Goal: Task Accomplishment & Management: Complete application form

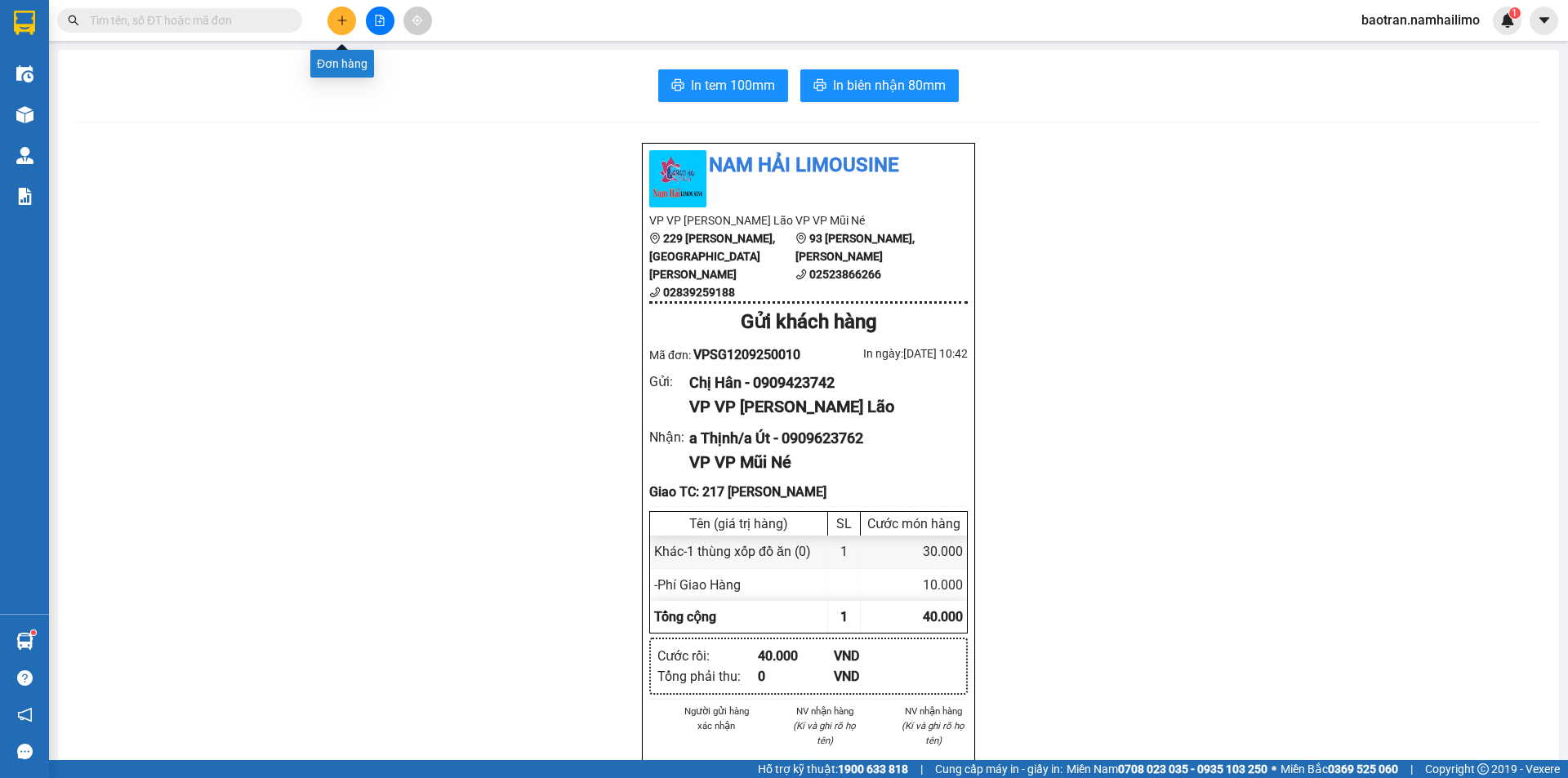
click at [351, 26] on button at bounding box center [342, 21] width 29 height 29
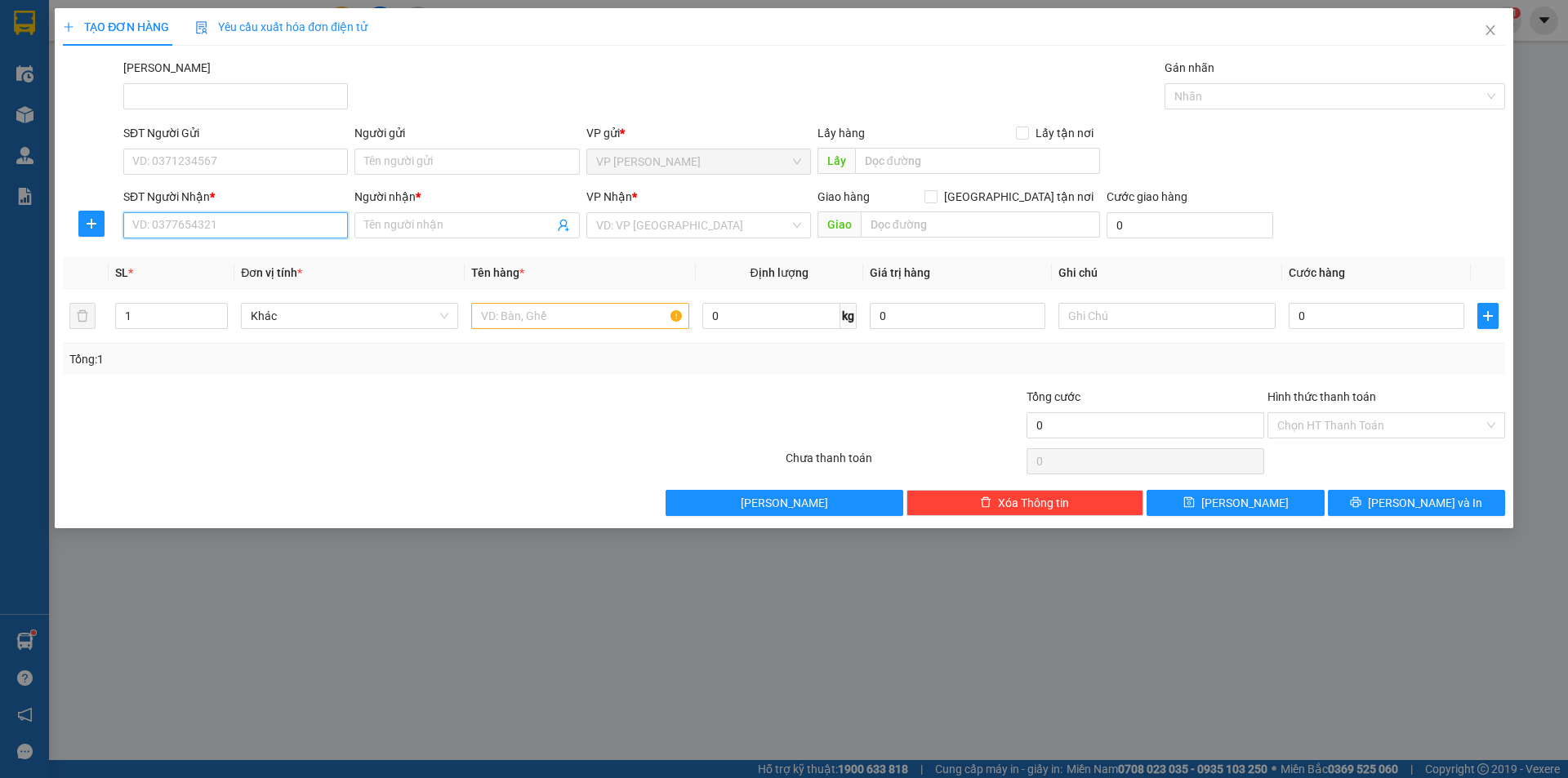
click at [178, 230] on input "SĐT Người Nhận *" at bounding box center [235, 224] width 225 height 26
type input "0948351641"
click at [532, 229] on input "Người nhận *" at bounding box center [458, 225] width 189 height 18
type input "Y"
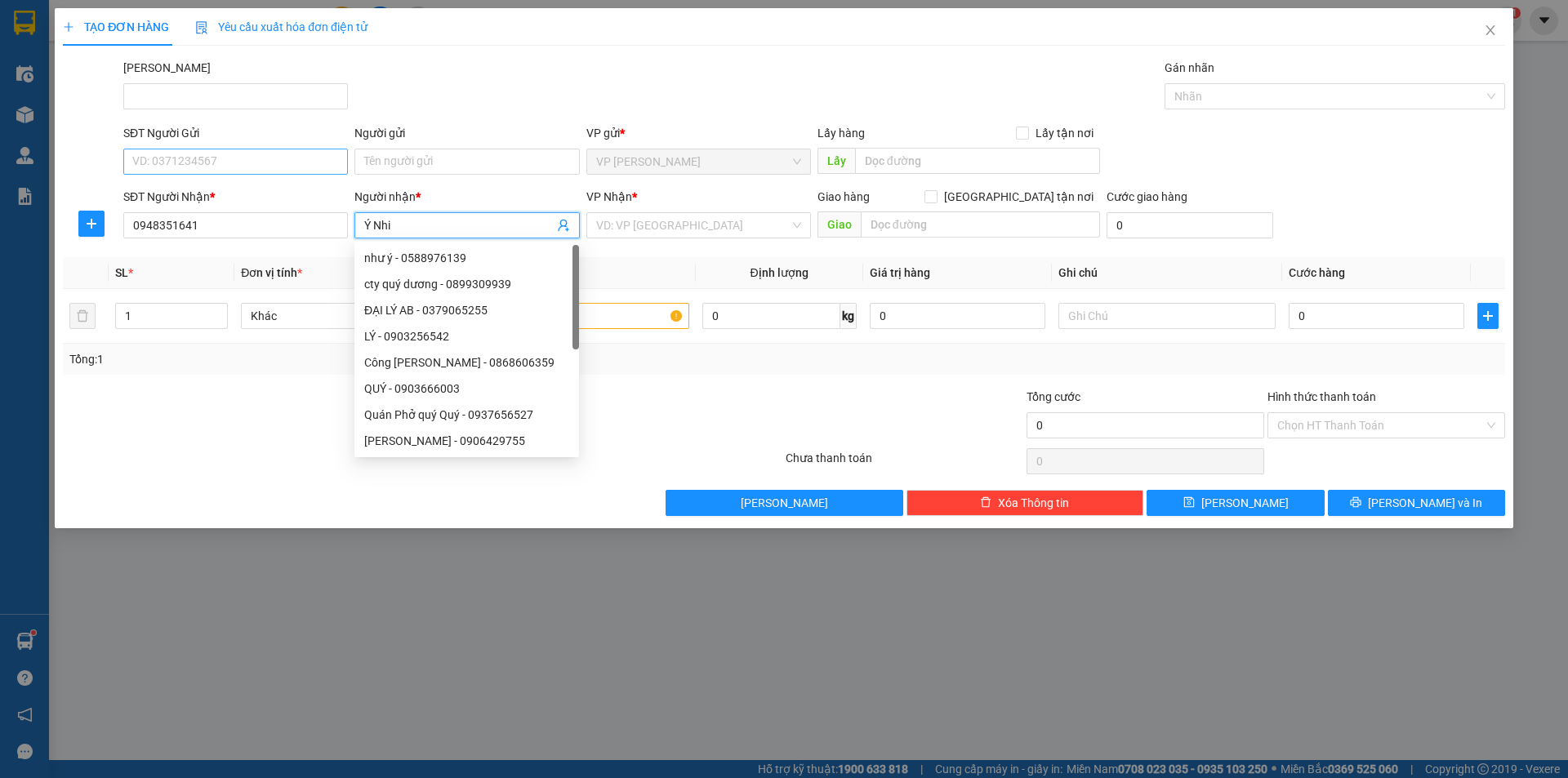
type input "Ý Nhi"
click at [148, 165] on input "SĐT Người Gửi" at bounding box center [235, 162] width 225 height 26
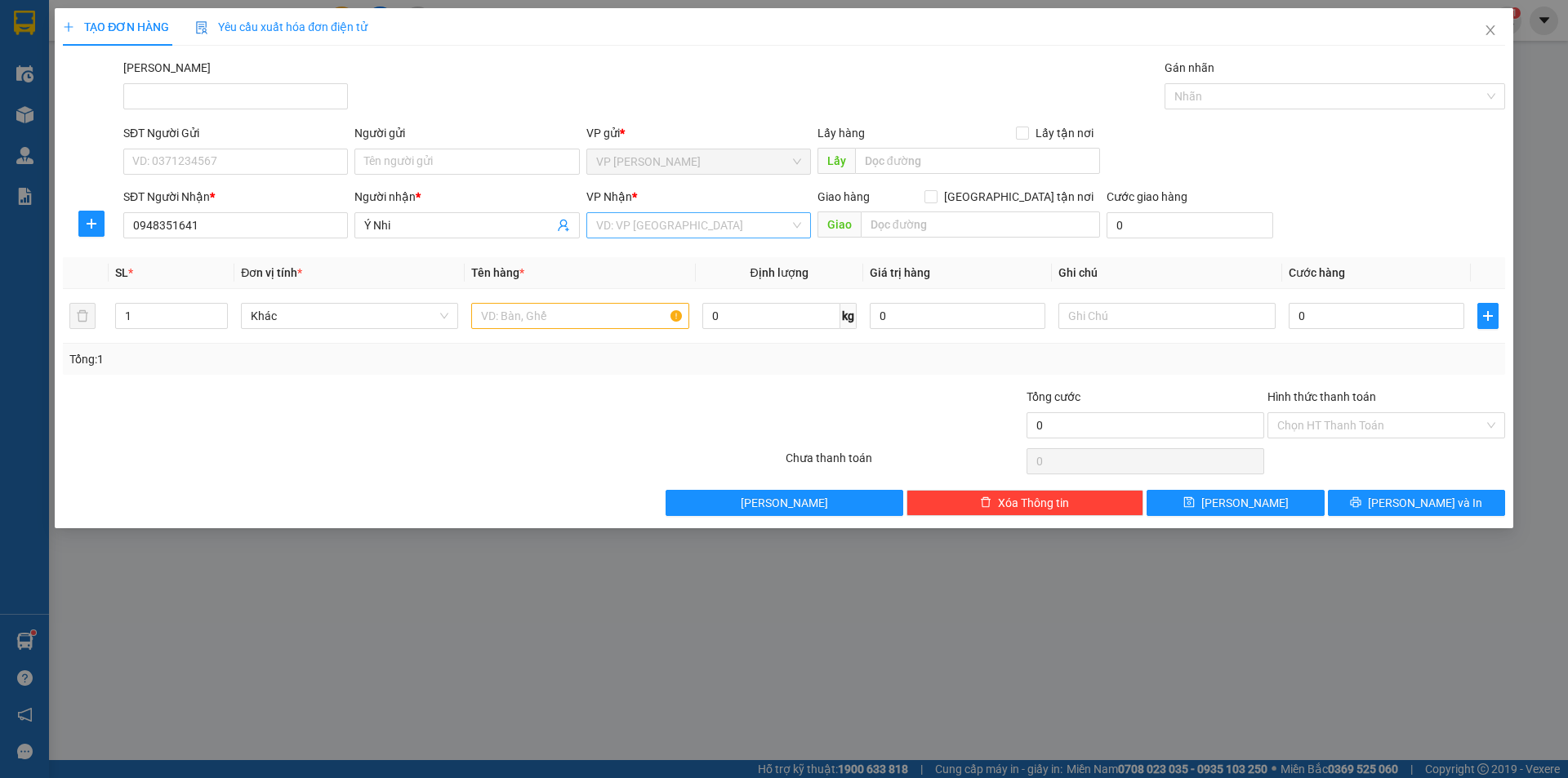
click at [727, 219] on input "search" at bounding box center [693, 224] width 194 height 24
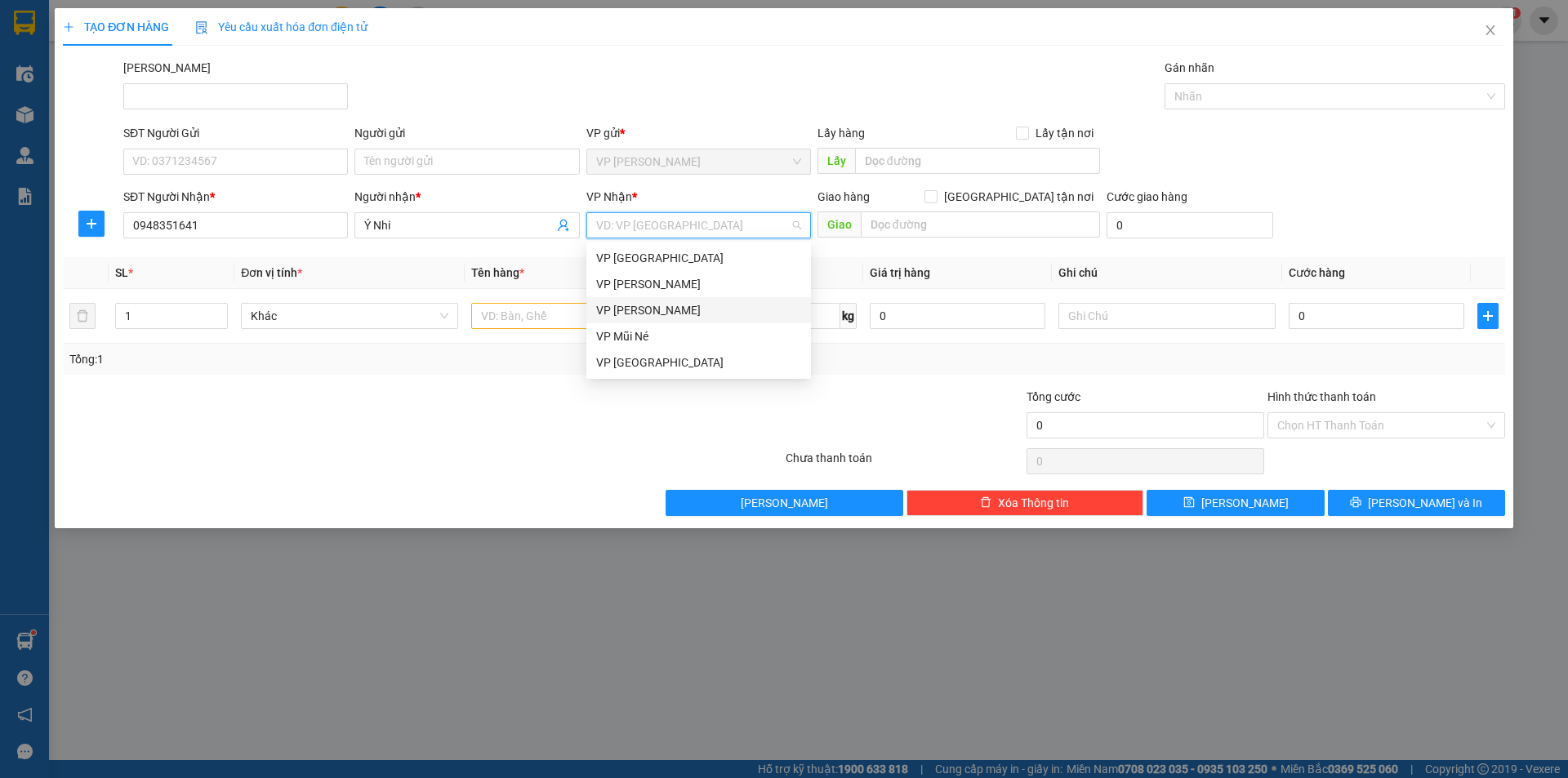
click at [652, 305] on div "VP [PERSON_NAME]" at bounding box center [699, 310] width 205 height 18
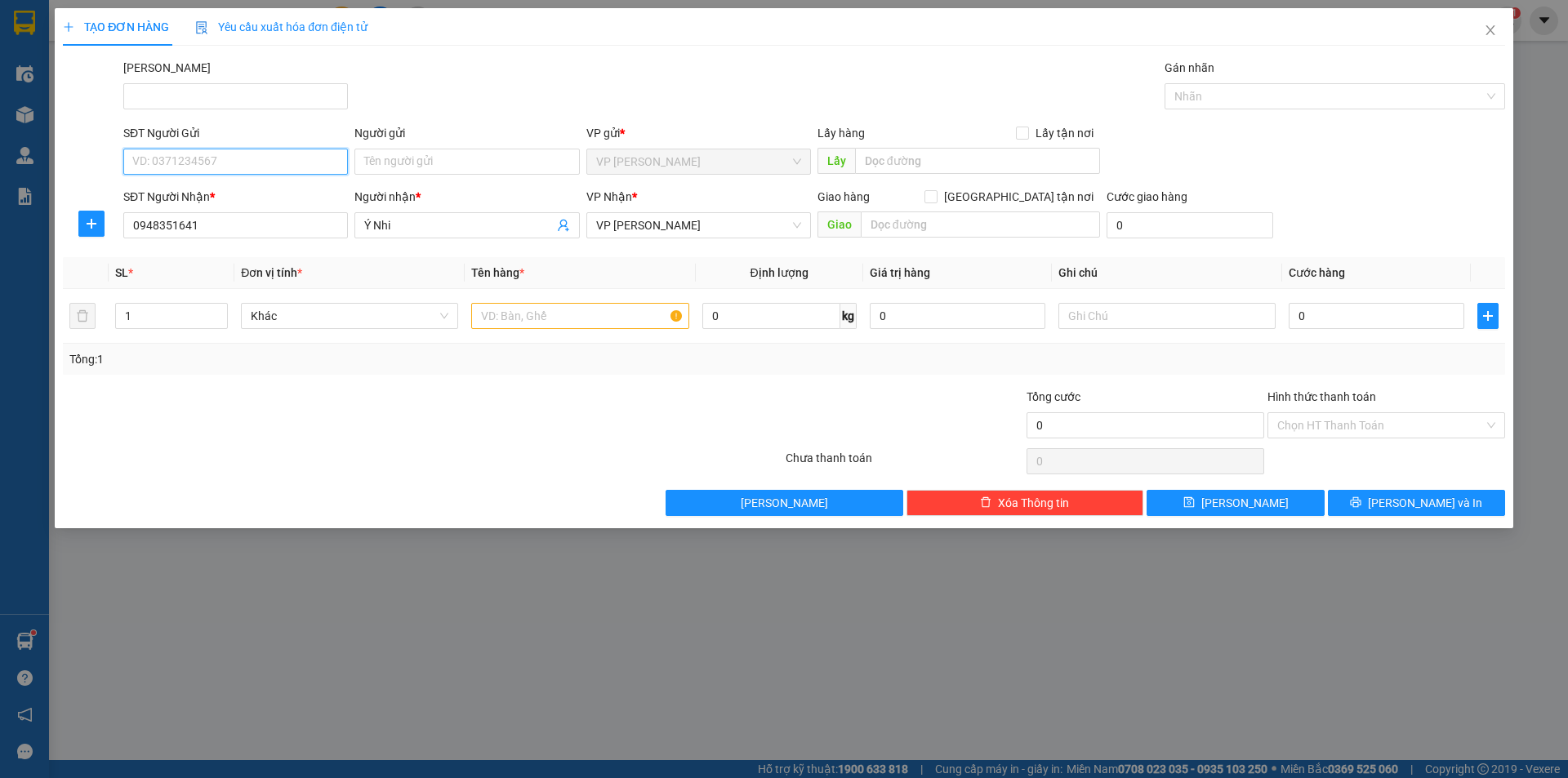
click at [199, 165] on input "SĐT Người Gửi" at bounding box center [235, 162] width 225 height 26
type input "0394583676"
click at [409, 159] on input "Người gửi" at bounding box center [467, 162] width 225 height 26
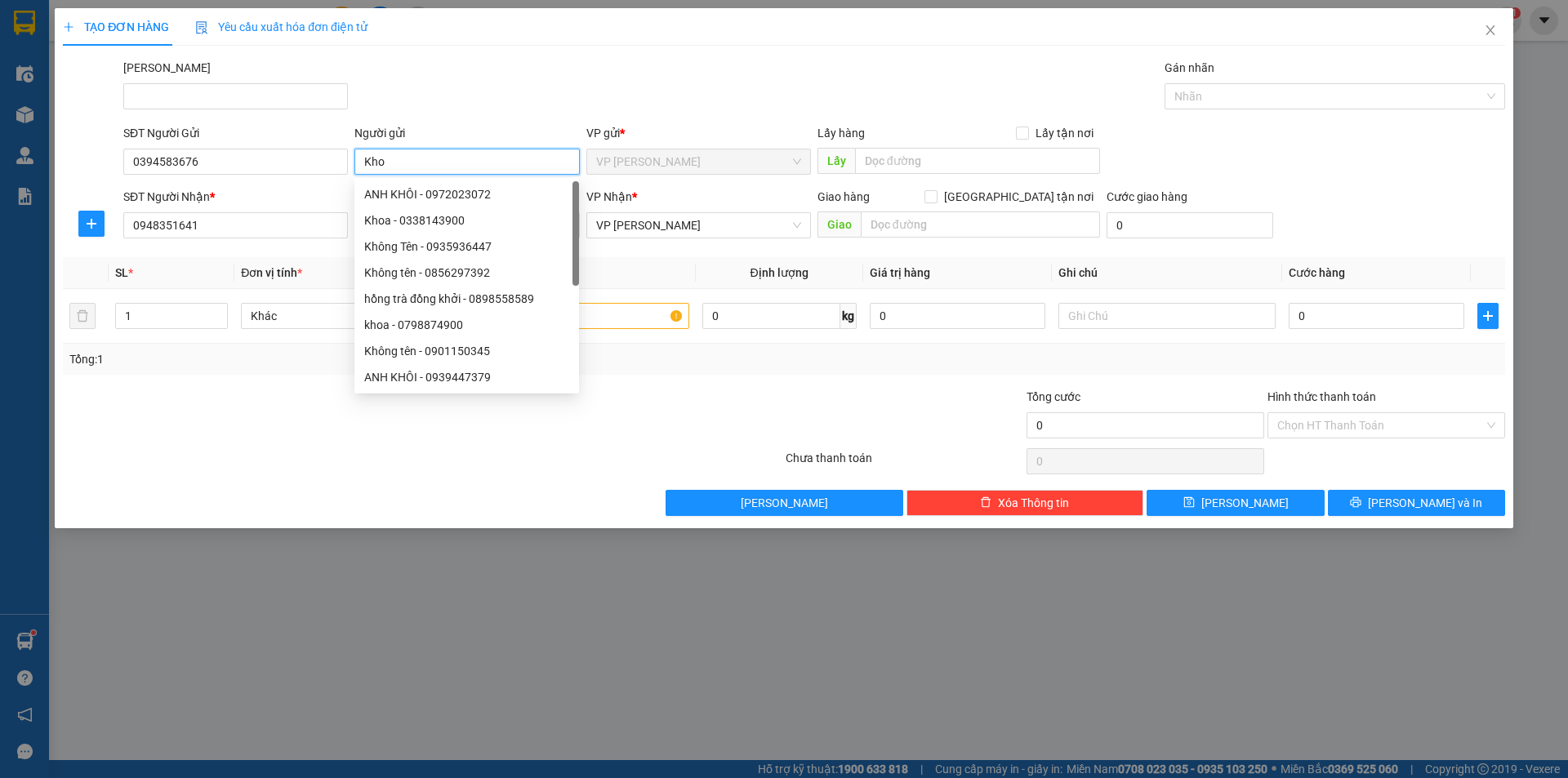
type input "Kho"
click at [683, 75] on div "[PERSON_NAME]" at bounding box center [814, 87] width 1388 height 57
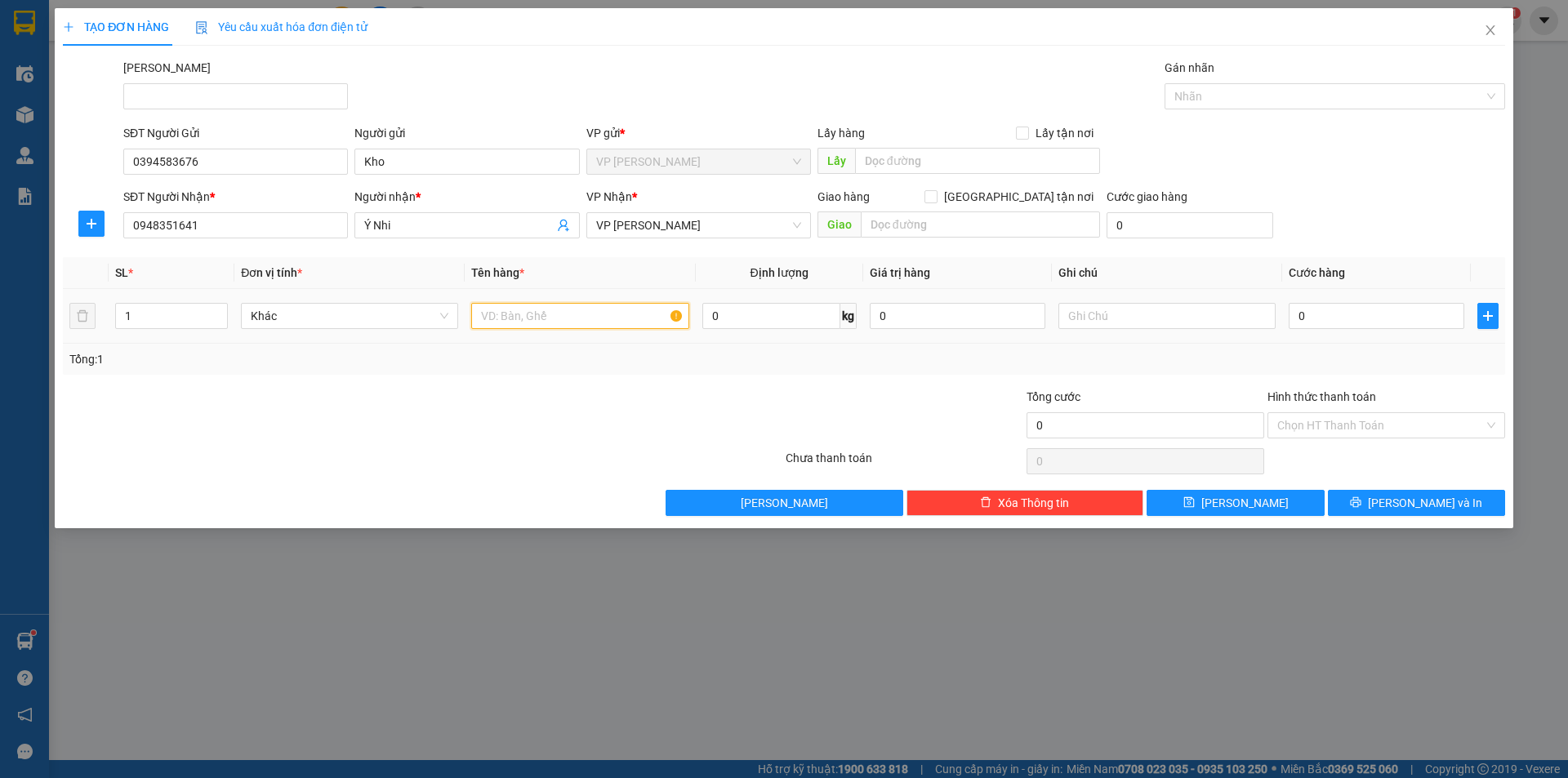
click at [650, 311] on input "text" at bounding box center [580, 315] width 217 height 26
type input "1 hộp giấy"
click at [1344, 321] on input "0" at bounding box center [1375, 315] width 175 height 26
type input "3"
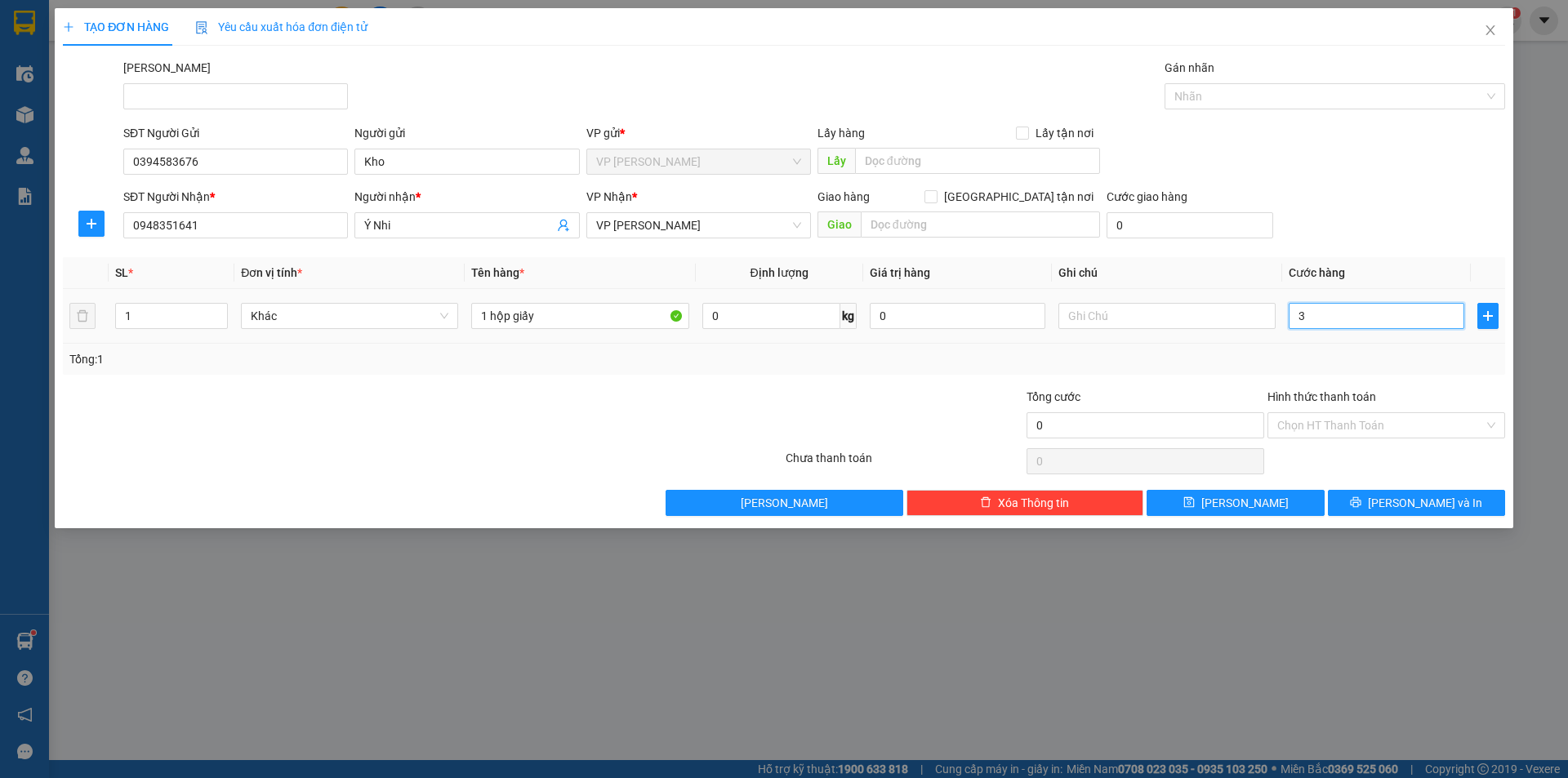
type input "3"
type input "30"
type input "300"
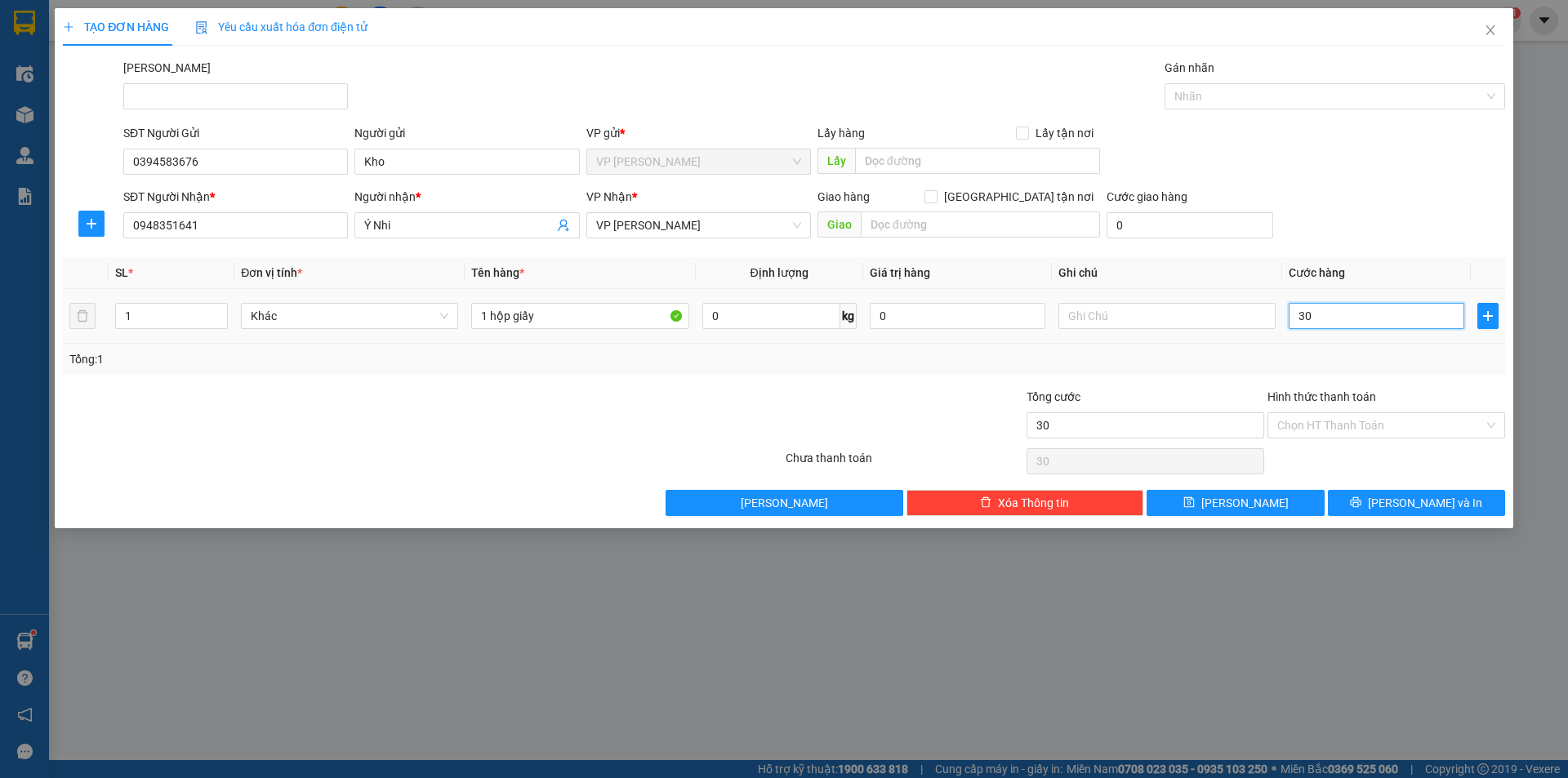
type input "300"
type input "3.000"
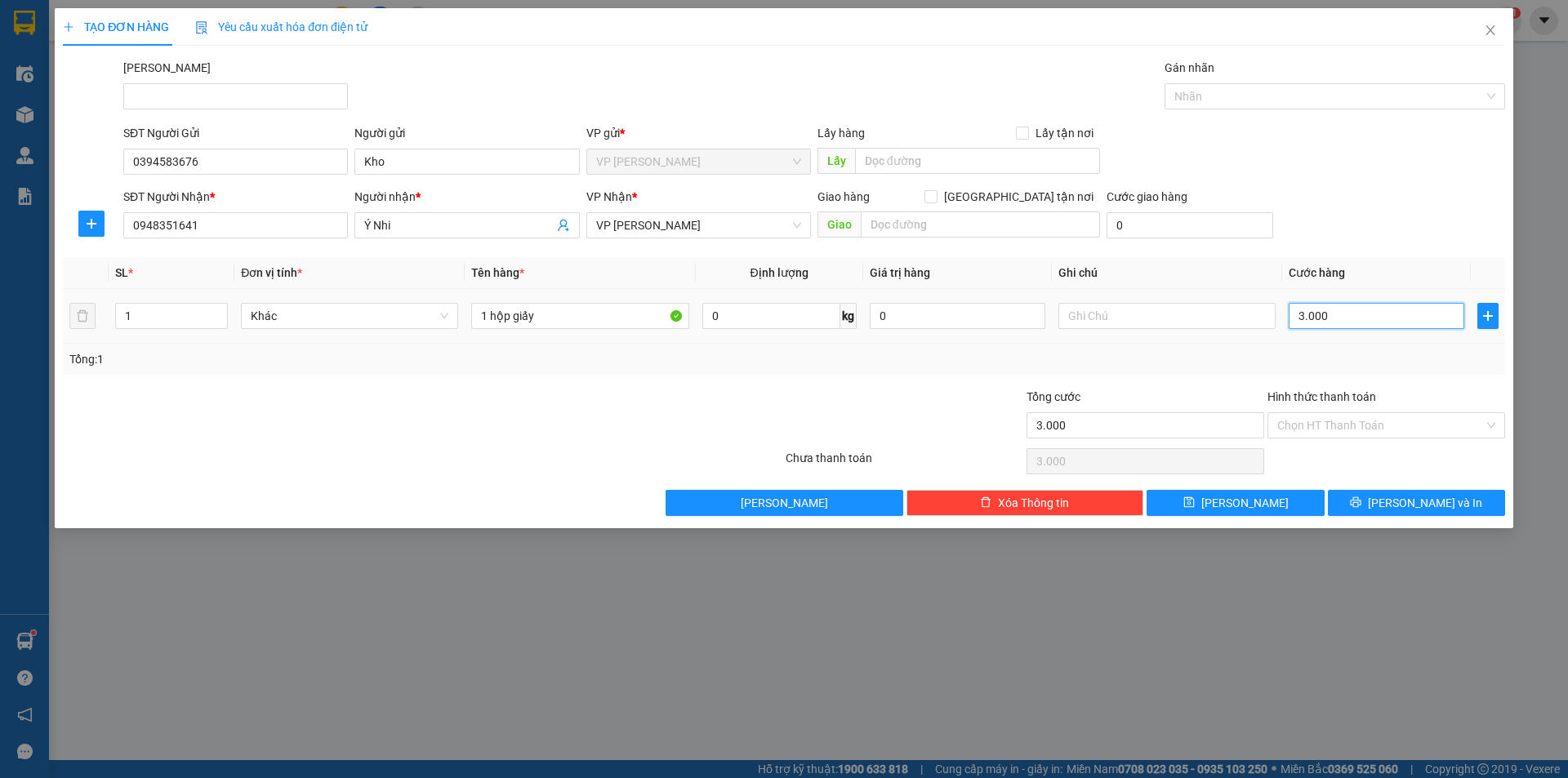
type input "30.000"
click at [1455, 506] on button "[PERSON_NAME] và In" at bounding box center [1416, 502] width 177 height 26
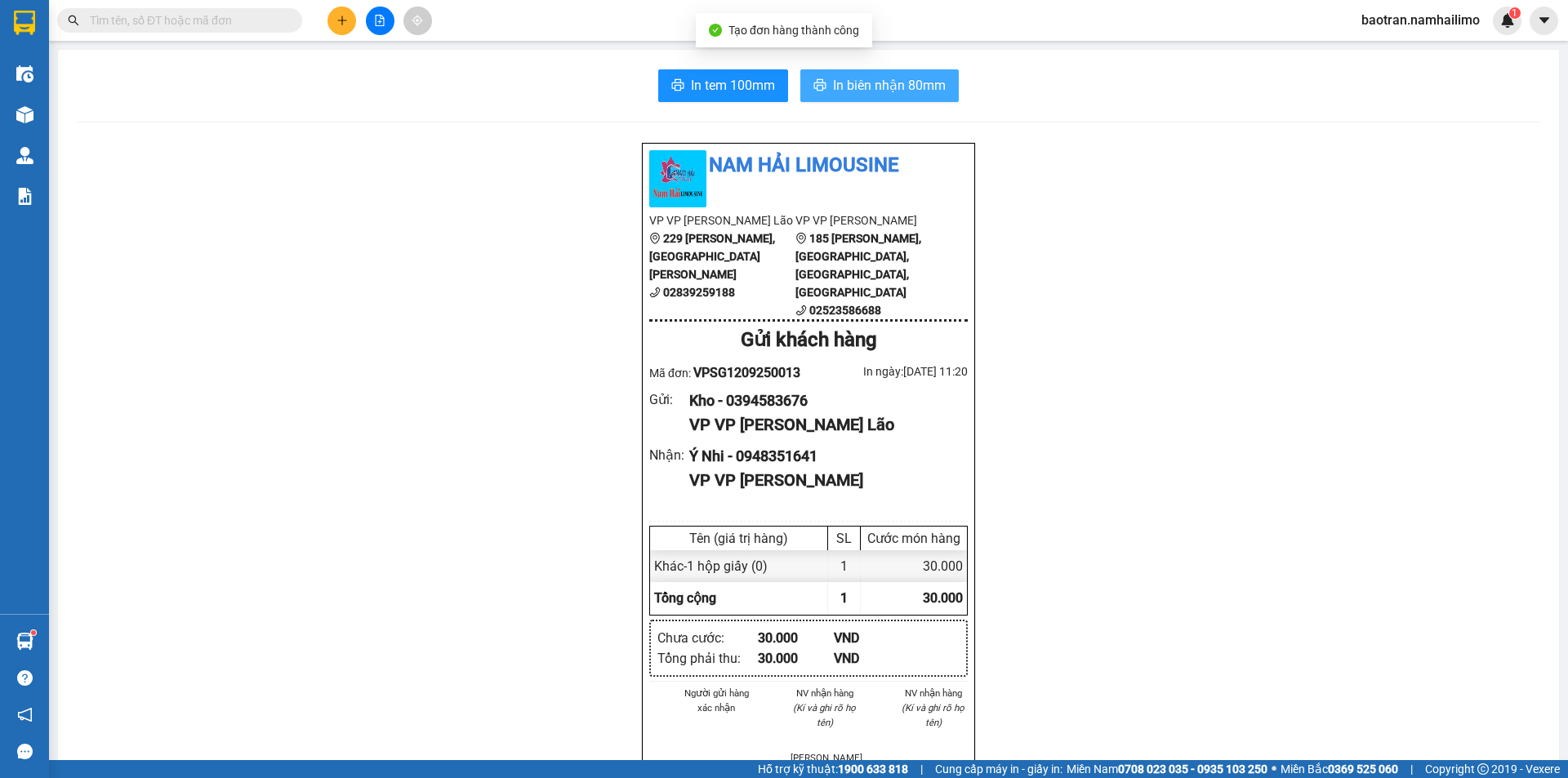
click at [832, 82] on span "In biên nhận 80mm" at bounding box center [889, 85] width 112 height 20
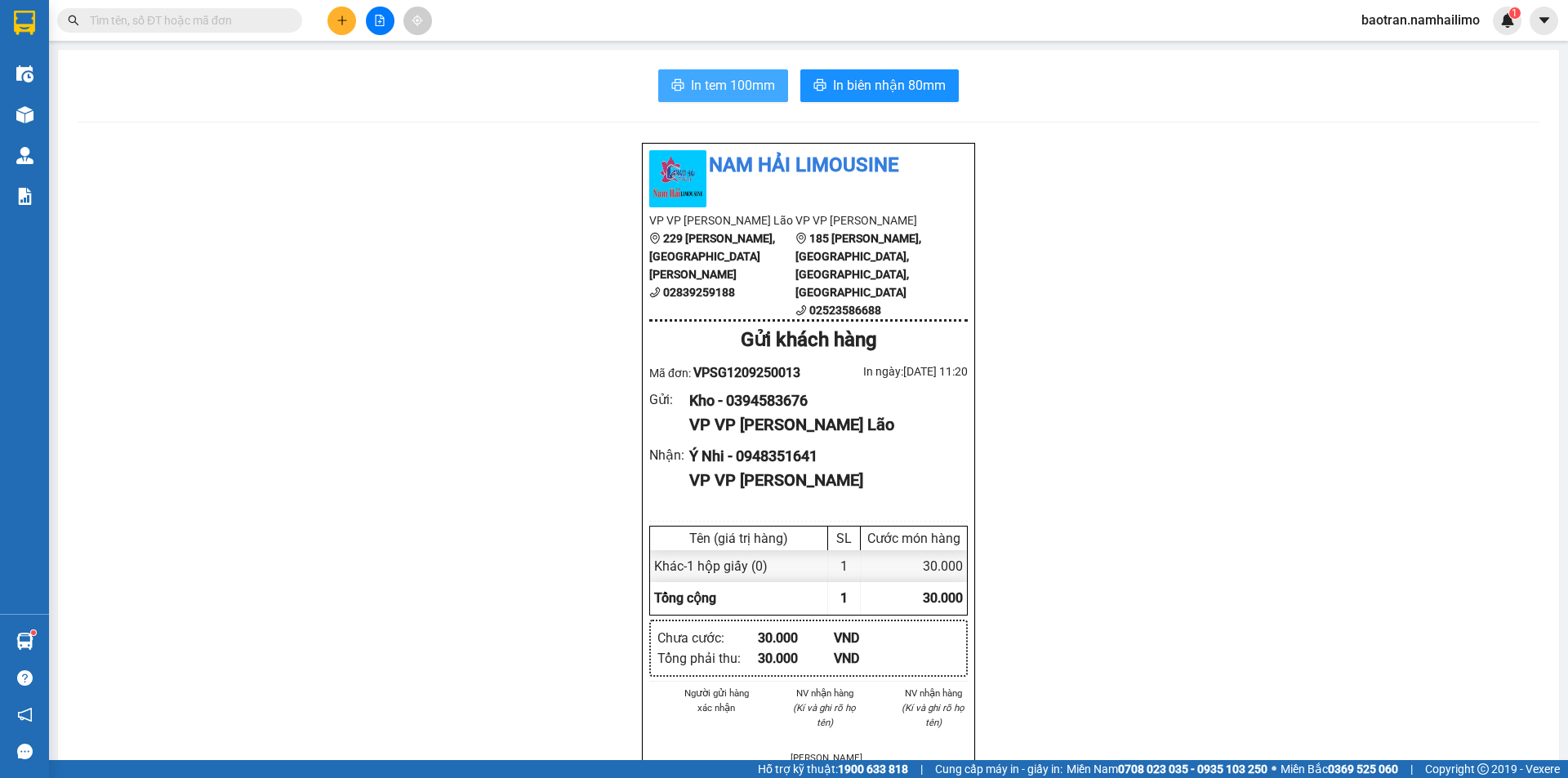
click at [693, 77] on span "In tem 100mm" at bounding box center [733, 85] width 84 height 20
click at [256, 31] on span at bounding box center [179, 19] width 245 height 24
click at [199, 23] on input "text" at bounding box center [186, 20] width 193 height 18
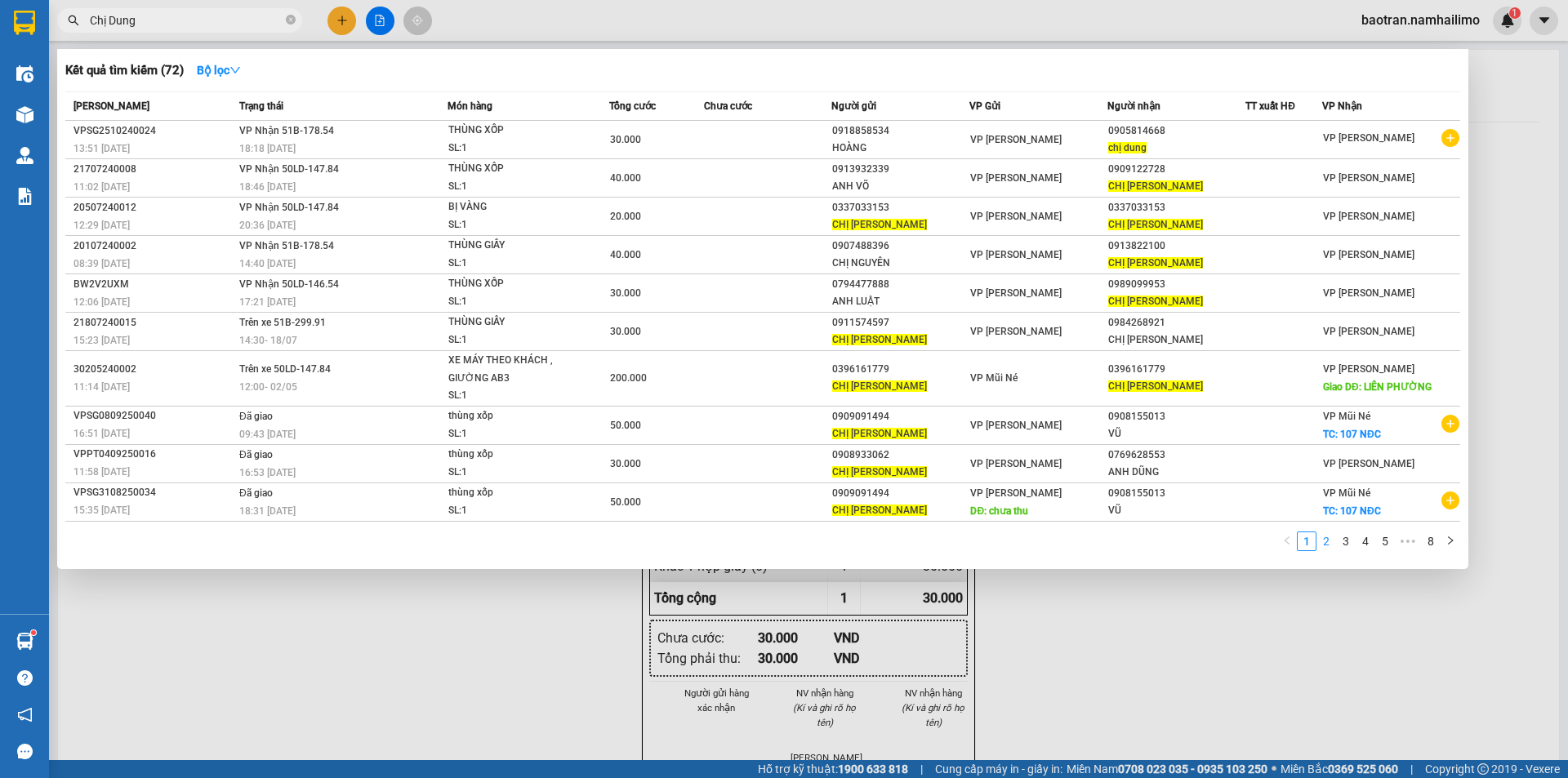
click at [1322, 534] on link "2" at bounding box center [1326, 541] width 18 height 18
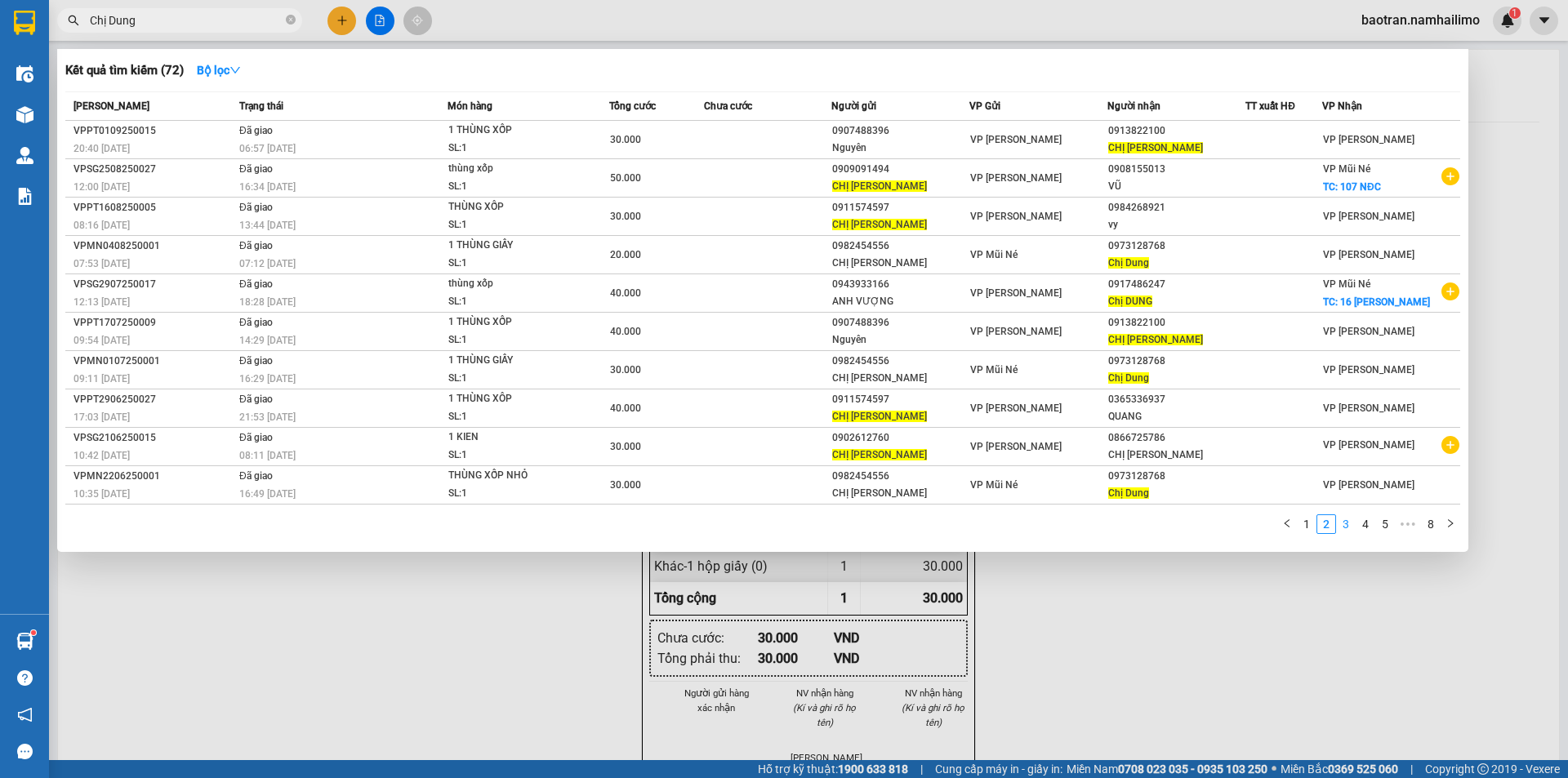
click at [1351, 526] on link "3" at bounding box center [1345, 524] width 18 height 18
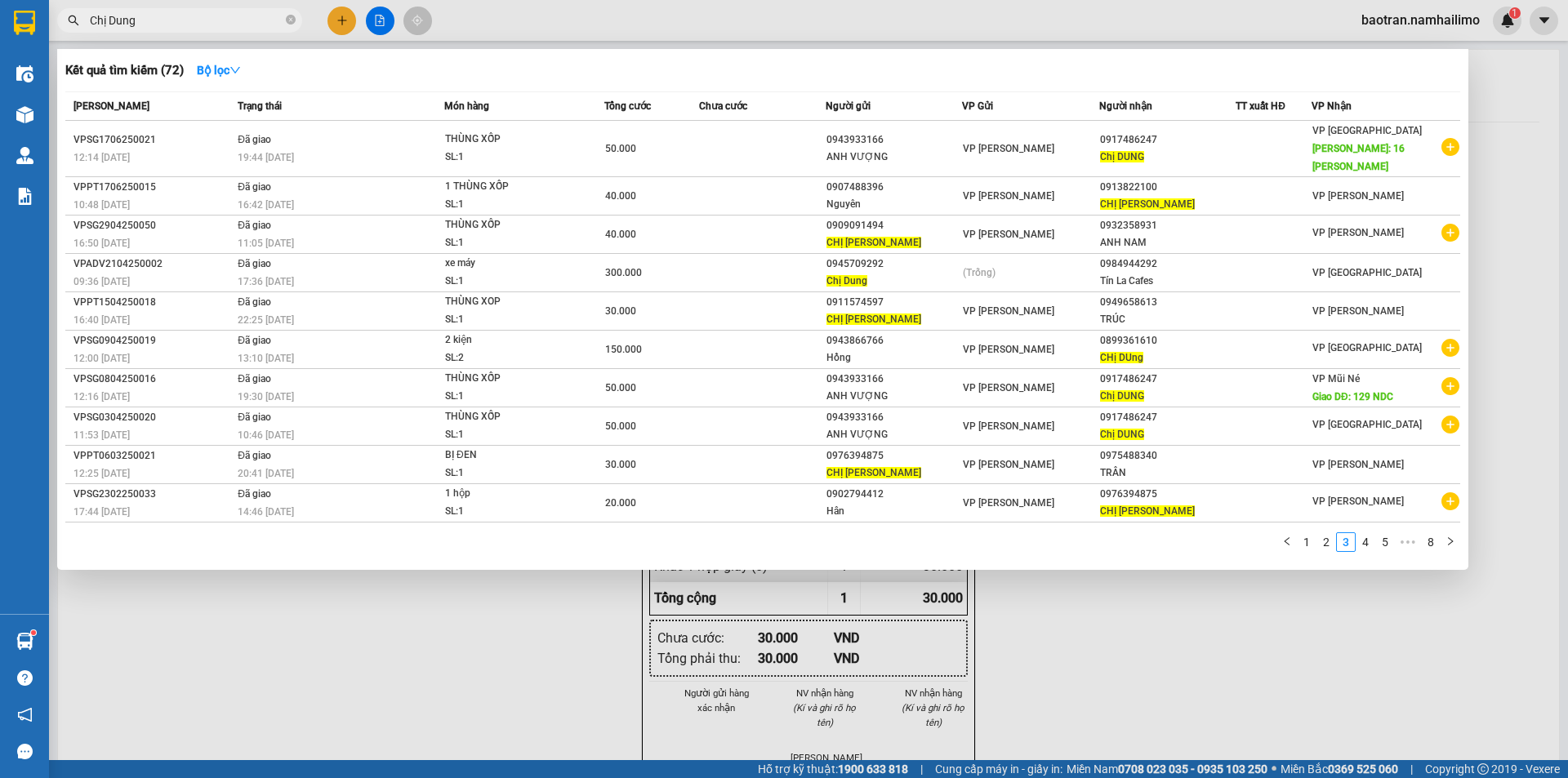
click at [90, 28] on input "Chị Dung" at bounding box center [186, 20] width 193 height 18
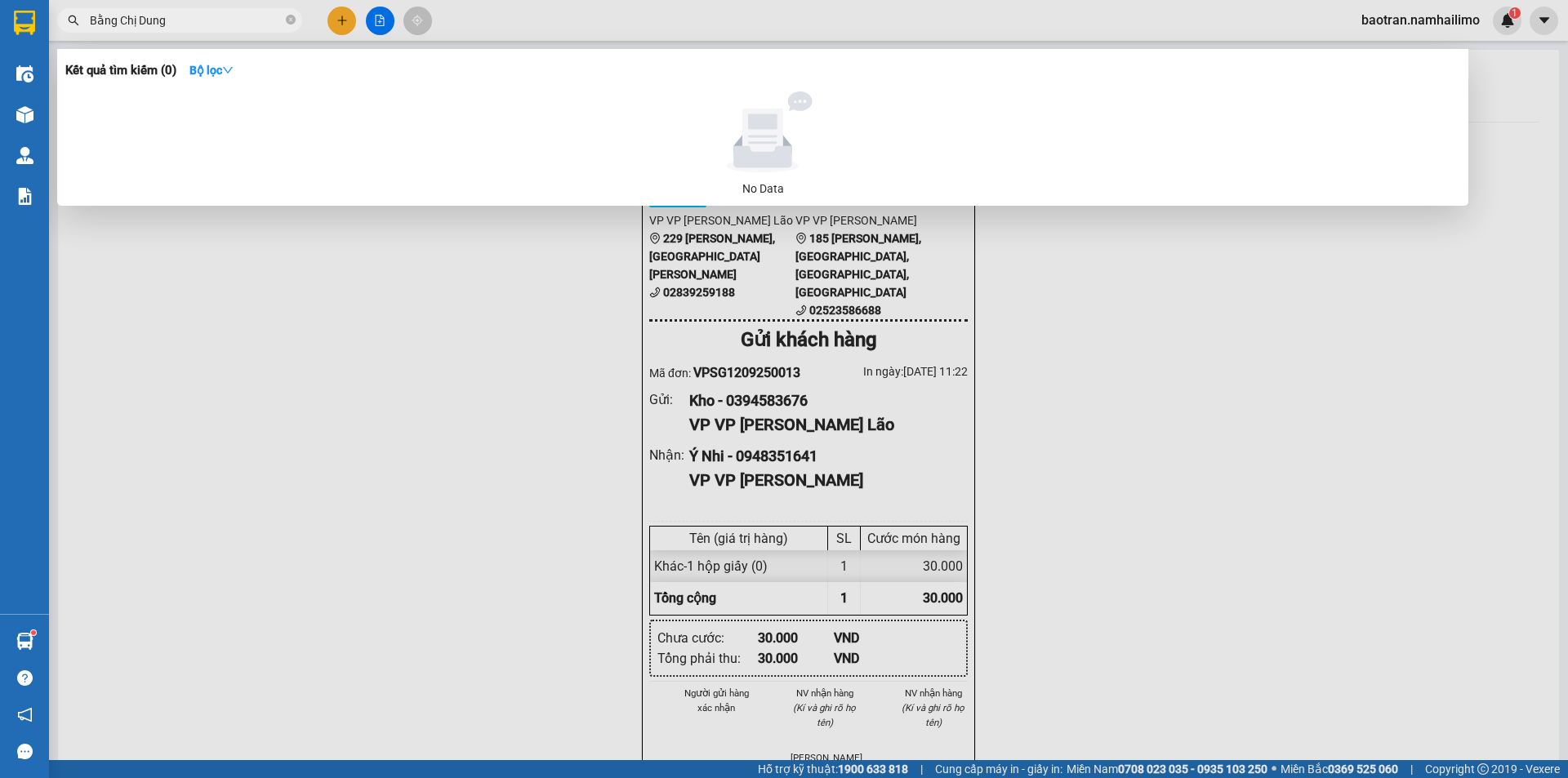
click at [253, 21] on input "Bằng Chị Dung" at bounding box center [186, 20] width 193 height 18
type input "Bằng Chị Dung"
click at [332, 28] on div at bounding box center [784, 389] width 1568 height 778
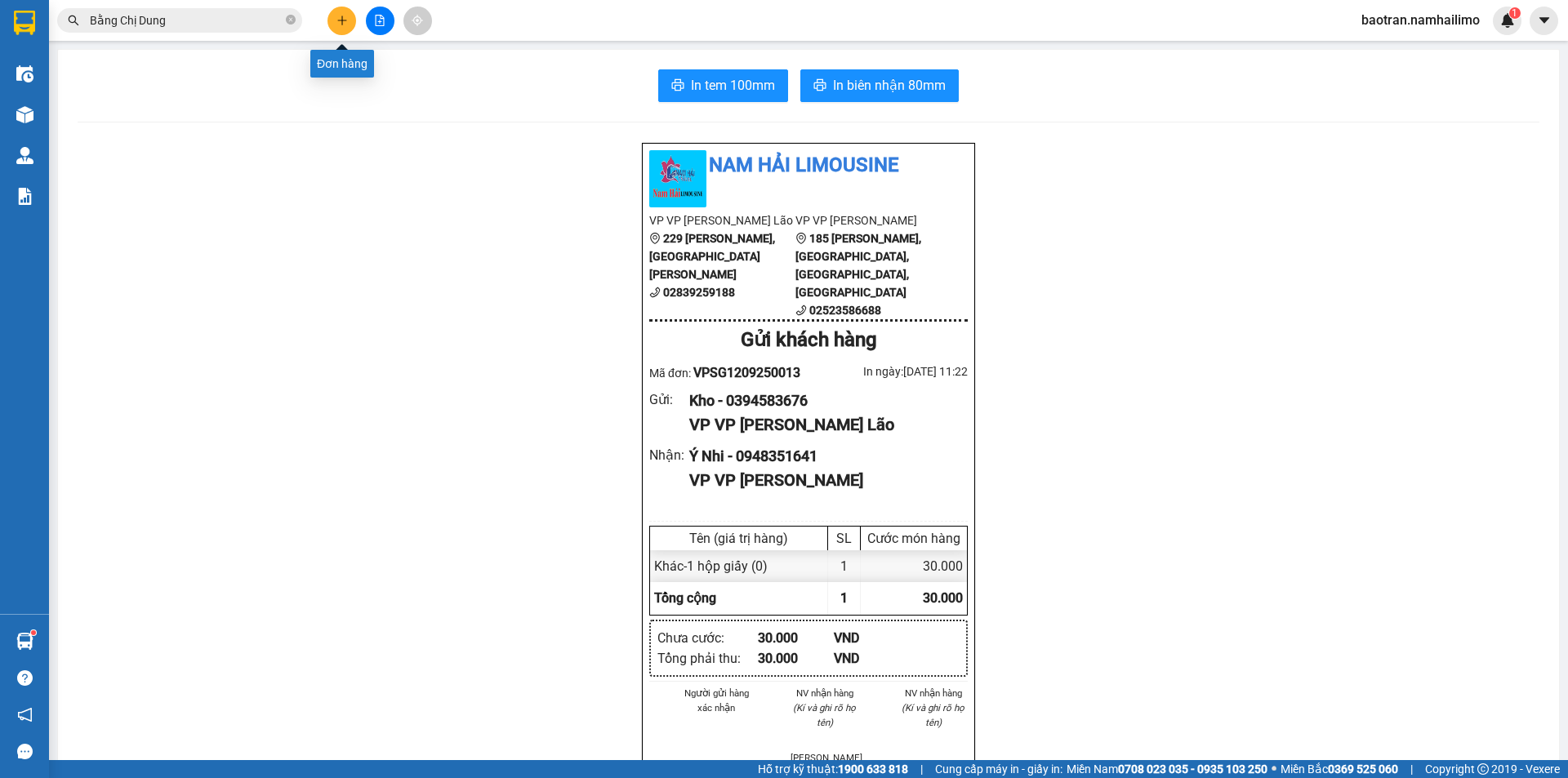
click at [337, 28] on button at bounding box center [342, 21] width 29 height 29
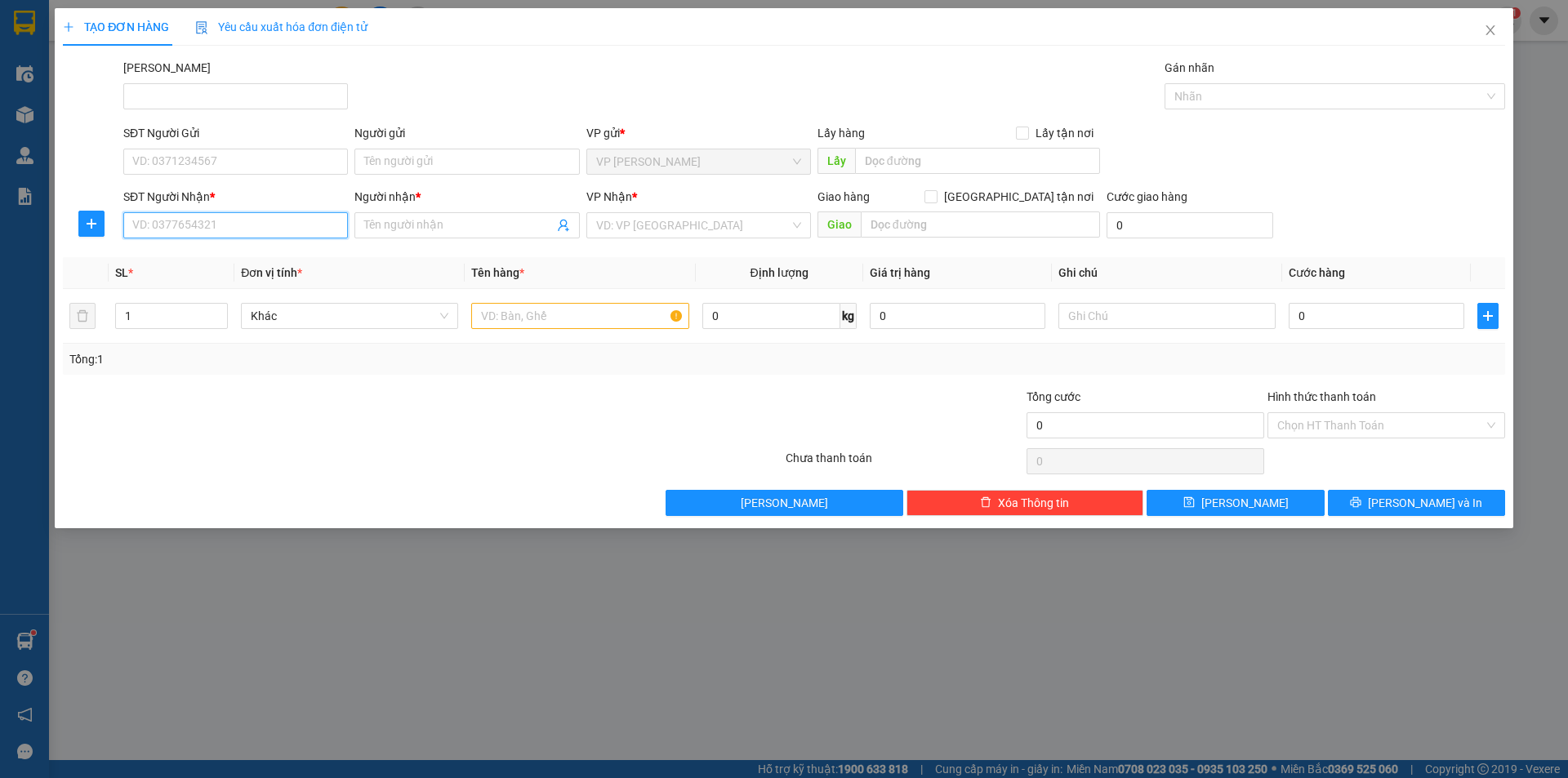
click at [165, 232] on input "SĐT Người Nhận *" at bounding box center [235, 224] width 225 height 26
type input "0984300612"
click at [185, 256] on div "0984300612 - DUNG" at bounding box center [236, 257] width 205 height 18
type input "DUNG"
checkbox input "true"
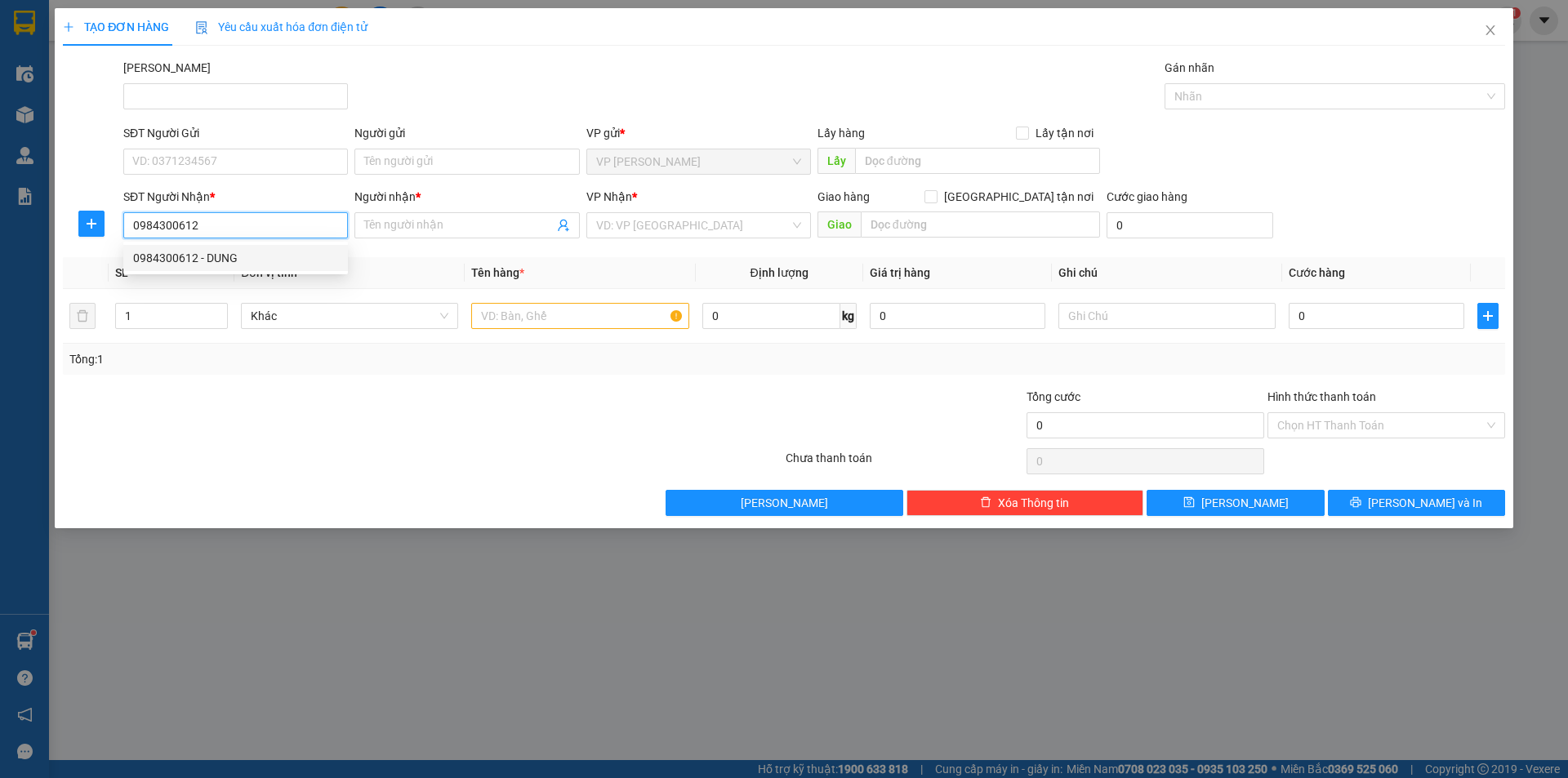
type input "THE CLIFF"
type input "10.000"
type input "70.000"
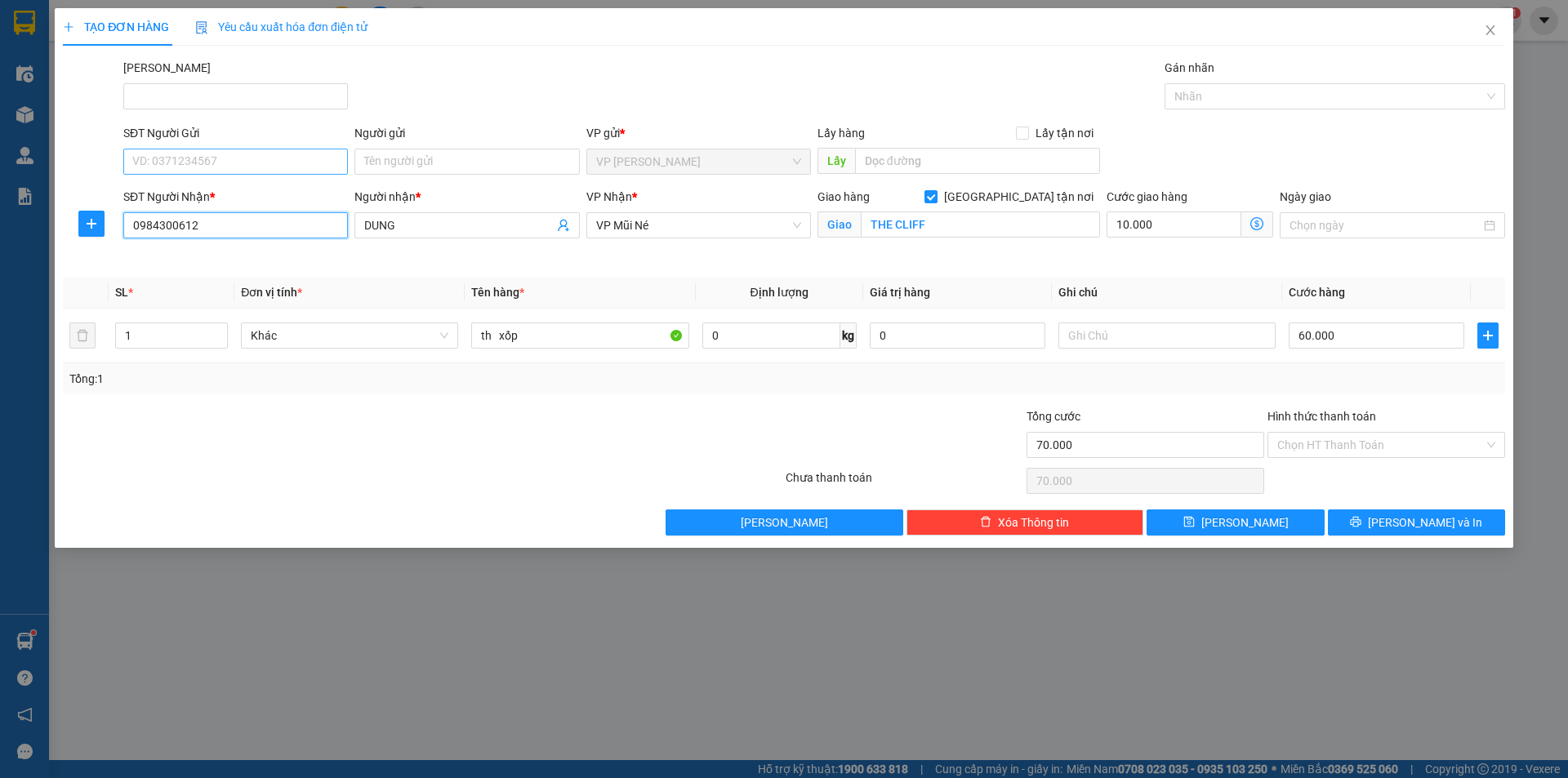
type input "0984300612"
click at [247, 157] on input "SĐT Người Gửi" at bounding box center [235, 162] width 225 height 26
click at [226, 220] on div "0916888038 - BẰNG" at bounding box center [236, 220] width 205 height 18
type input "0916888038"
type input "BẰNG"
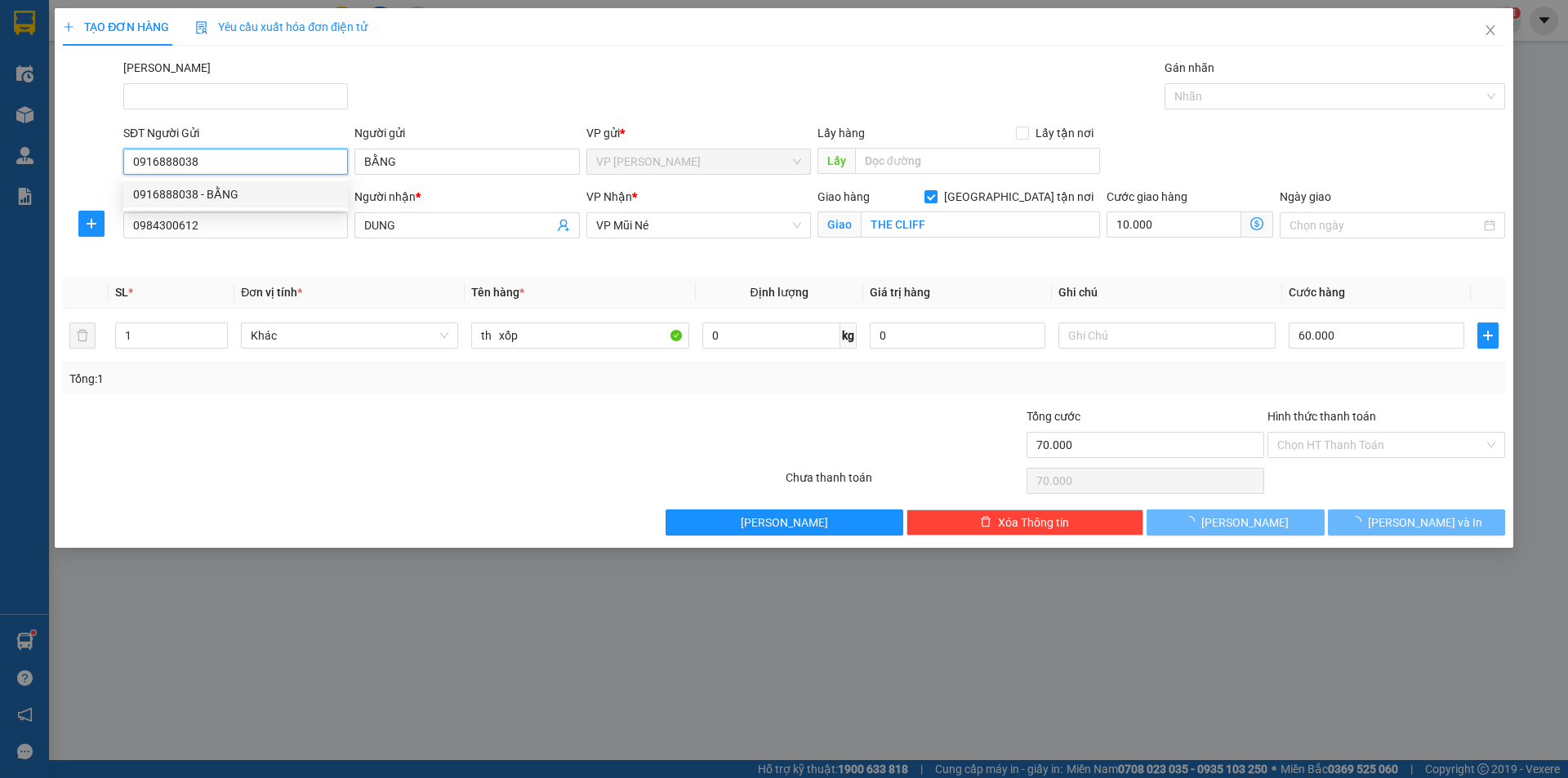
type input "50.000"
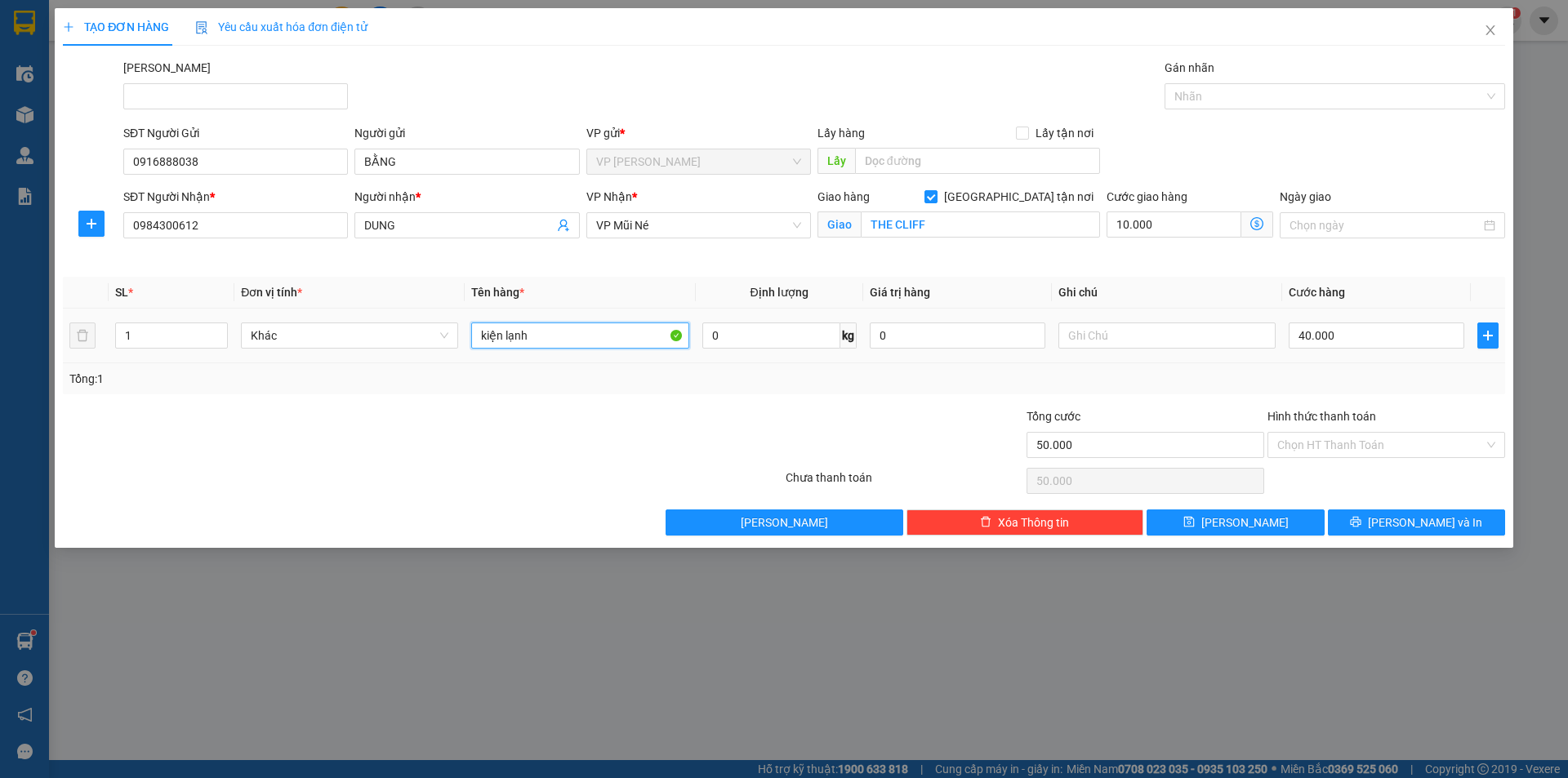
click at [573, 325] on input "kiện lạnh" at bounding box center [580, 335] width 217 height 26
type input "1 thùng xốp trắng"
click at [1328, 345] on input "40.000" at bounding box center [1375, 335] width 175 height 26
click at [1132, 254] on div "Cước giao hàng 10.000" at bounding box center [1190, 225] width 173 height 76
click at [1313, 326] on input "40.000" at bounding box center [1375, 335] width 175 height 26
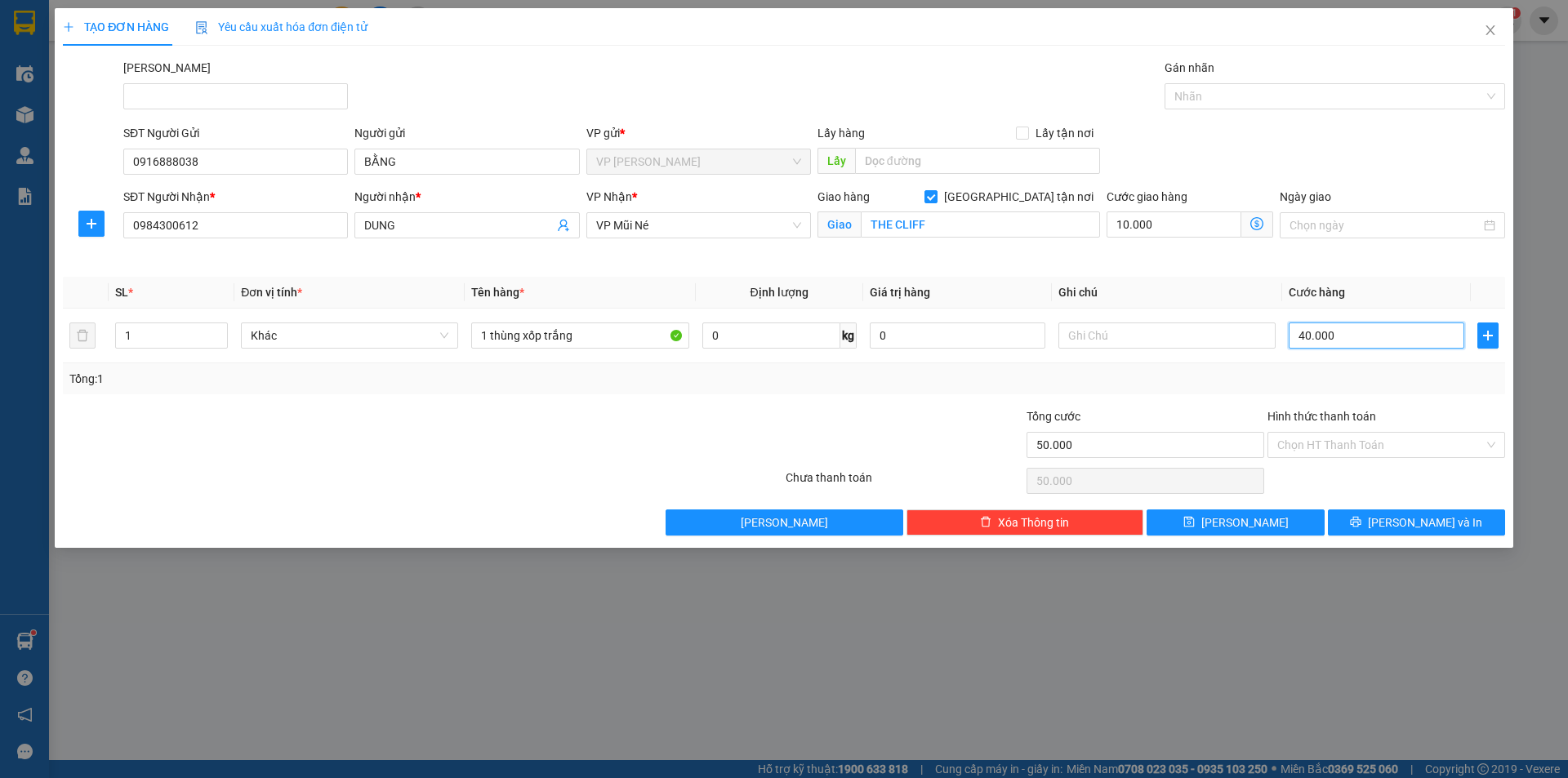
type input "10.000"
type input "0"
type input "10.030"
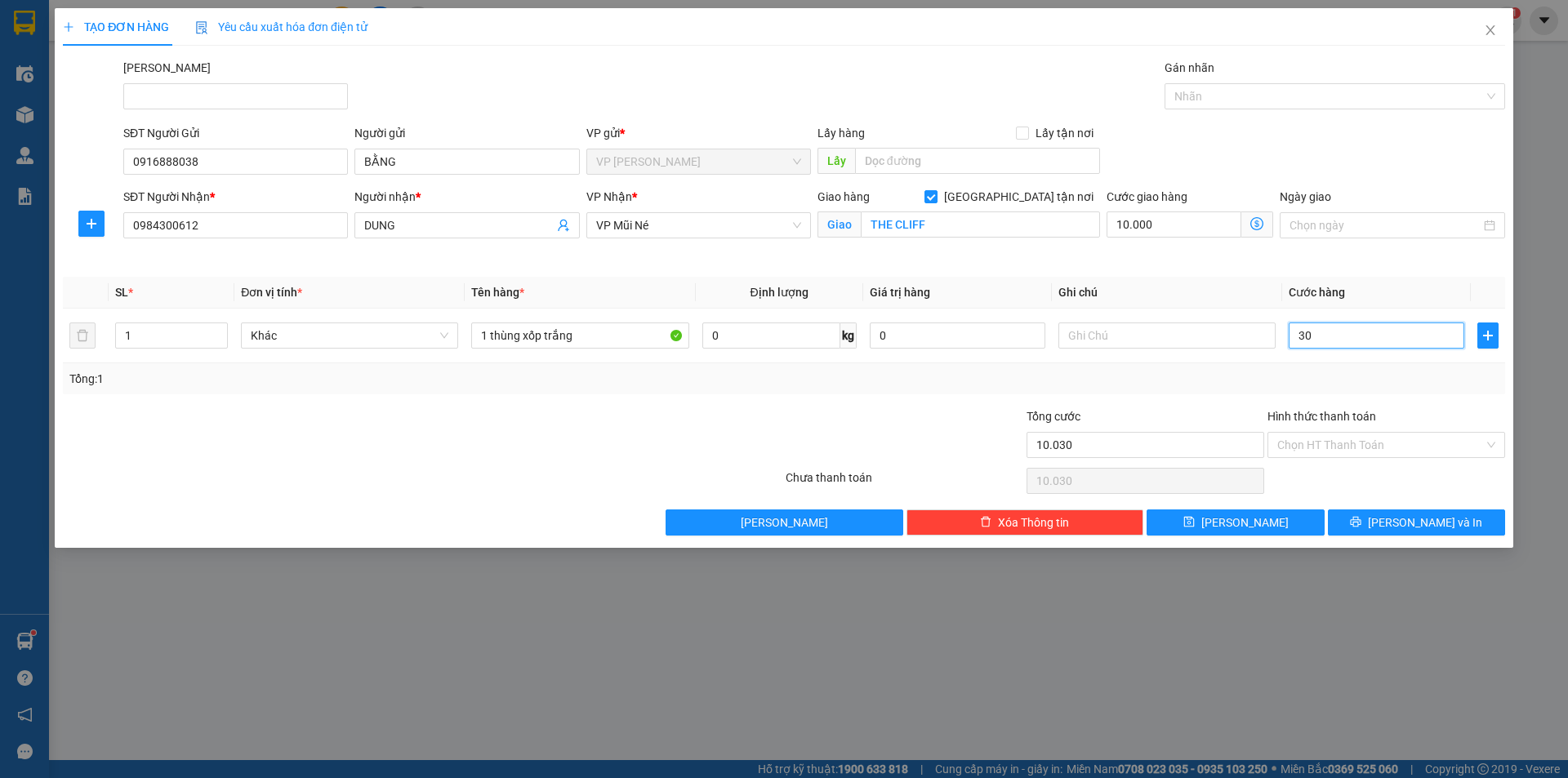
type input "30"
type input "40.000"
type input "30.000"
click at [869, 420] on div at bounding box center [904, 435] width 241 height 57
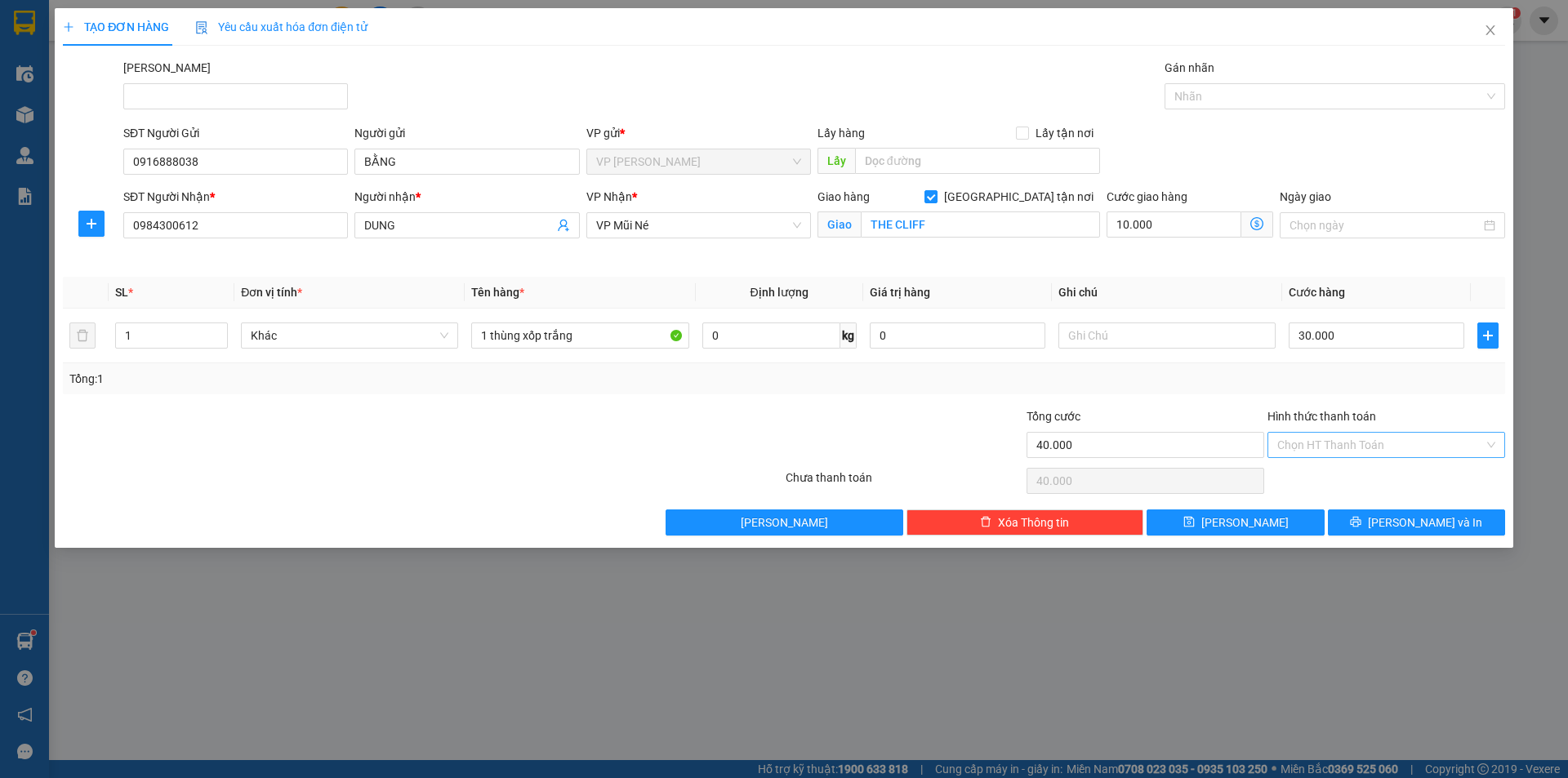
click at [1373, 451] on input "Hình thức thanh toán" at bounding box center [1379, 444] width 206 height 24
click at [1375, 484] on div "Tại văn phòng" at bounding box center [1385, 477] width 218 height 18
type input "0"
click at [1371, 518] on button "[PERSON_NAME] và In" at bounding box center [1416, 522] width 177 height 26
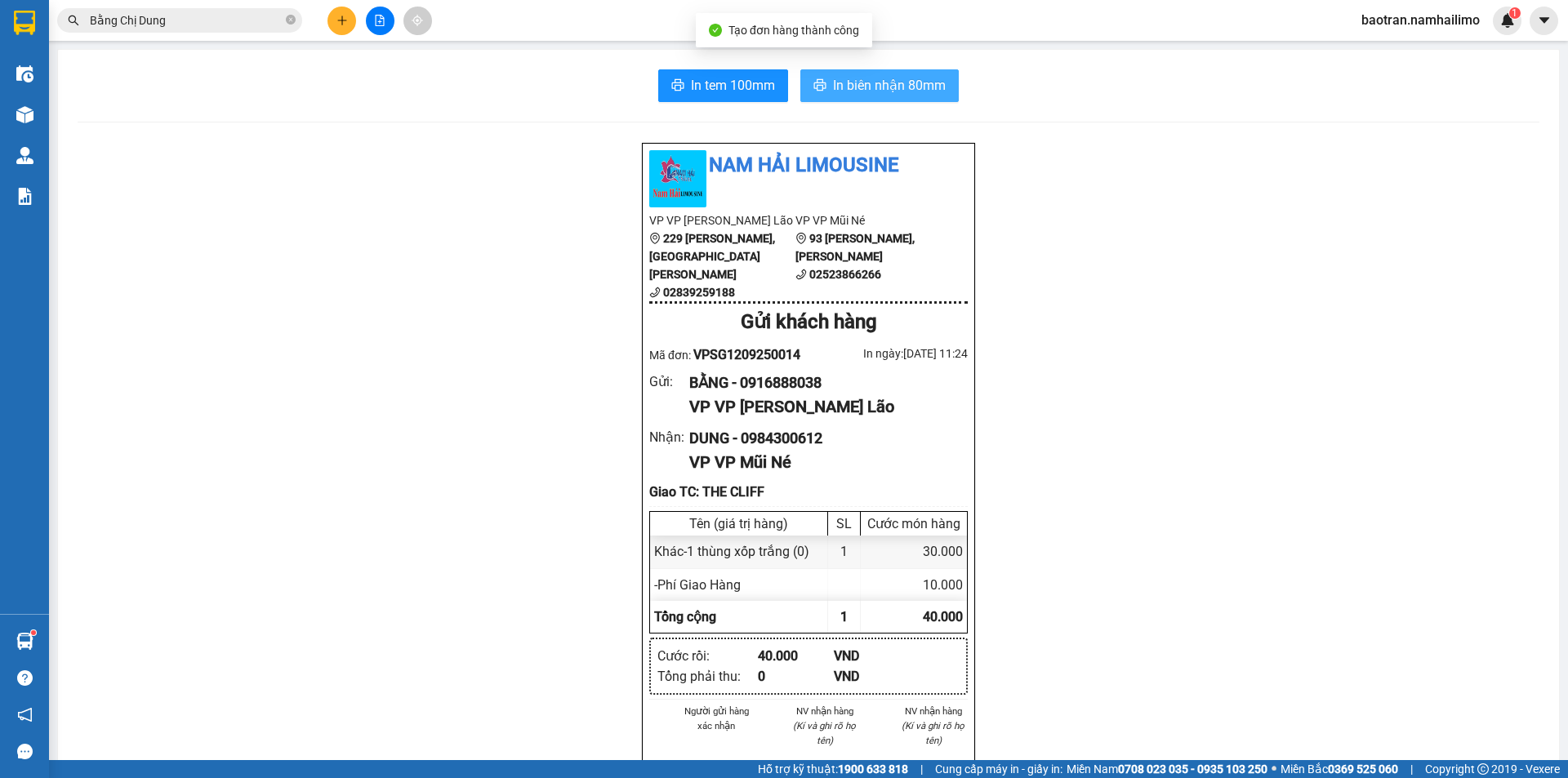
click at [922, 88] on span "In biên nhận 80mm" at bounding box center [889, 85] width 112 height 20
click at [345, 23] on icon "plus" at bounding box center [343, 20] width 12 height 12
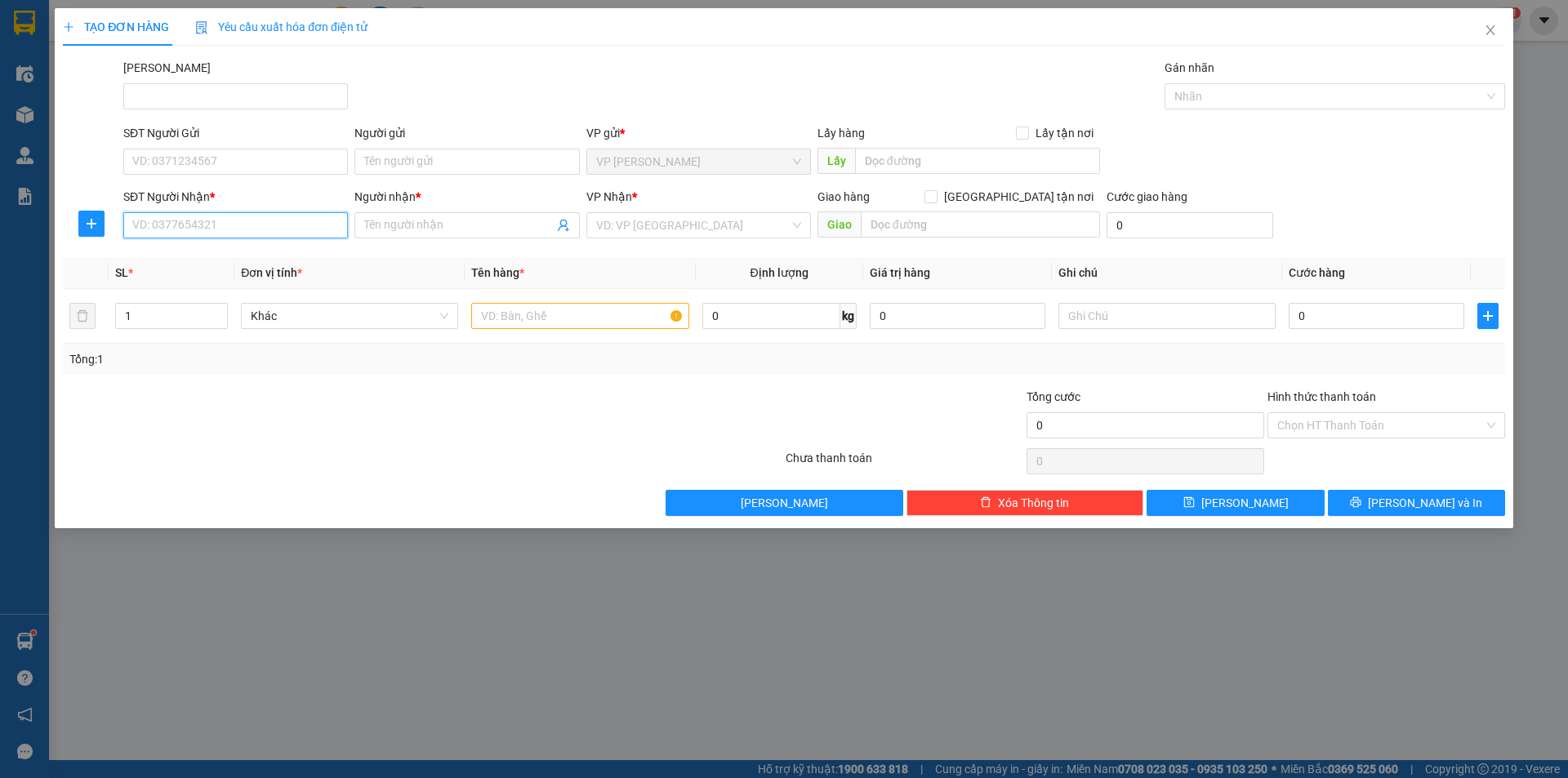
click at [254, 220] on input "SĐT Người Nhận *" at bounding box center [235, 224] width 225 height 26
type input "0937778424"
click at [311, 256] on div "0937778424 - [PERSON_NAME]" at bounding box center [236, 257] width 205 height 18
type input "[PERSON_NAME]"
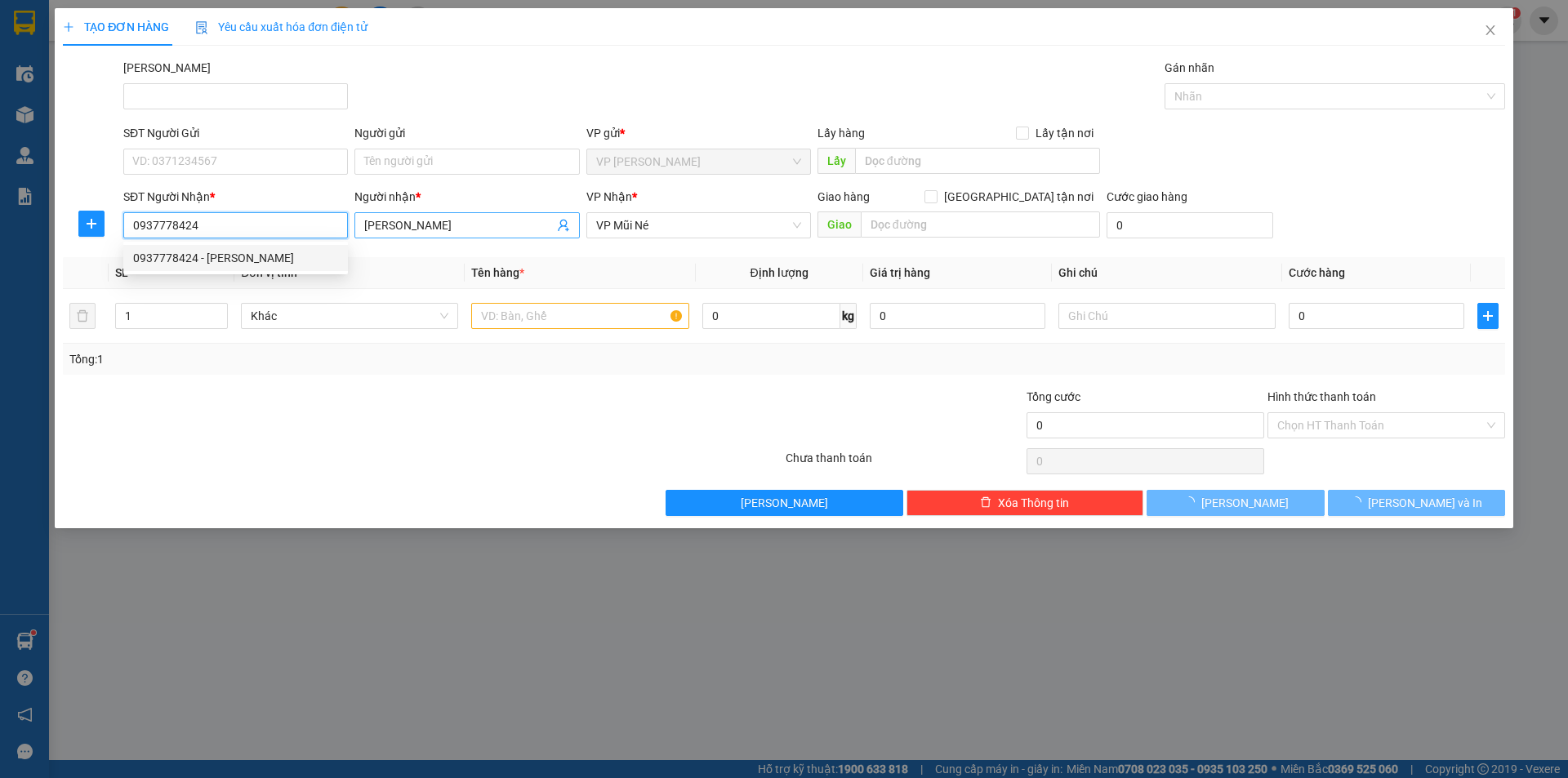
type input "30.000"
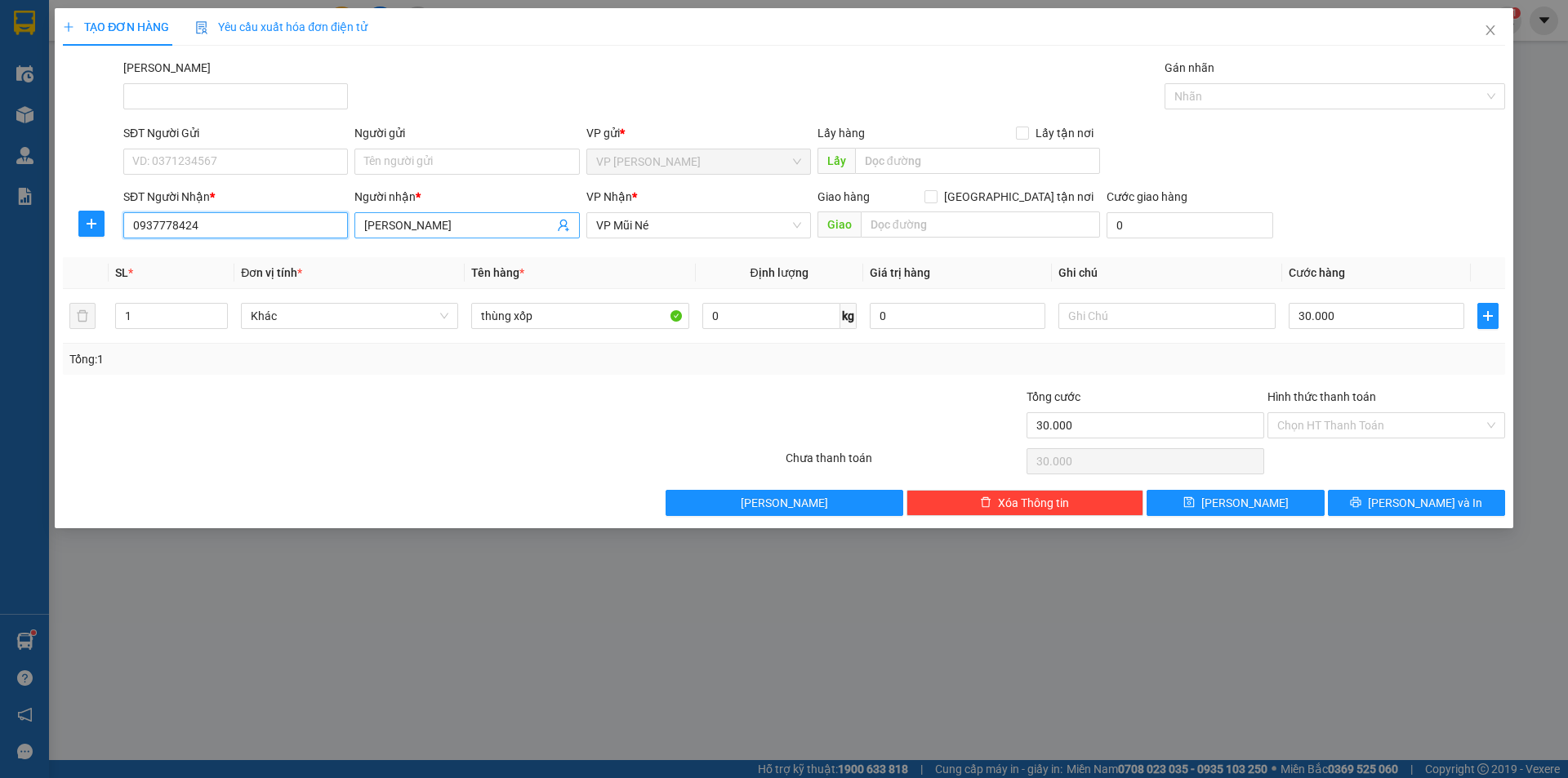
type input "0937778424"
click at [446, 222] on input "[PERSON_NAME]" at bounding box center [458, 225] width 189 height 18
type input "[PERSON_NAME]/SWISS HOUSE"
click at [201, 165] on input "SĐT Người Gửi" at bounding box center [235, 162] width 225 height 26
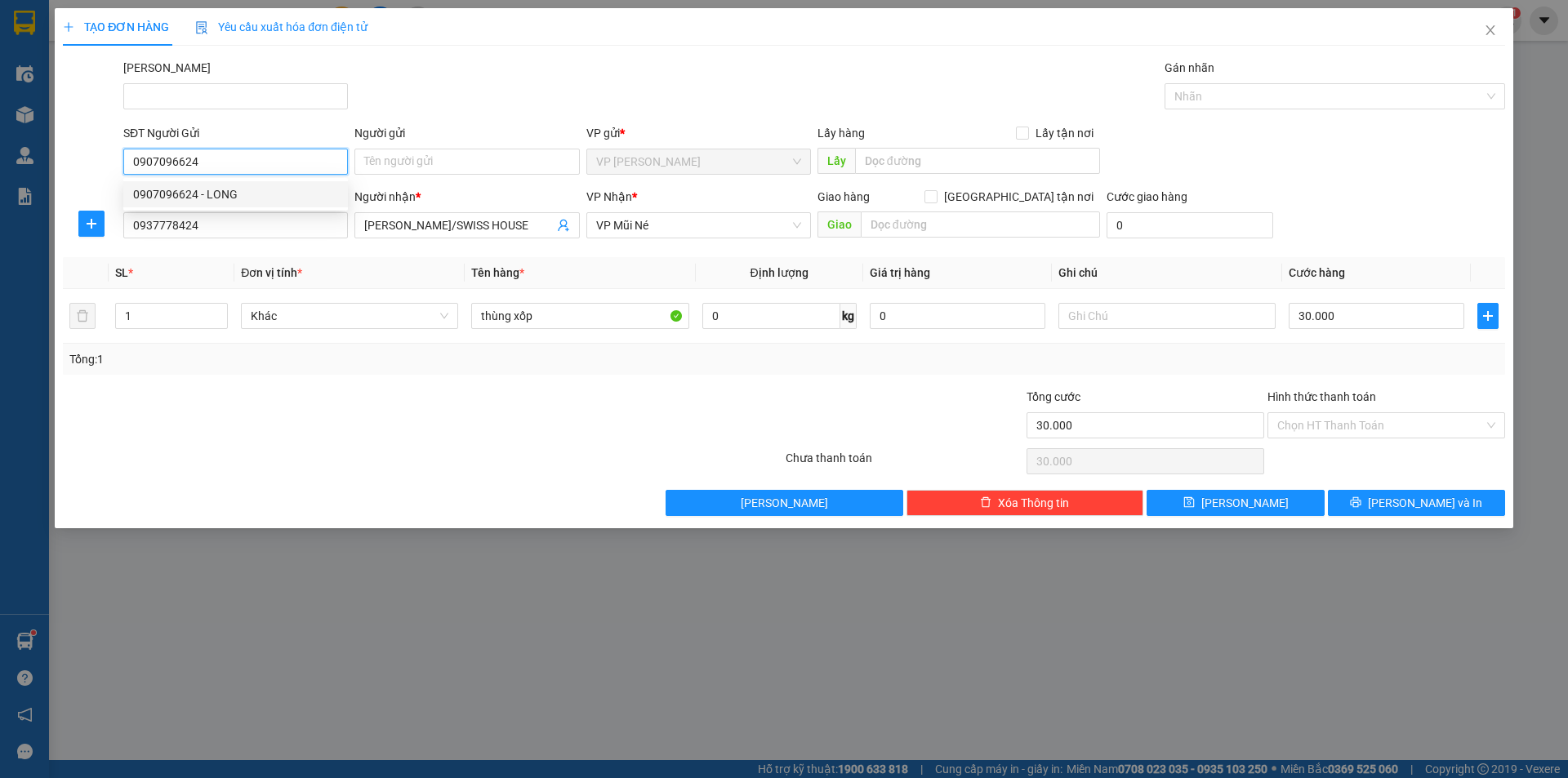
type input "0907096624"
drag, startPoint x: 428, startPoint y: 181, endPoint x: 438, endPoint y: 162, distance: 21.5
click at [435, 168] on form "SĐT Người Gửi 0907096624 Người gửi Tên người gửi VP gửi * VP [PERSON_NAME] Lão …" at bounding box center [784, 184] width 1442 height 121
click at [438, 161] on input "Người gửi" at bounding box center [467, 162] width 225 height 26
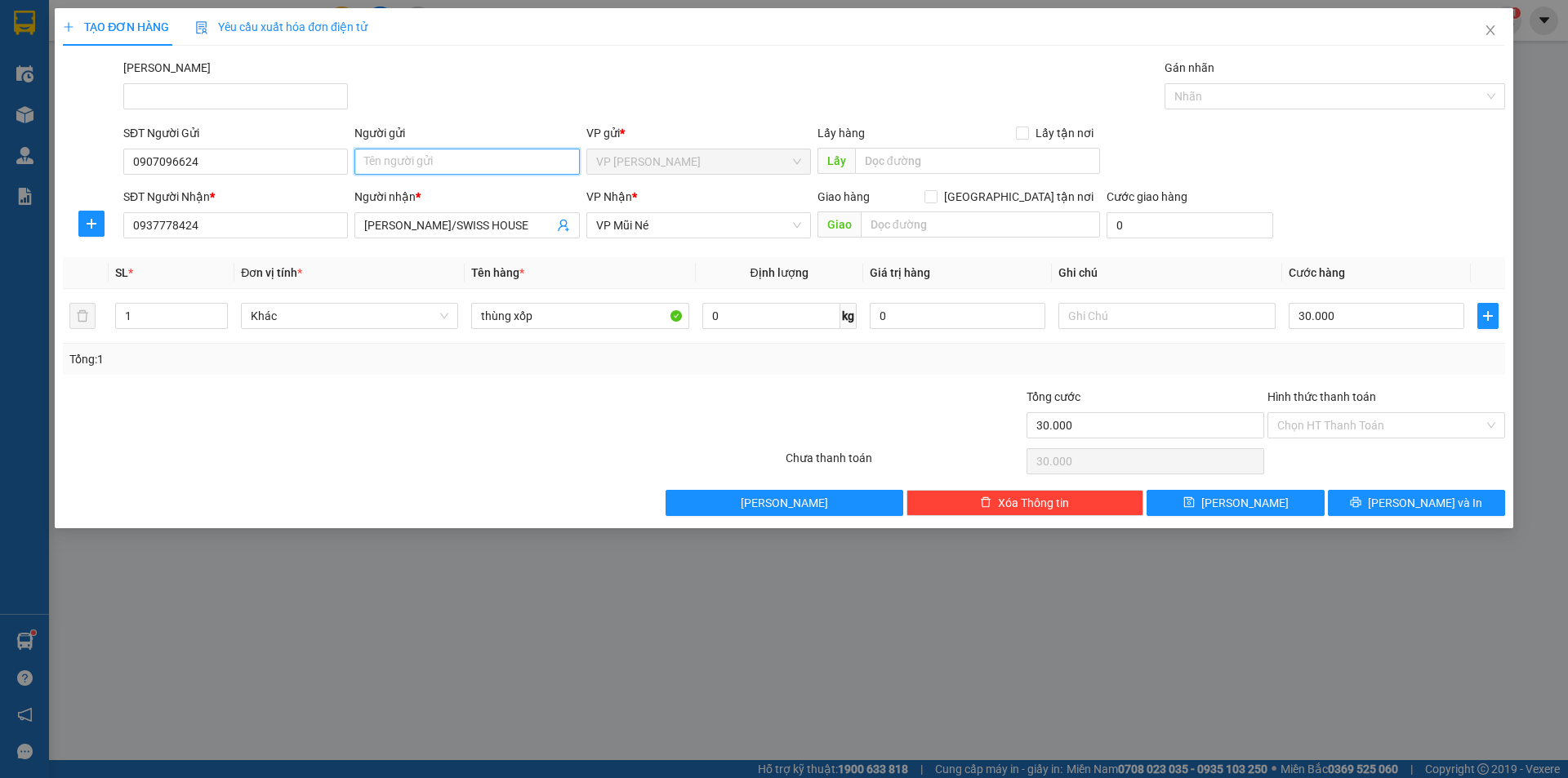
click at [459, 149] on input "Người gửi" at bounding box center [467, 162] width 225 height 26
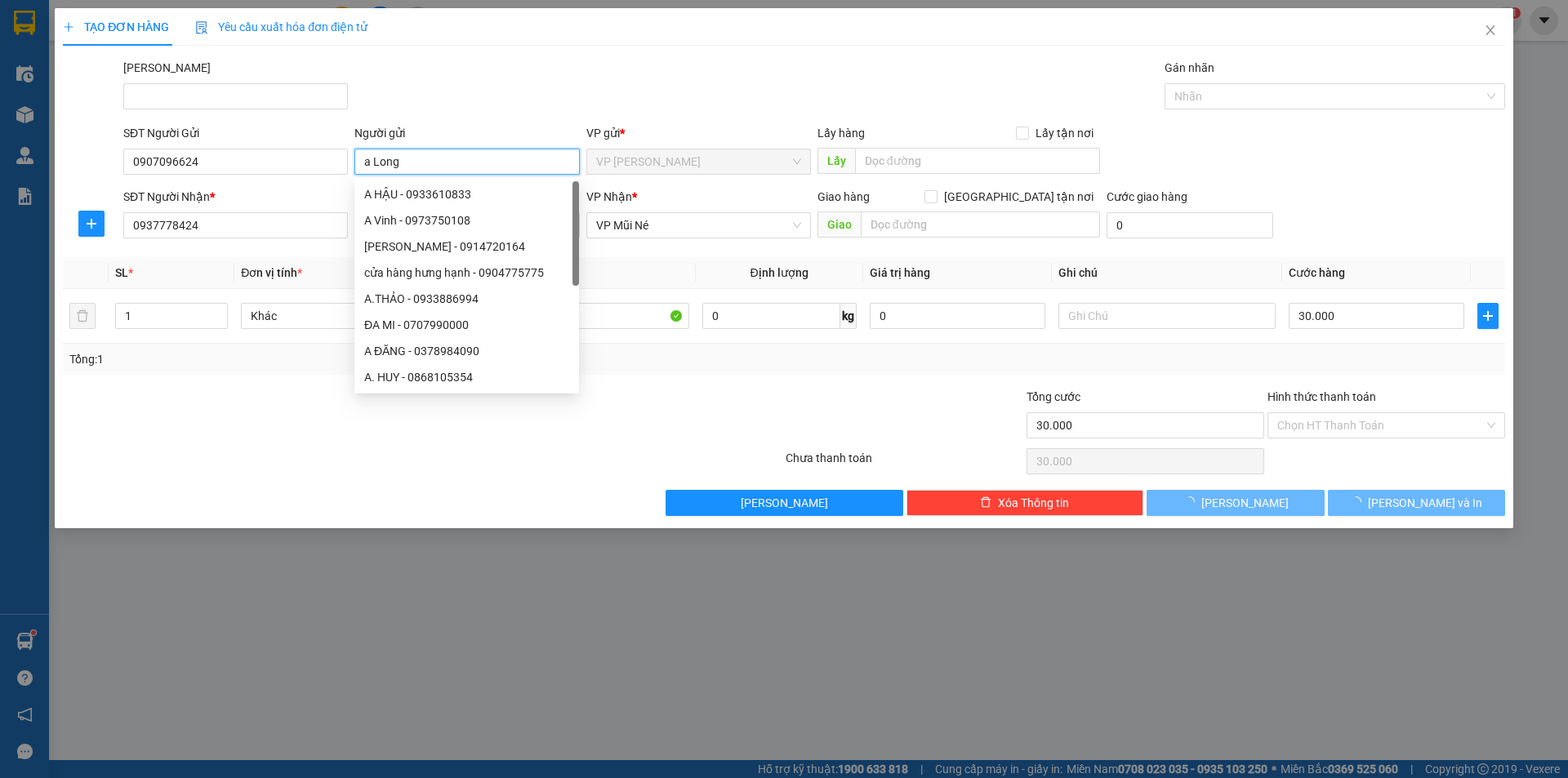
type input "a Long"
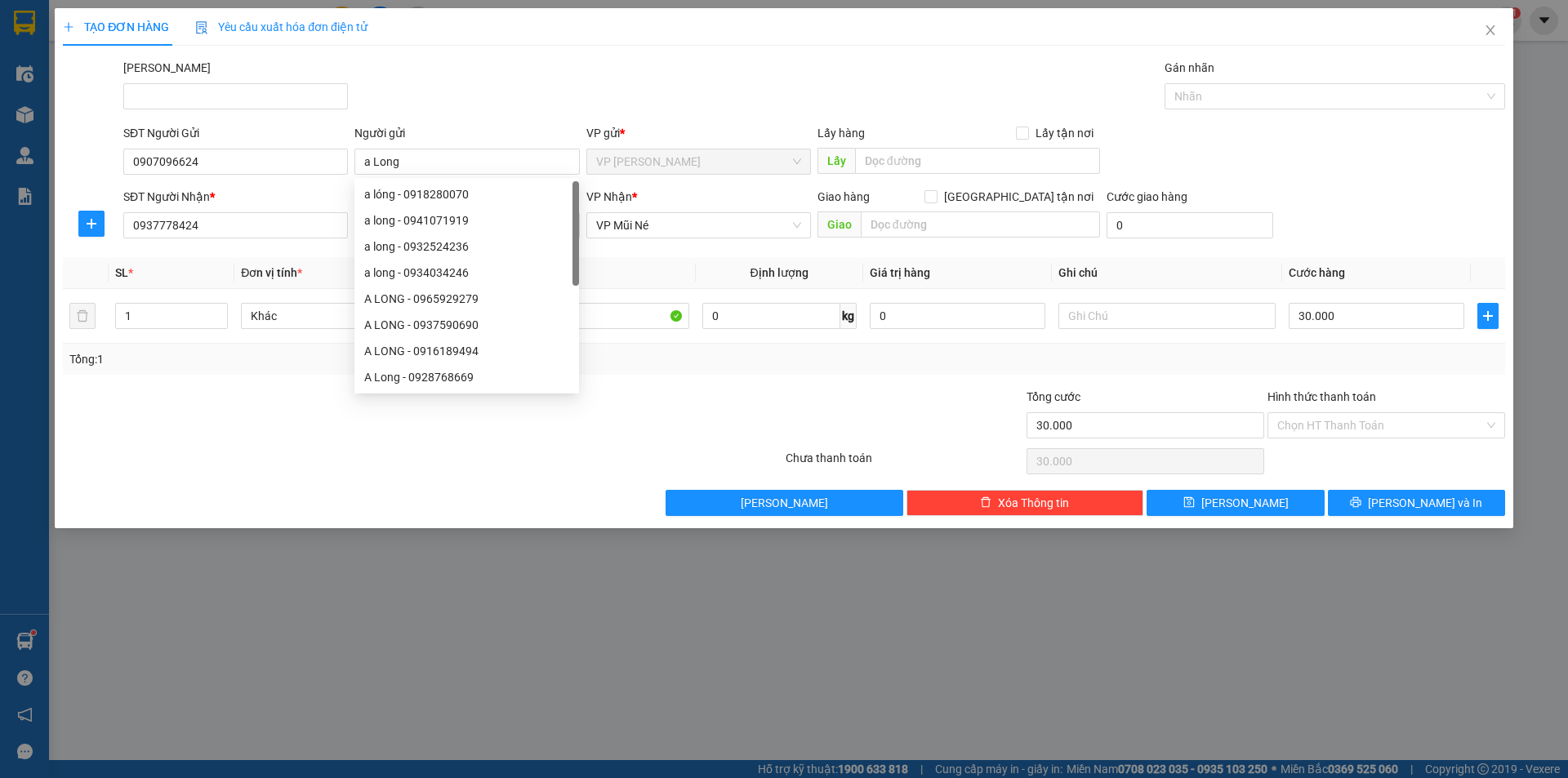
click at [677, 88] on div "[PERSON_NAME]" at bounding box center [814, 87] width 1388 height 57
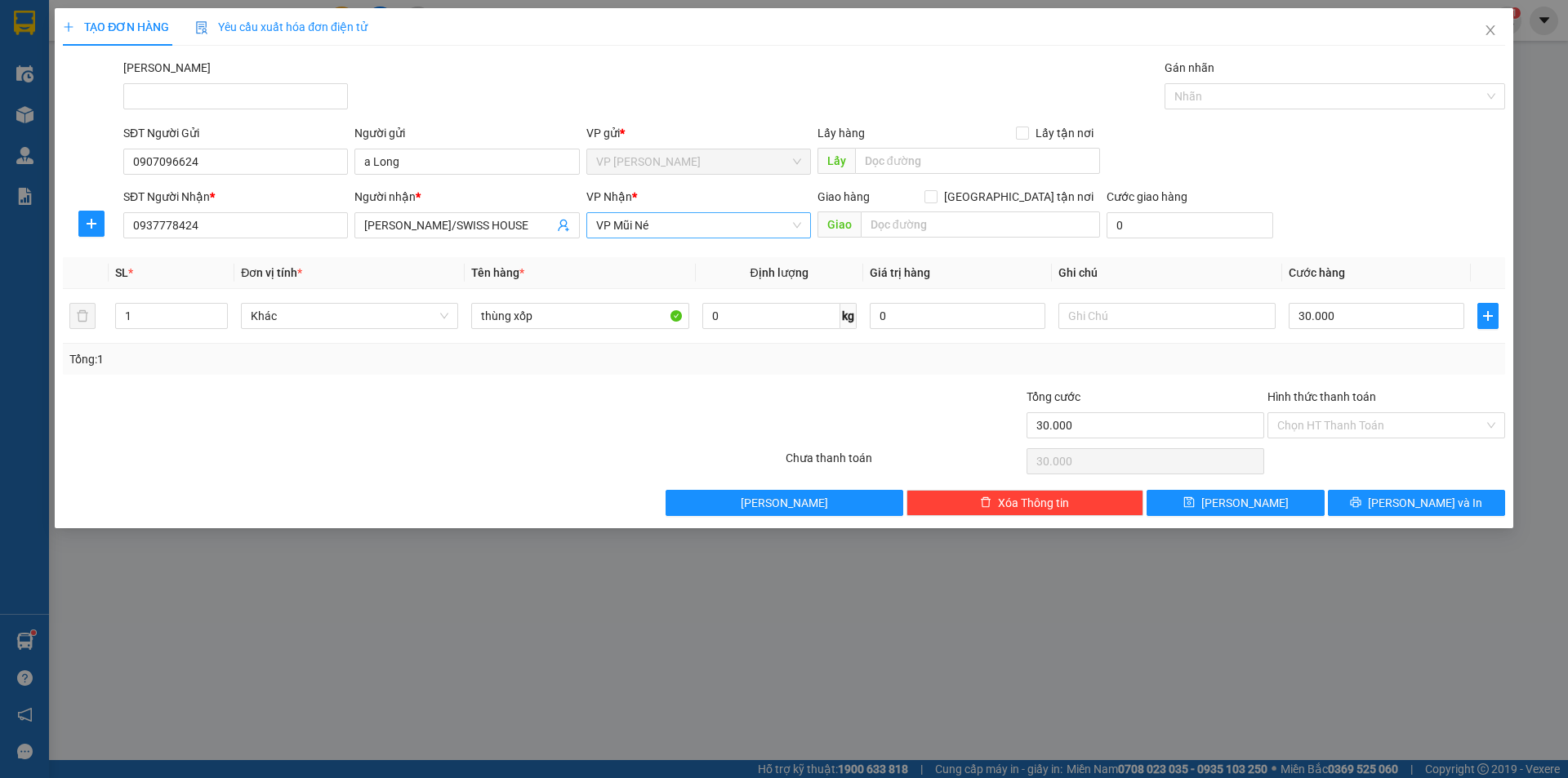
click at [690, 225] on span "VP Mũi Né" at bounding box center [699, 224] width 205 height 24
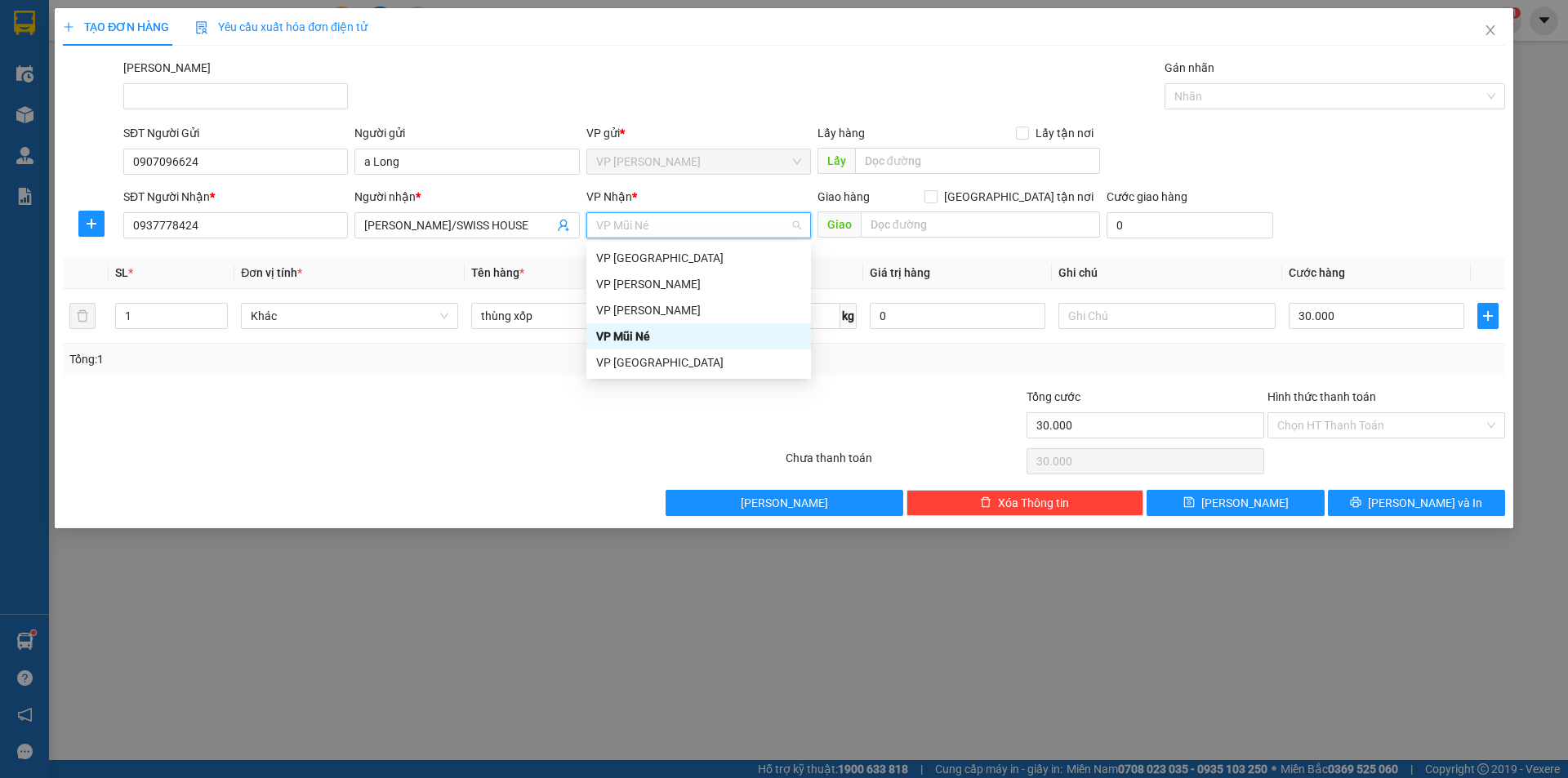
click at [691, 225] on span "VP Mũi Né" at bounding box center [699, 224] width 205 height 24
click at [491, 441] on div at bounding box center [302, 416] width 482 height 57
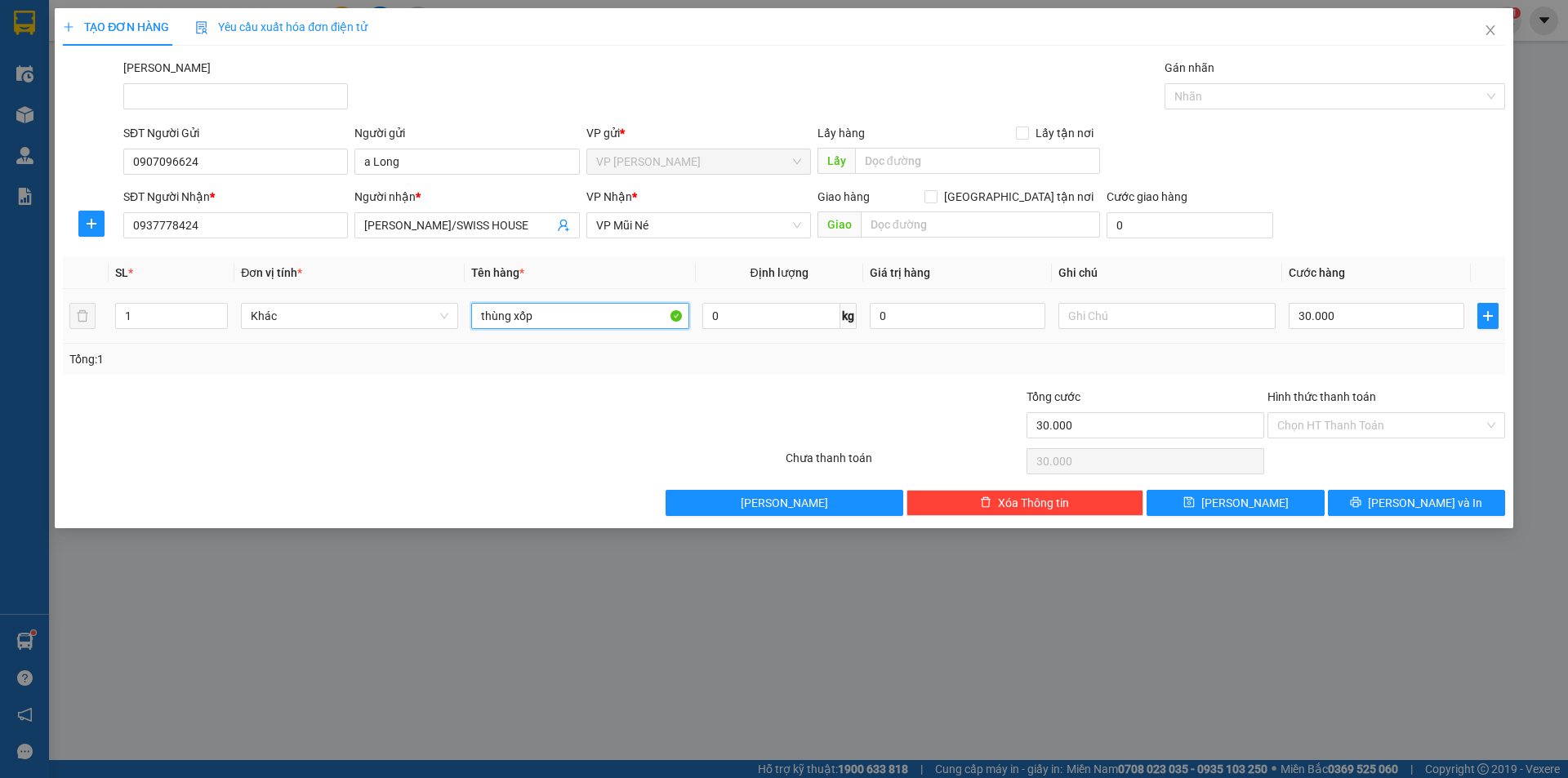
click at [554, 310] on input "thùng xốp" at bounding box center [580, 315] width 217 height 26
type input "1 thùng xốp vàng"
click at [1346, 316] on input "30.000" at bounding box center [1375, 315] width 175 height 26
type input "4"
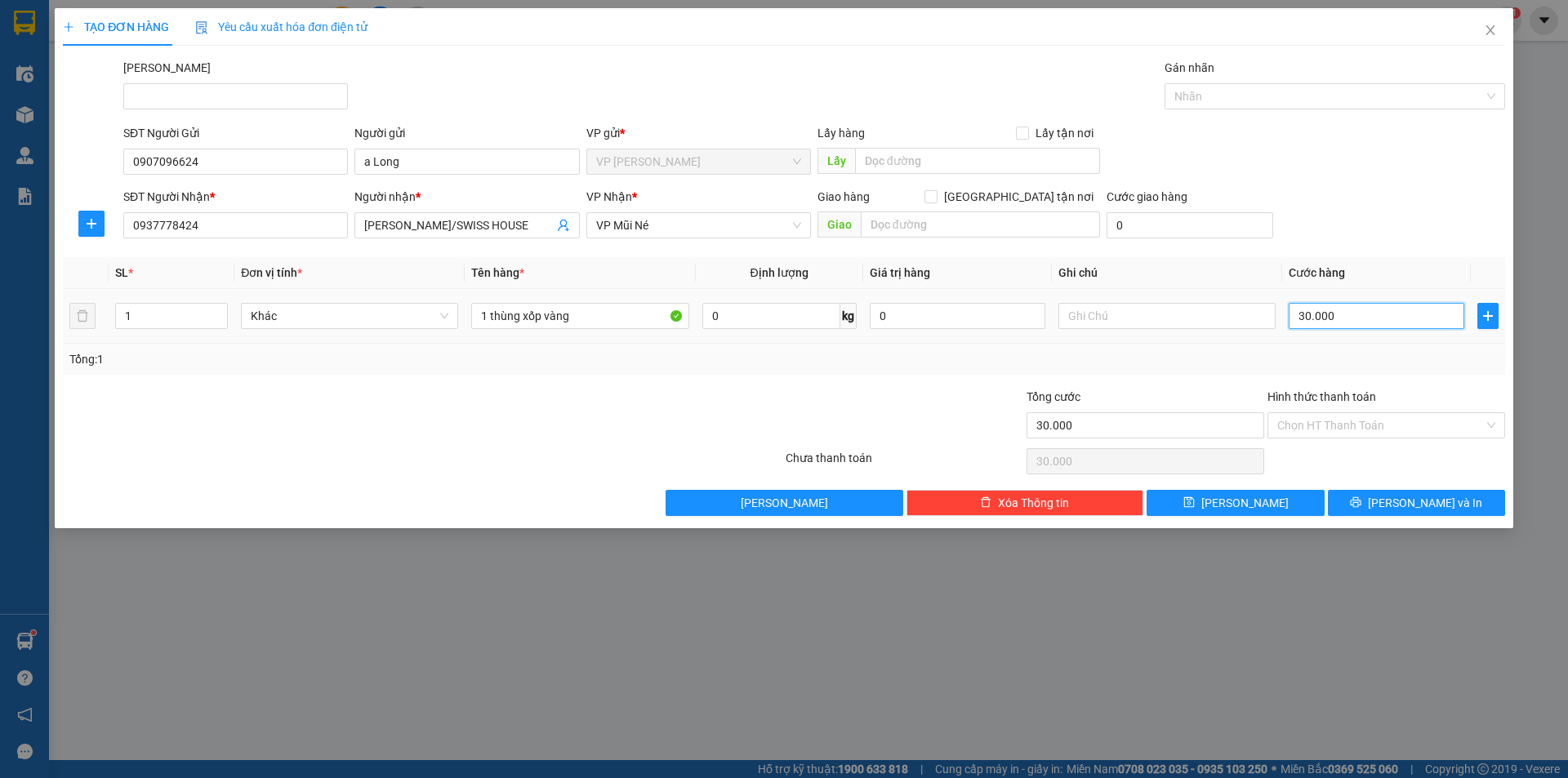
type input "4"
type input "40"
type input "400"
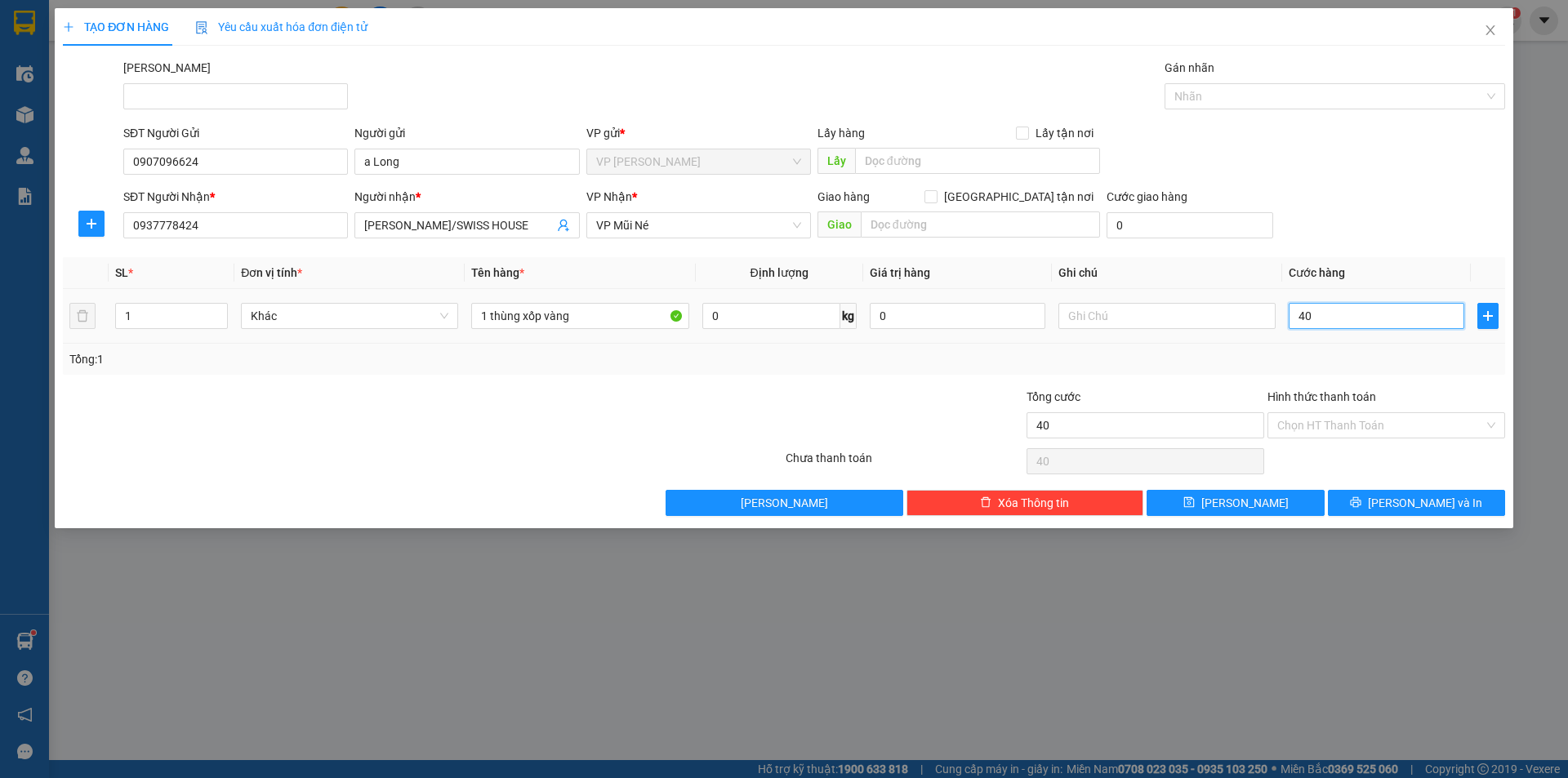
type input "400"
type input "4.000"
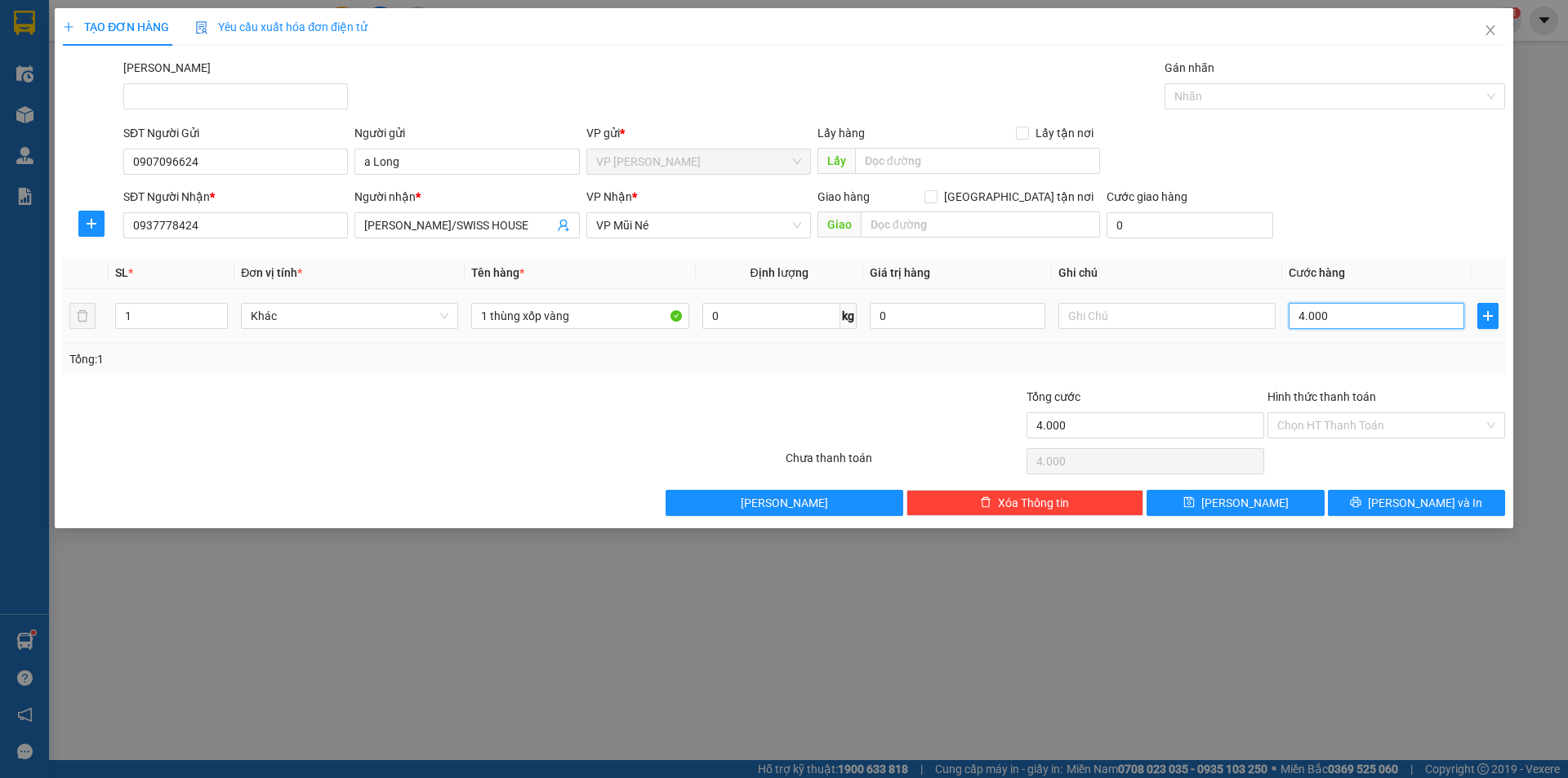
type input "40.000"
click at [1380, 498] on button "[PERSON_NAME] và In" at bounding box center [1416, 502] width 177 height 26
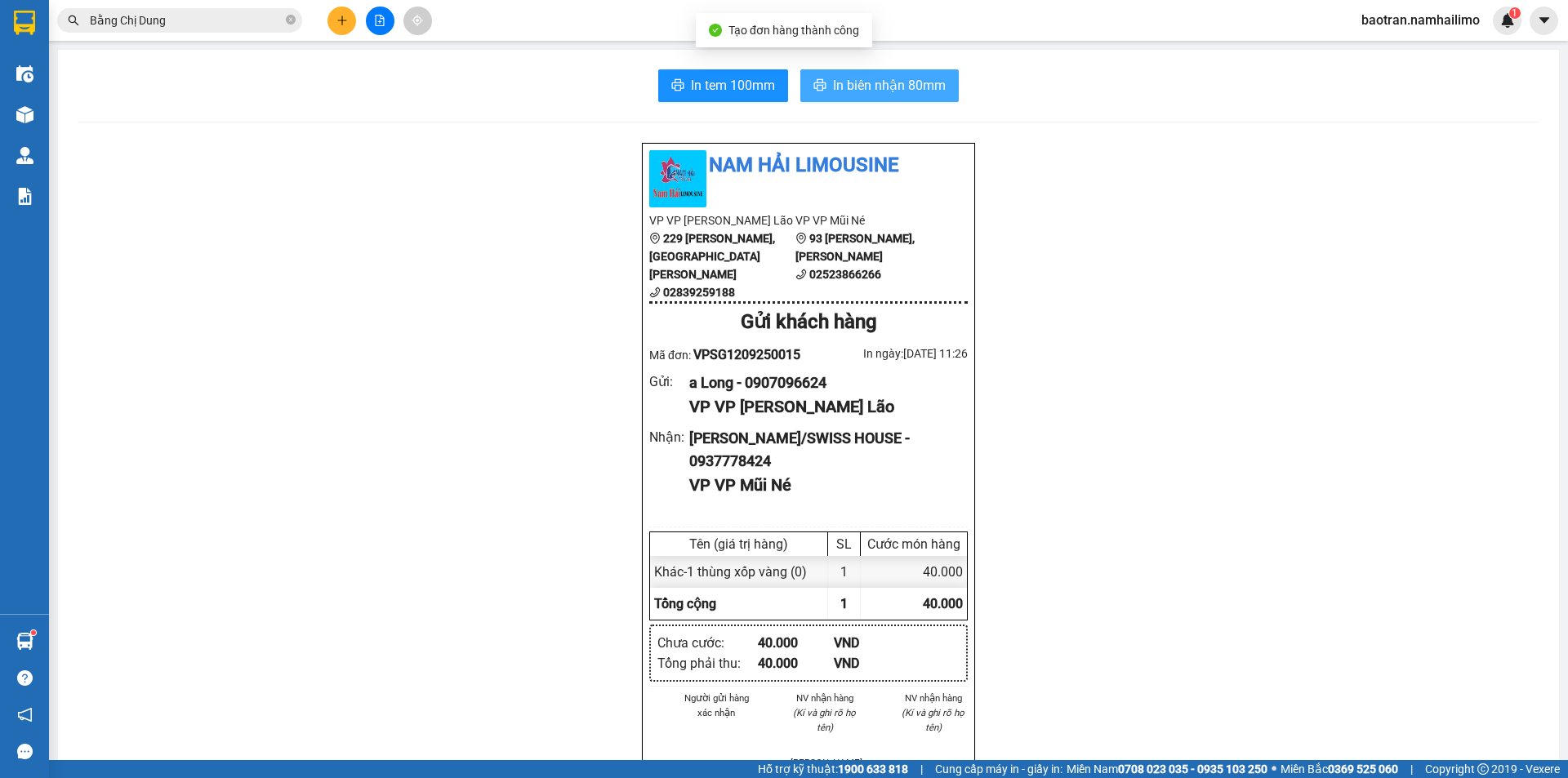
click at [913, 100] on button "In biên nhận 80mm" at bounding box center [880, 86] width 159 height 33
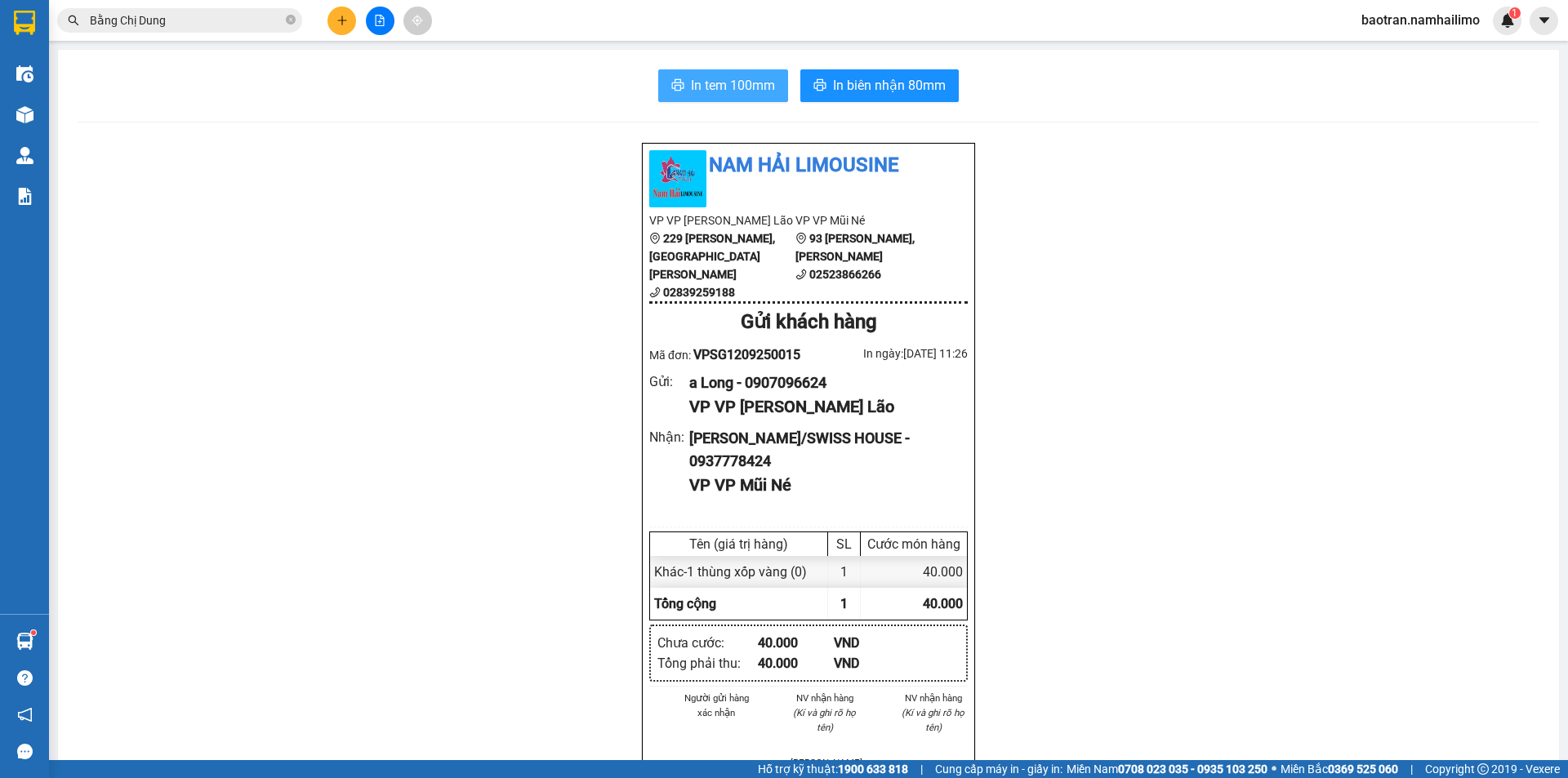
click at [718, 85] on span "In tem 100mm" at bounding box center [733, 85] width 84 height 20
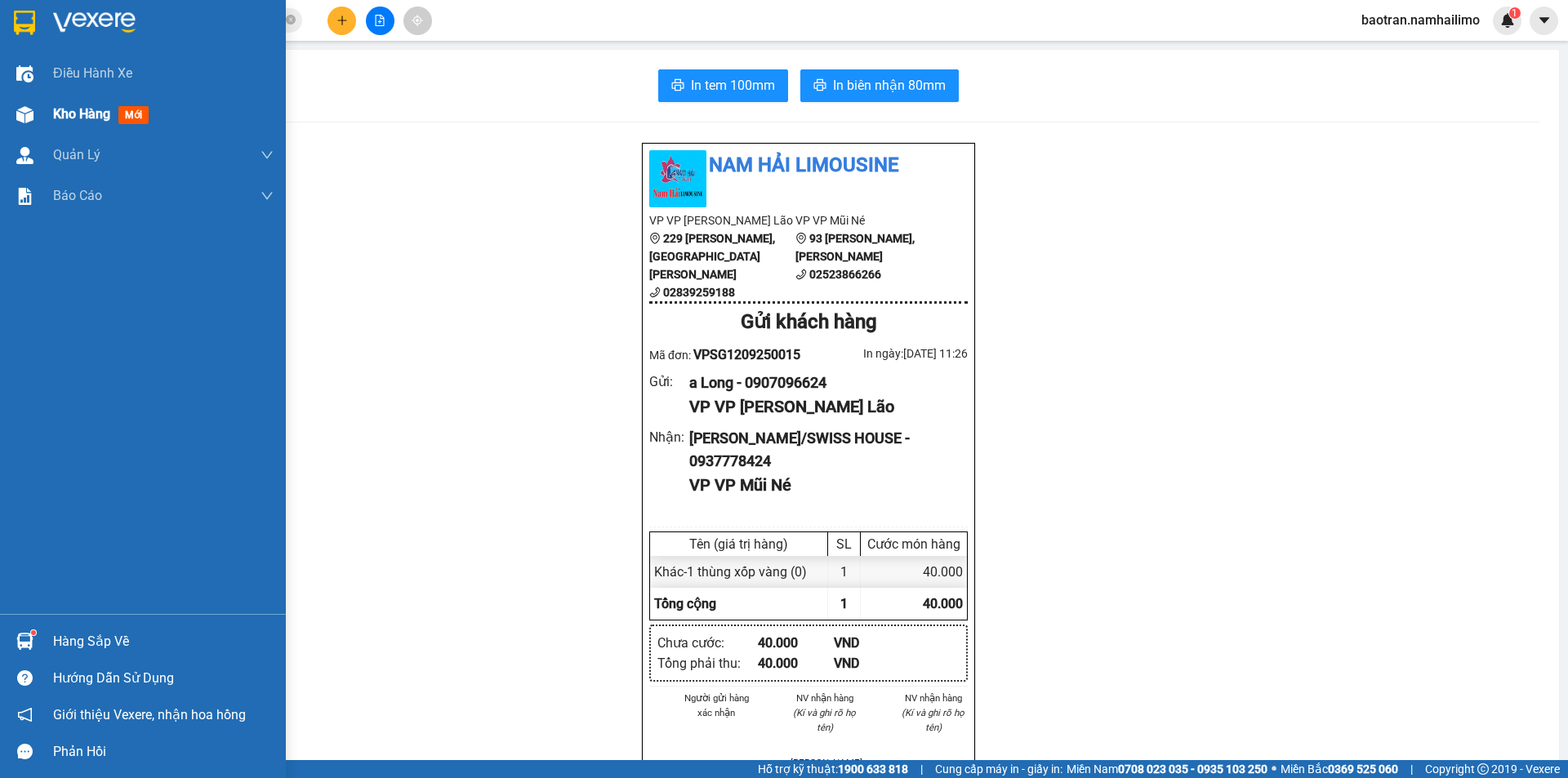
click at [80, 119] on span "Kho hàng" at bounding box center [81, 114] width 57 height 15
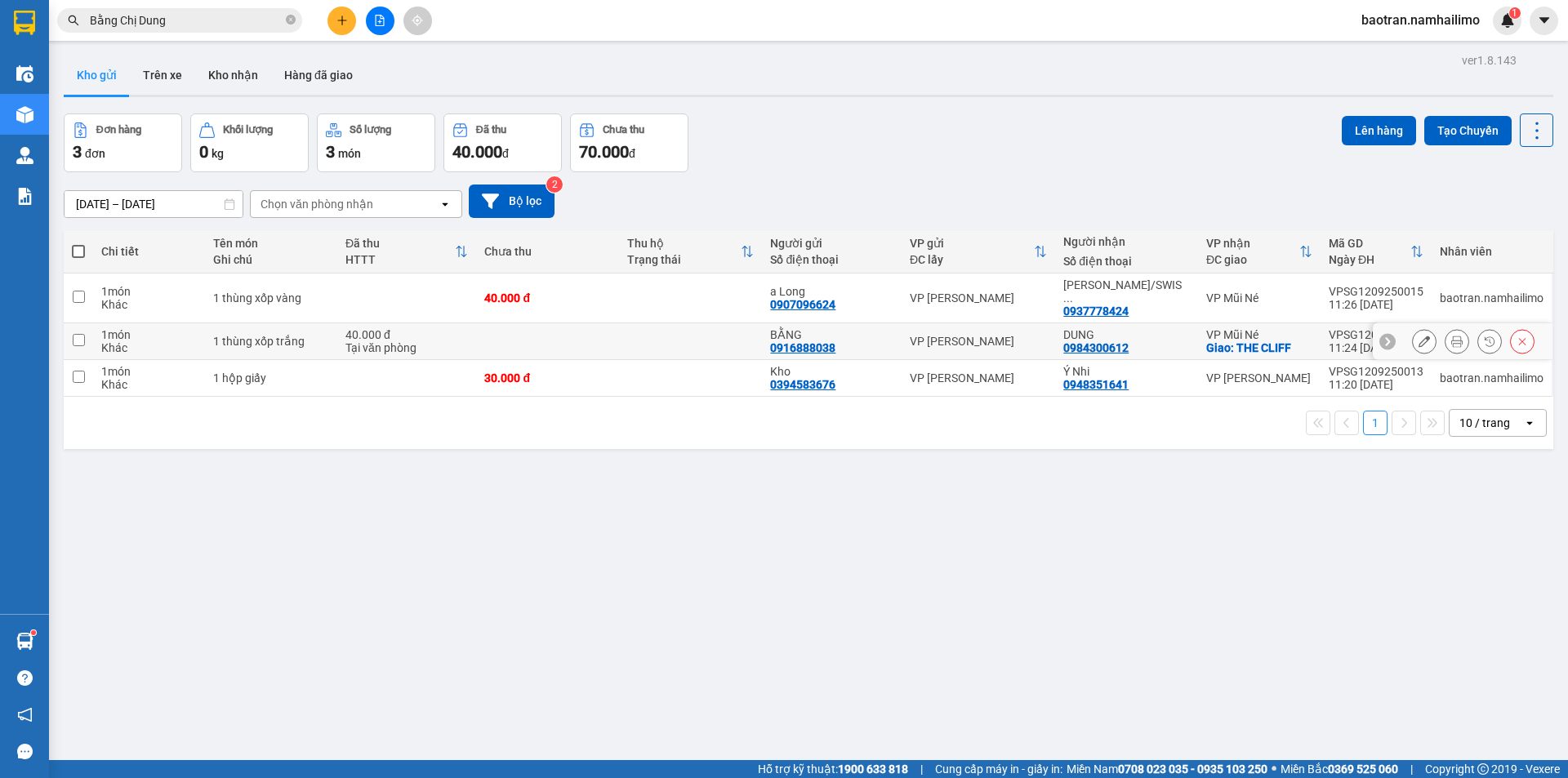
click at [1451, 336] on icon at bounding box center [1457, 342] width 12 height 12
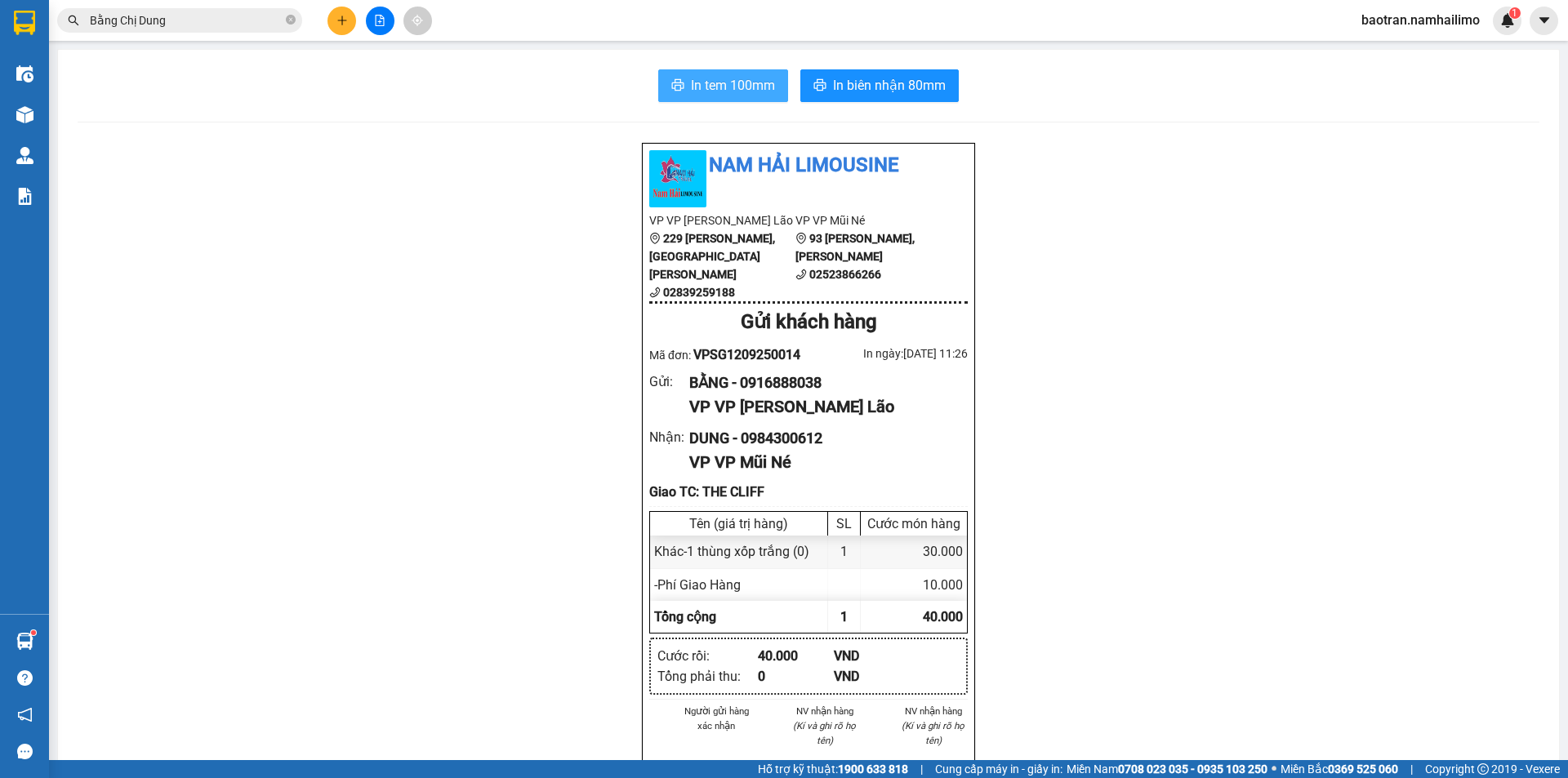
click at [729, 91] on span "In tem 100mm" at bounding box center [733, 85] width 84 height 20
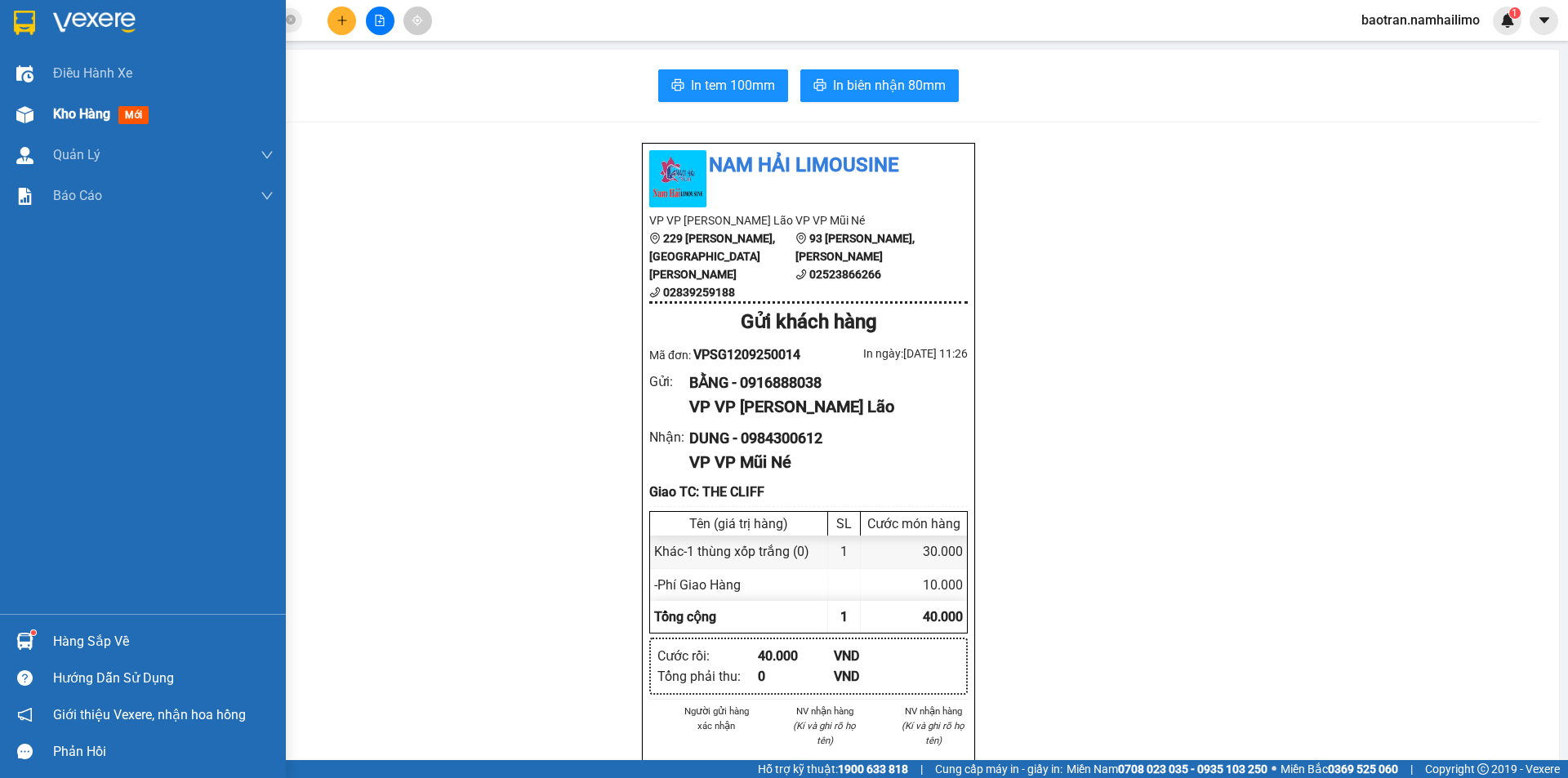
click at [56, 104] on div "Kho hàng mới" at bounding box center [104, 113] width 102 height 20
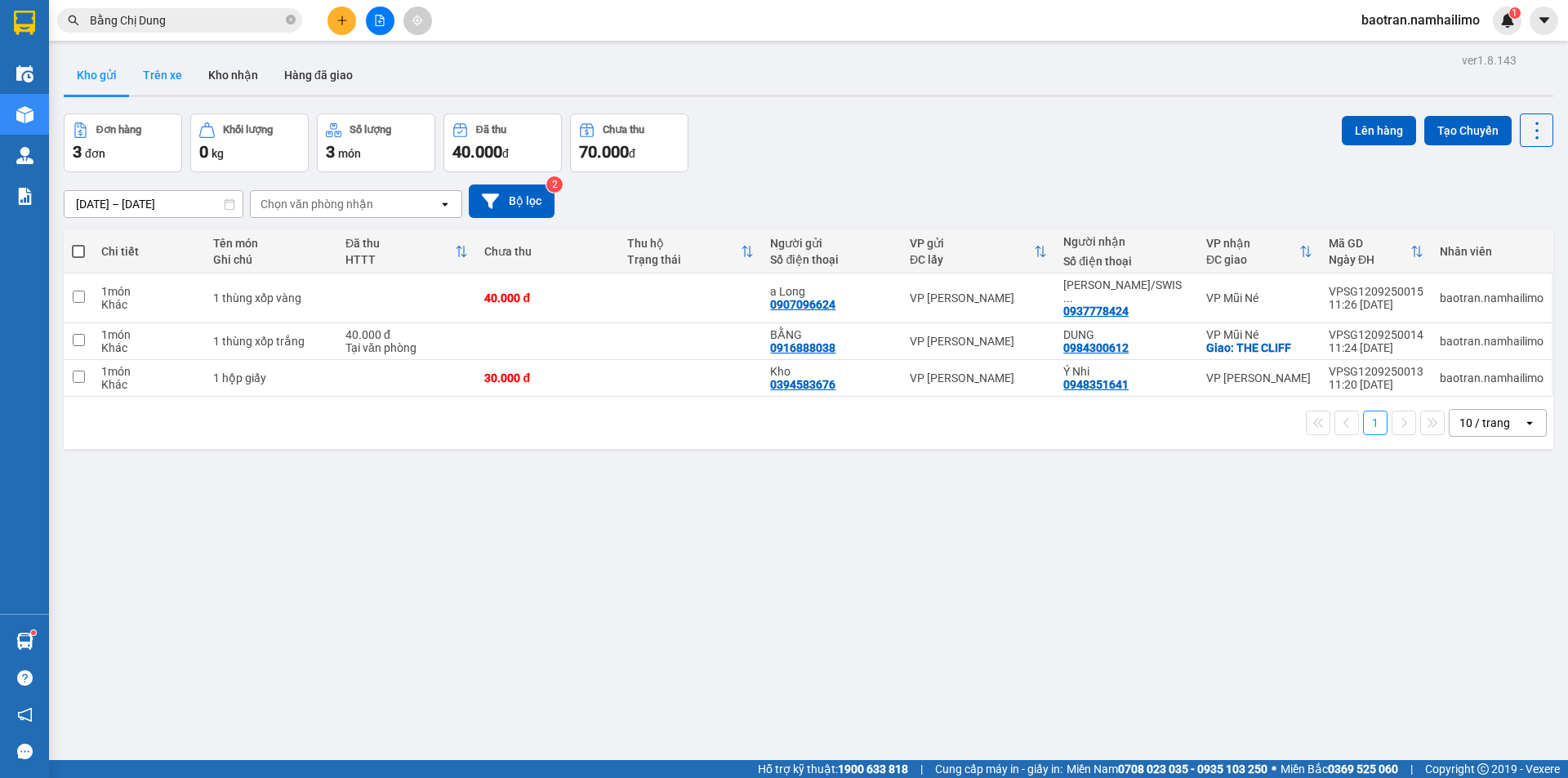
click at [178, 71] on button "Trên xe" at bounding box center [162, 75] width 65 height 39
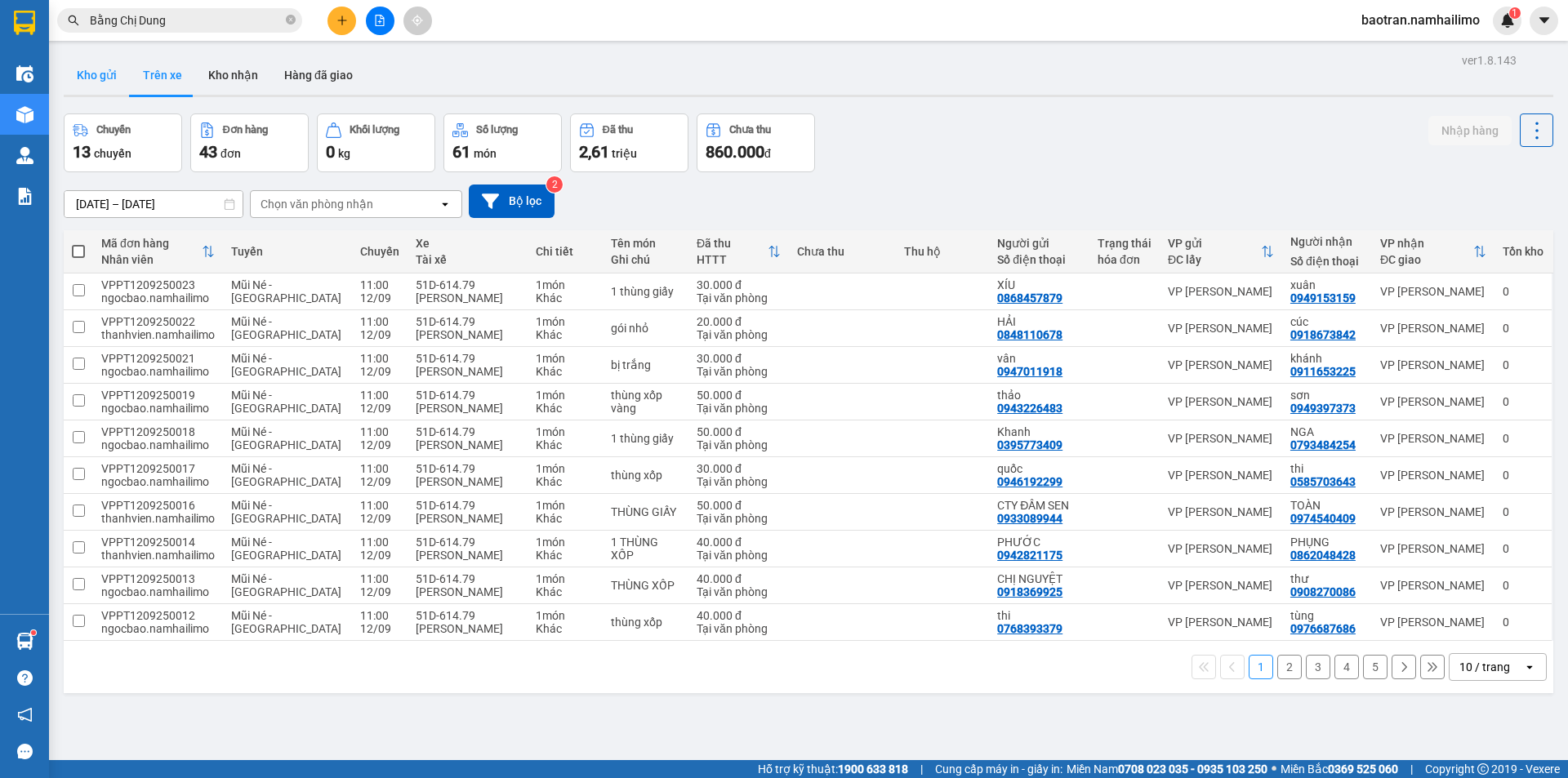
click at [86, 68] on button "Kho gửi" at bounding box center [97, 75] width 66 height 39
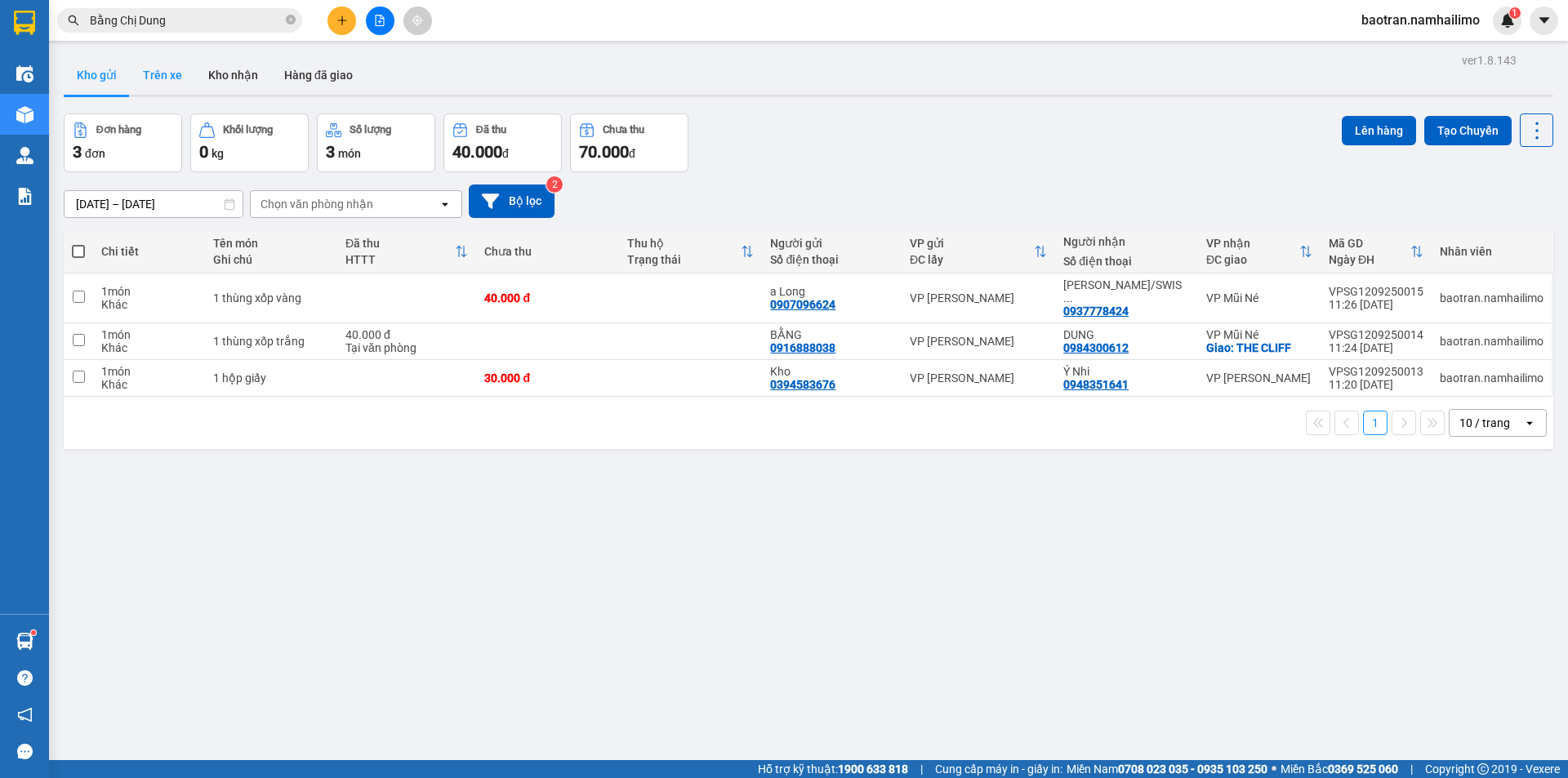
click at [180, 75] on button "Trên xe" at bounding box center [162, 75] width 65 height 39
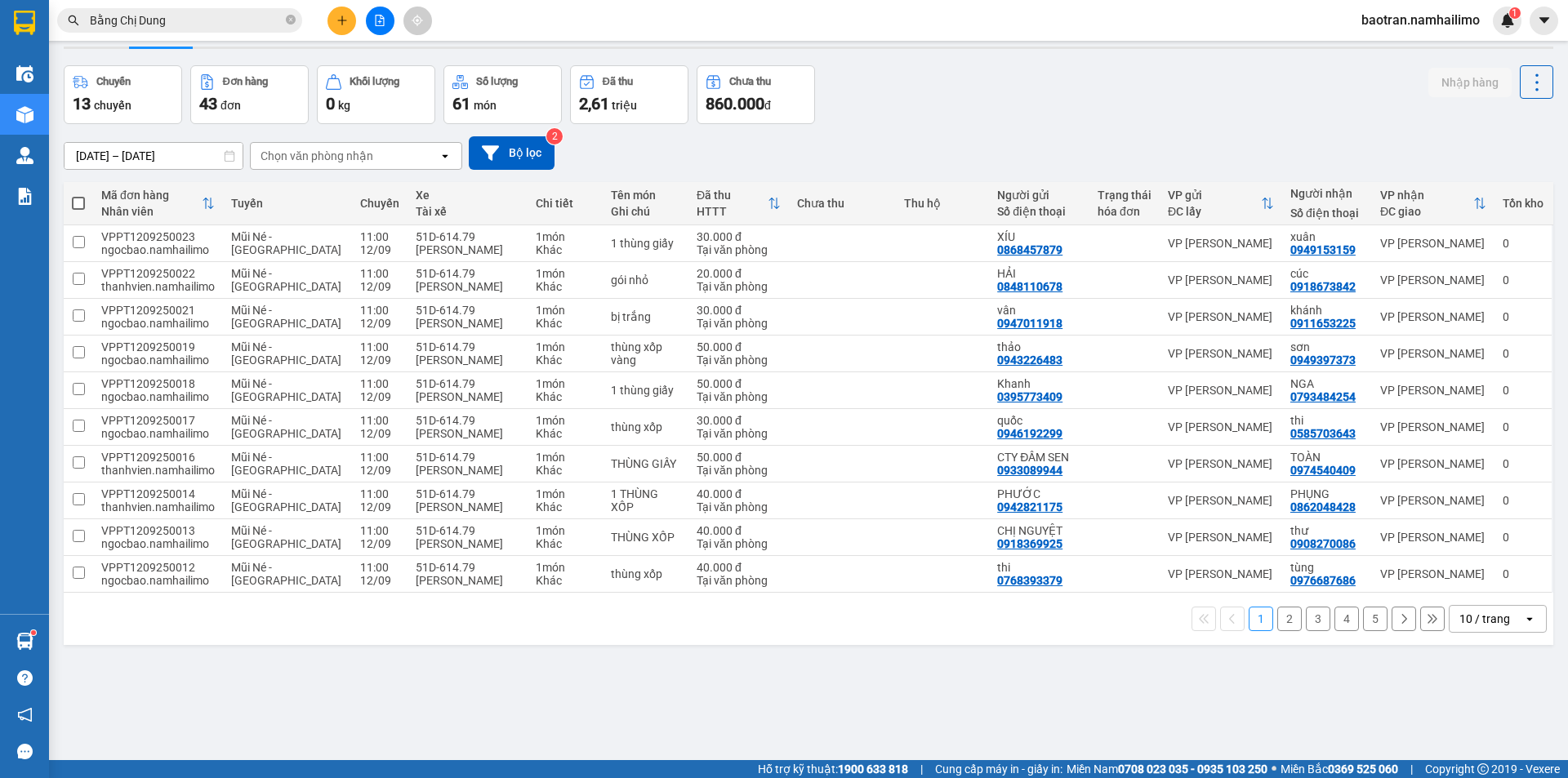
scroll to position [75, 0]
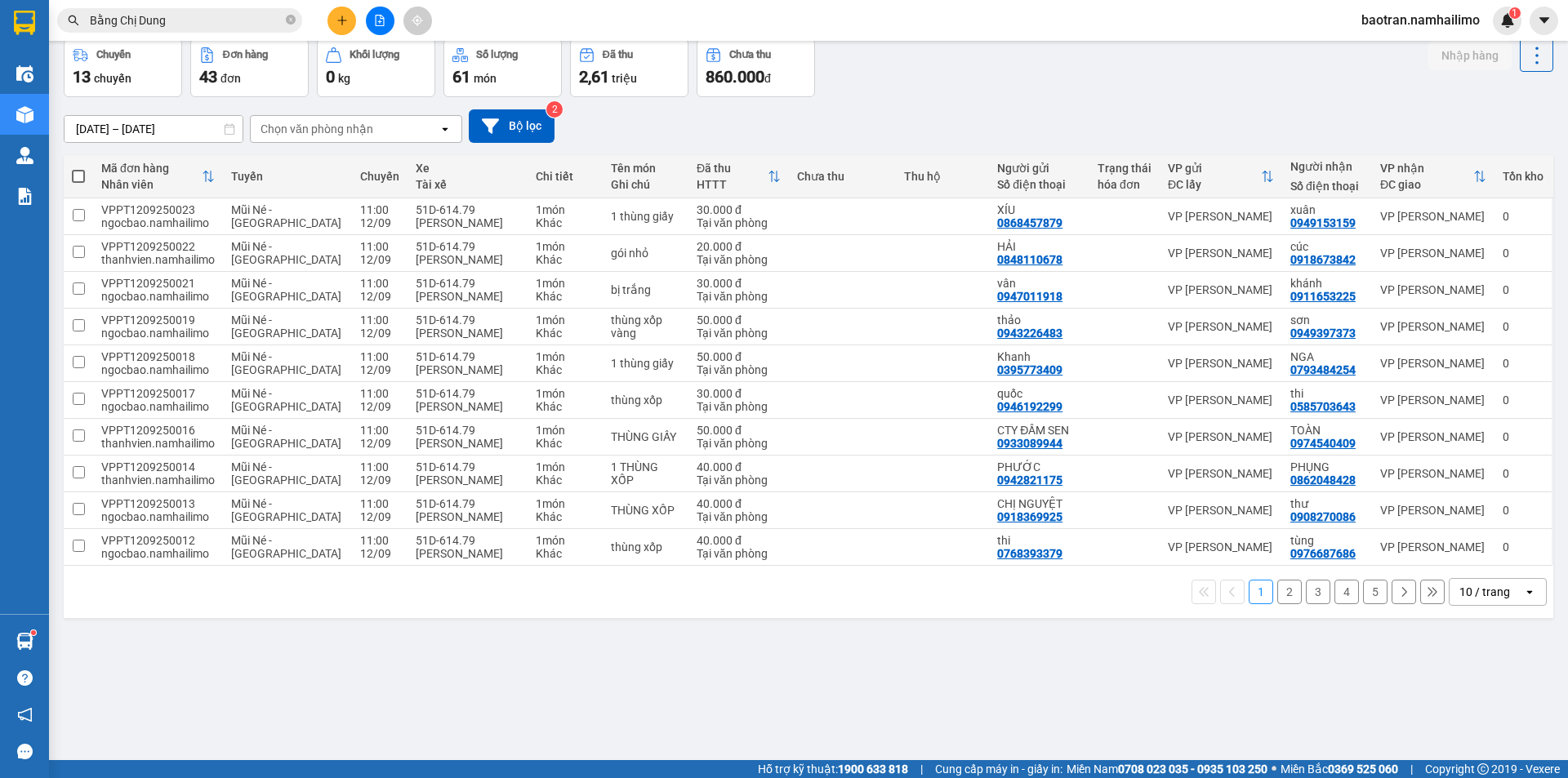
click at [1282, 594] on button "2" at bounding box center [1288, 591] width 24 height 24
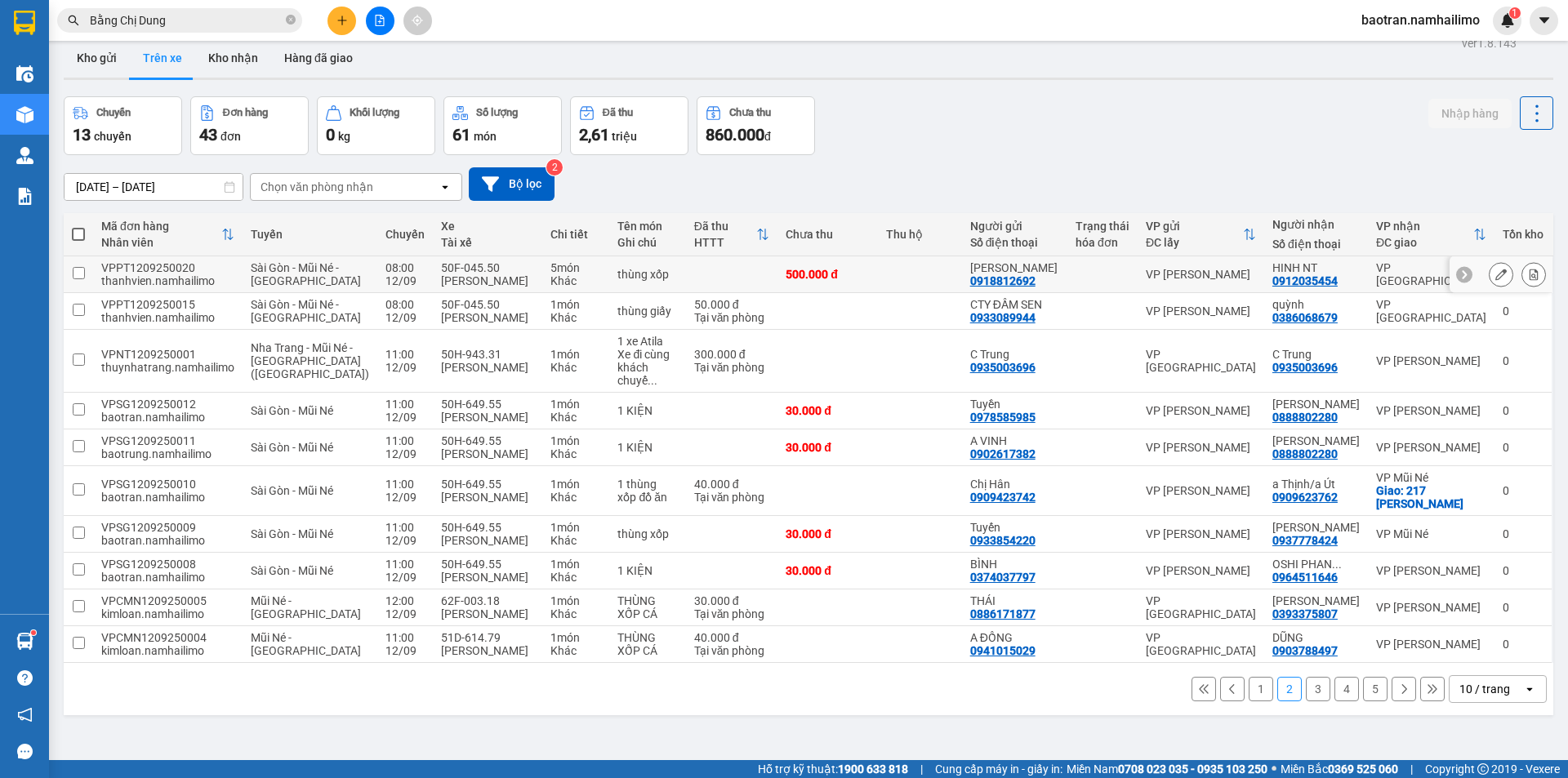
scroll to position [0, 0]
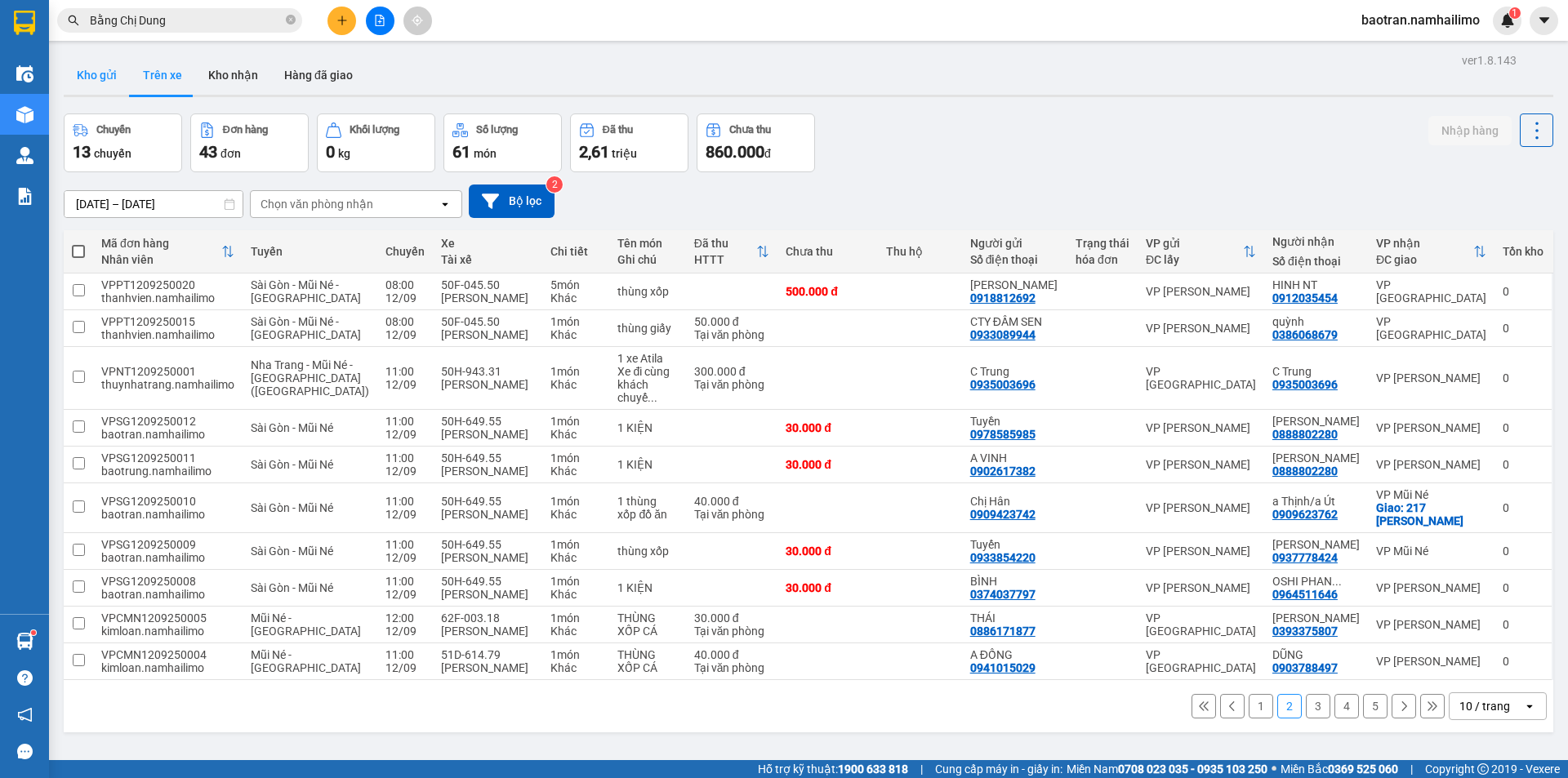
click at [107, 72] on button "Kho gửi" at bounding box center [97, 75] width 66 height 39
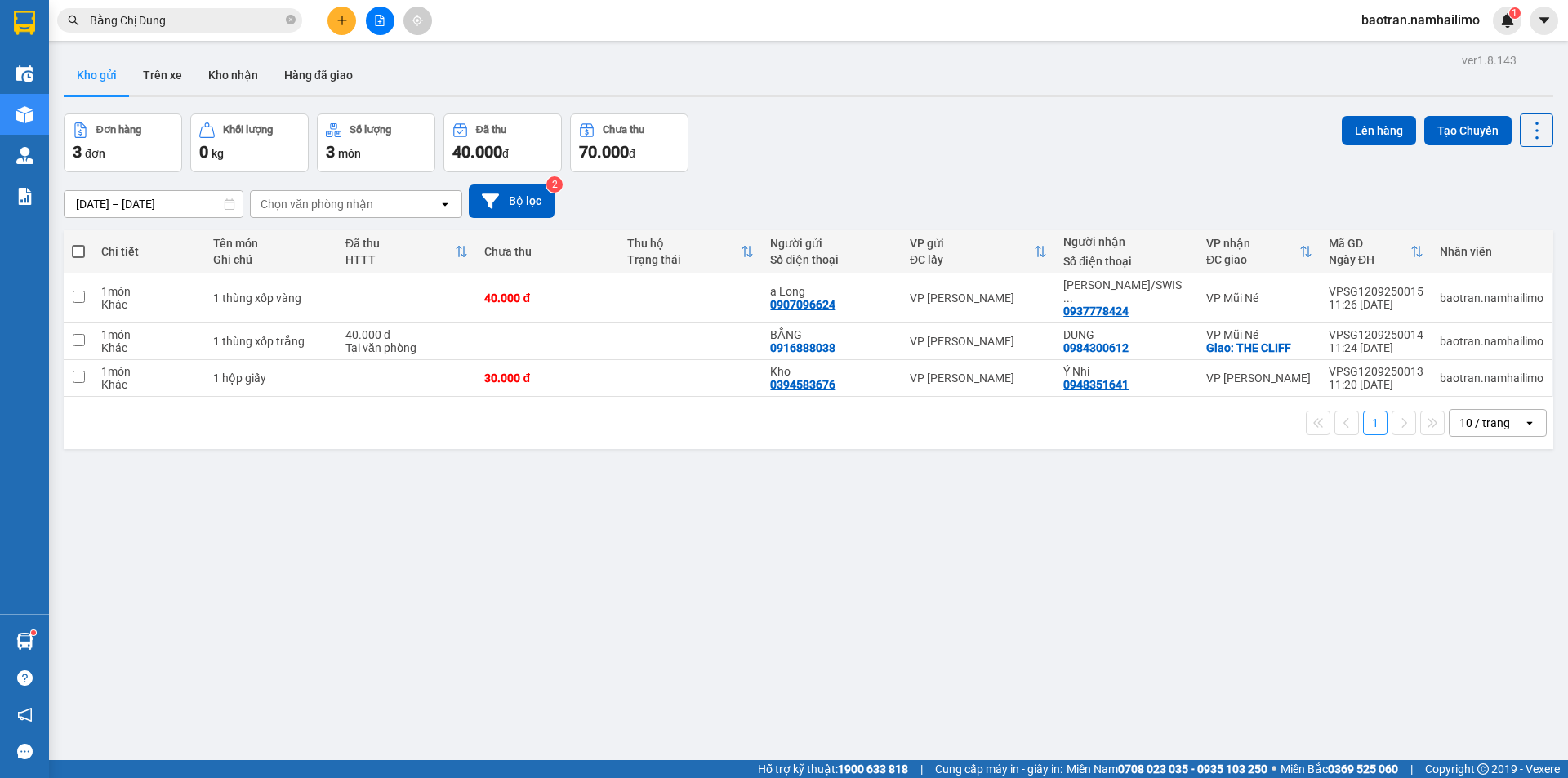
scroll to position [75, 0]
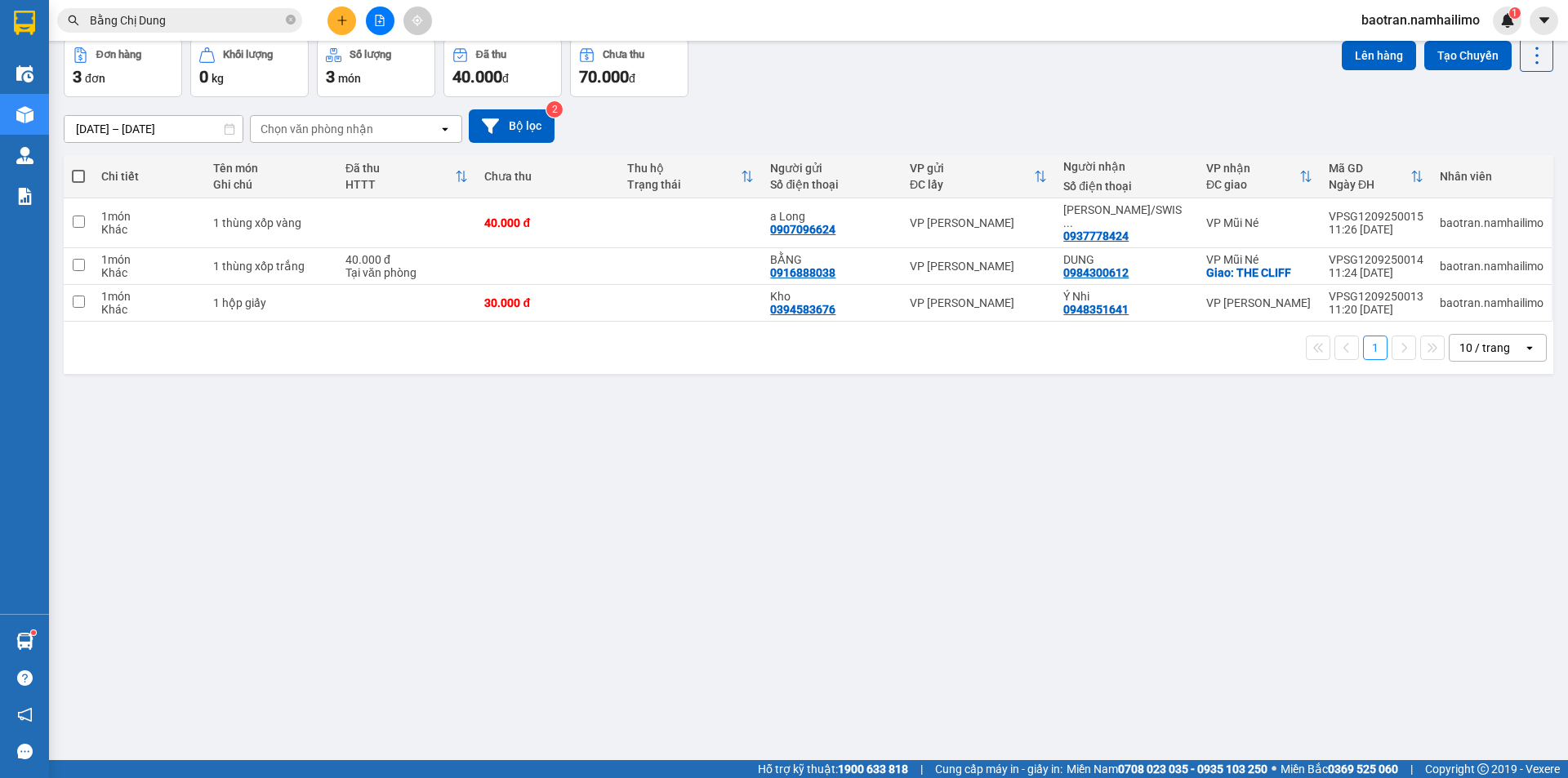
click at [335, 28] on button at bounding box center [342, 21] width 29 height 29
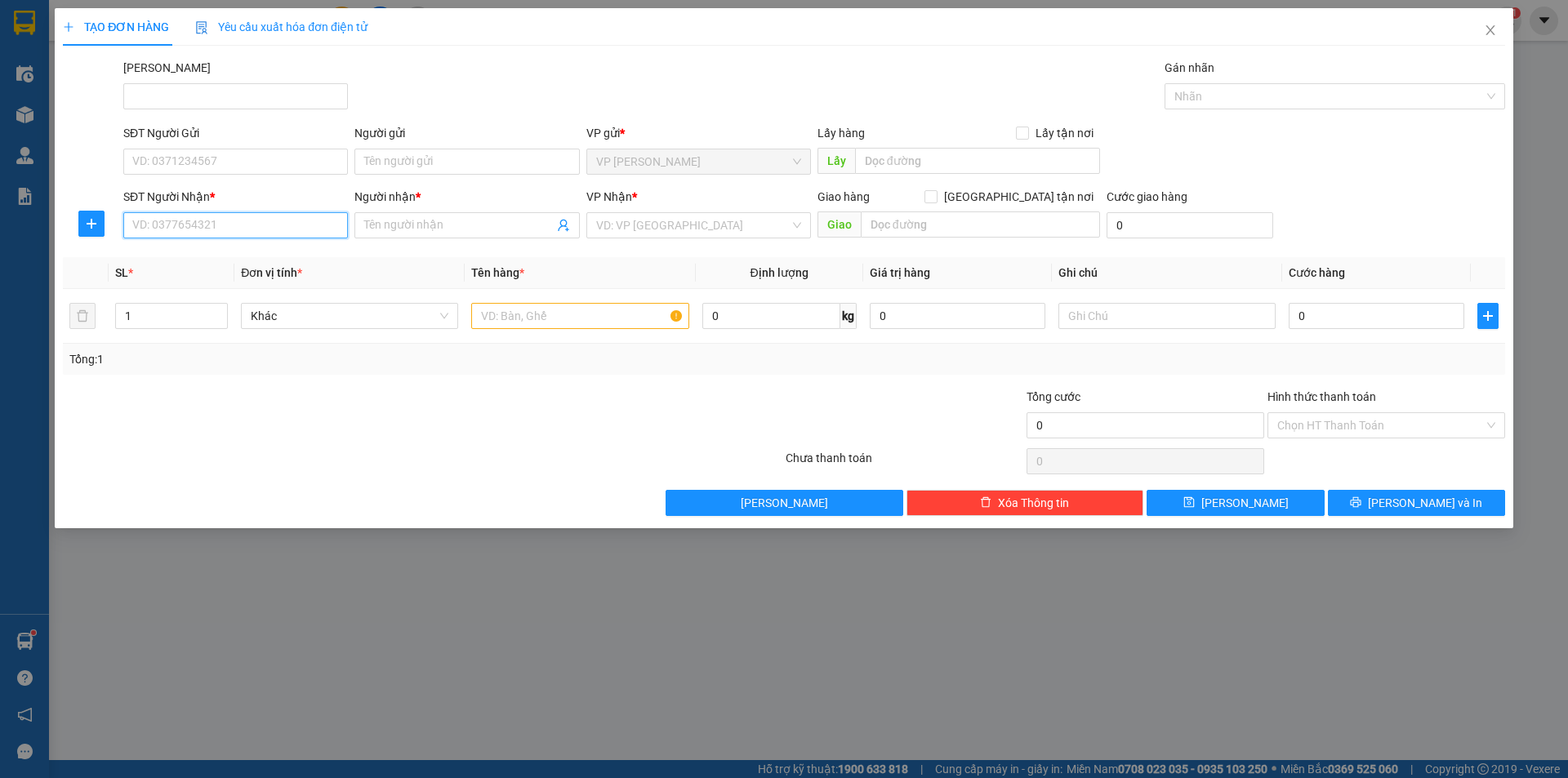
click at [234, 226] on input "SĐT Người Nhận *" at bounding box center [235, 224] width 225 height 26
type input "0858607310"
click at [154, 261] on div "0858607310 - Quy" at bounding box center [236, 257] width 205 height 18
type input "Quy"
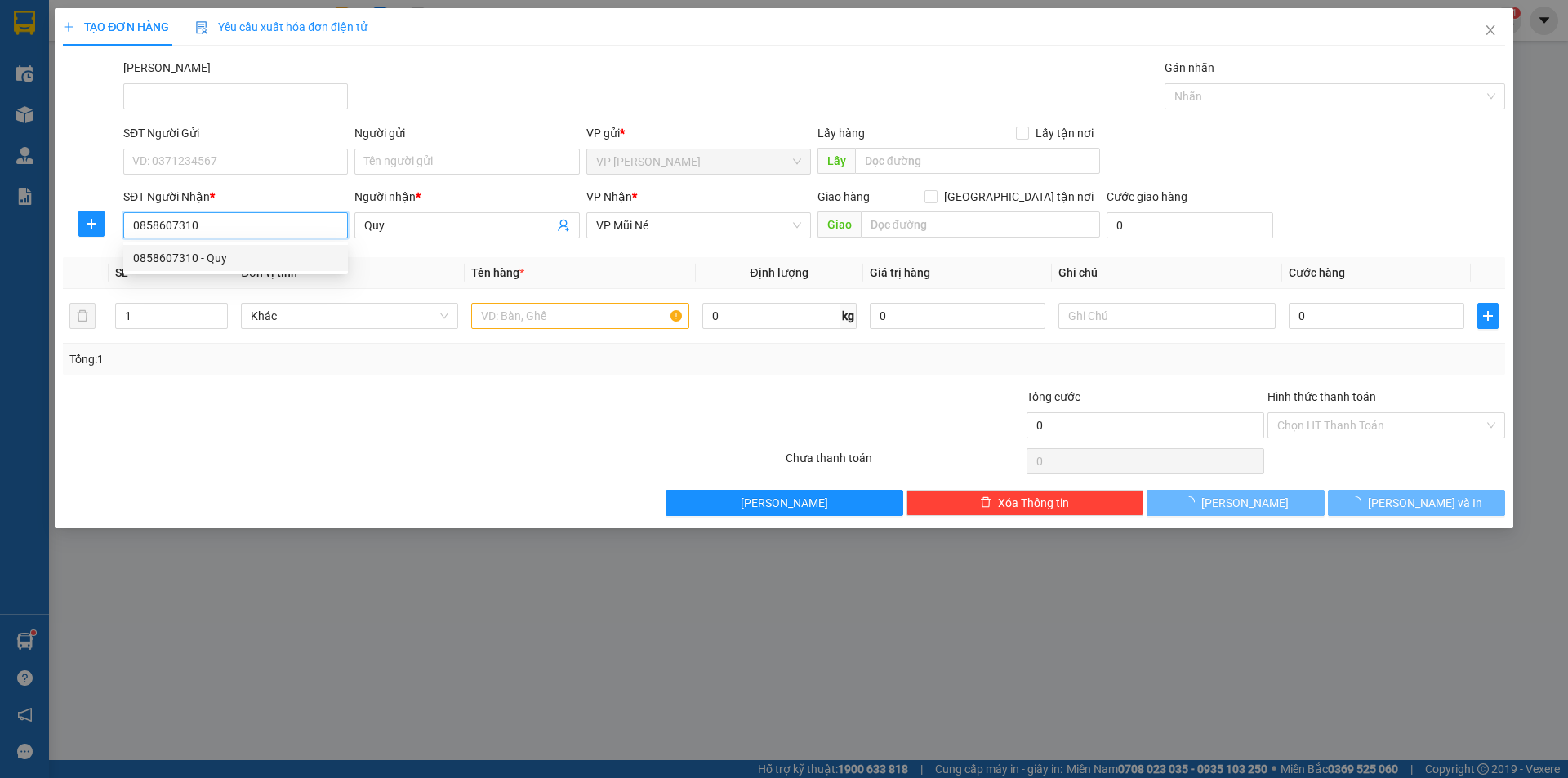
type input "40.000"
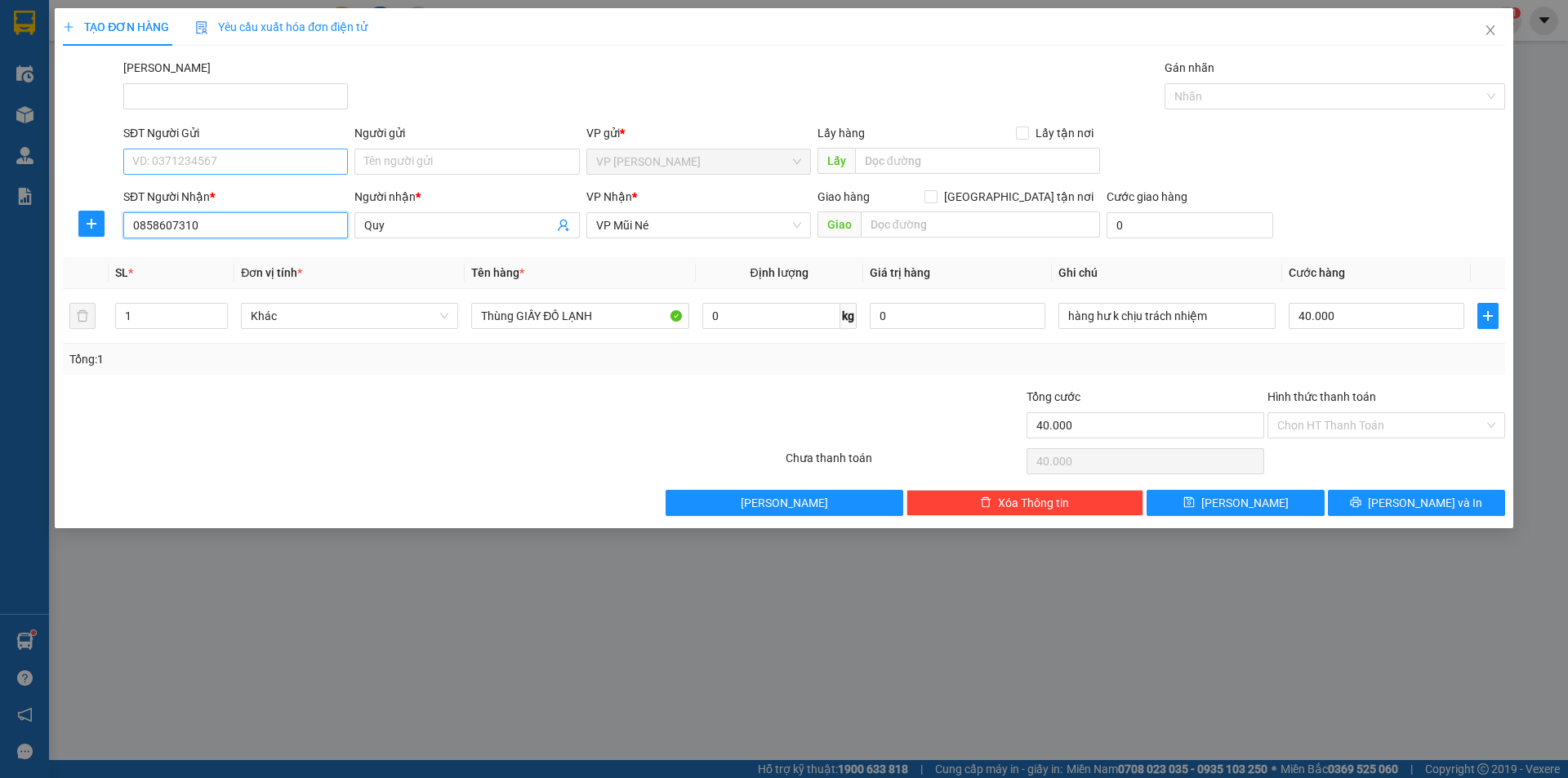
type input "0858607310"
click at [226, 159] on input "SĐT Người Gửi" at bounding box center [235, 162] width 225 height 26
click at [166, 226] on div "0382811038 - phước" at bounding box center [236, 220] width 205 height 18
type input "0382811038"
type input "phước"
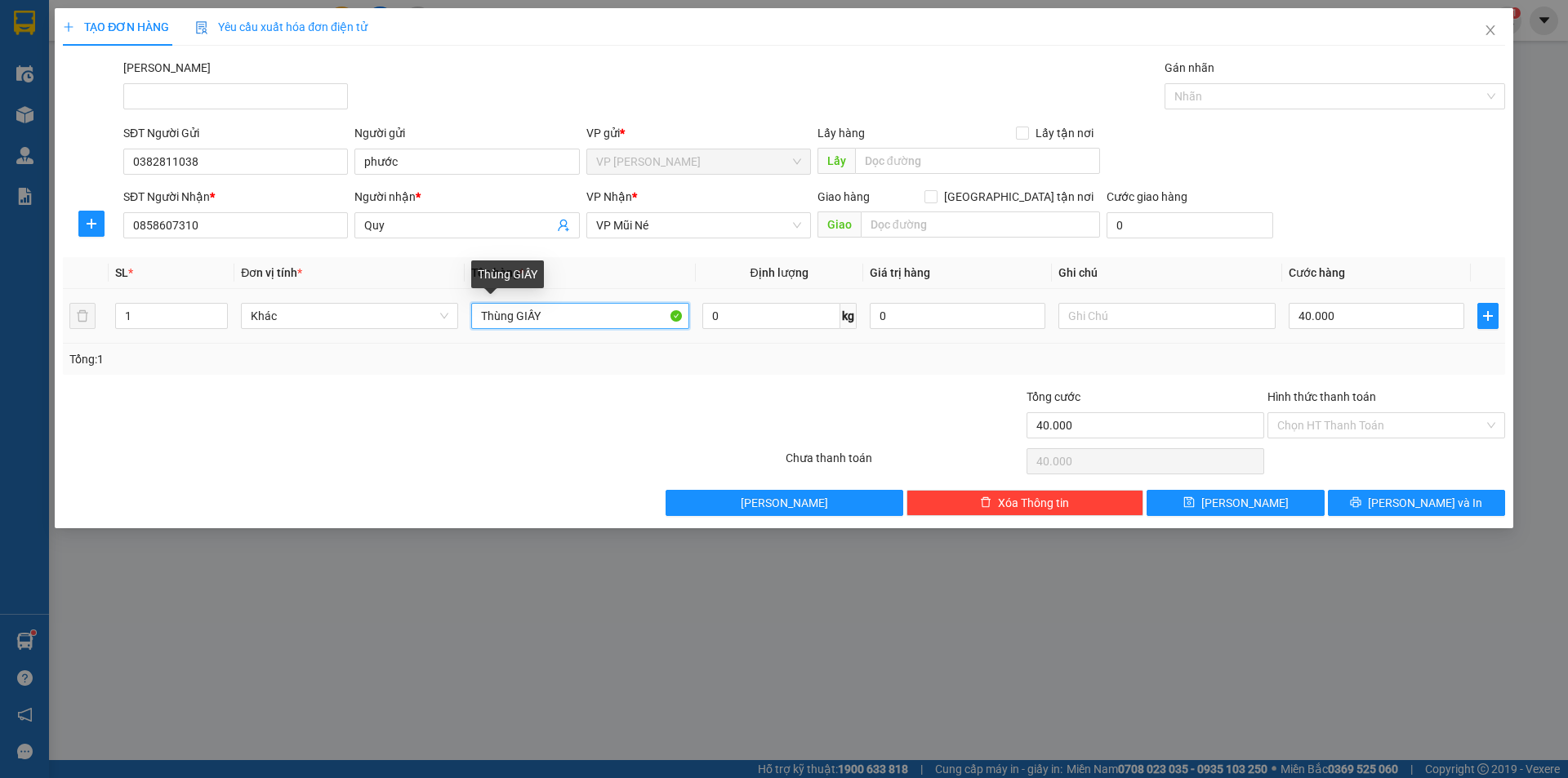
click at [476, 306] on input "Thùng GIẤY" at bounding box center [580, 315] width 217 height 26
click at [567, 314] on input "1 Thùng GIẤY" at bounding box center [580, 315] width 217 height 26
type input "1 thùng giấy"
click at [1335, 316] on input "40.000" at bounding box center [1375, 315] width 175 height 26
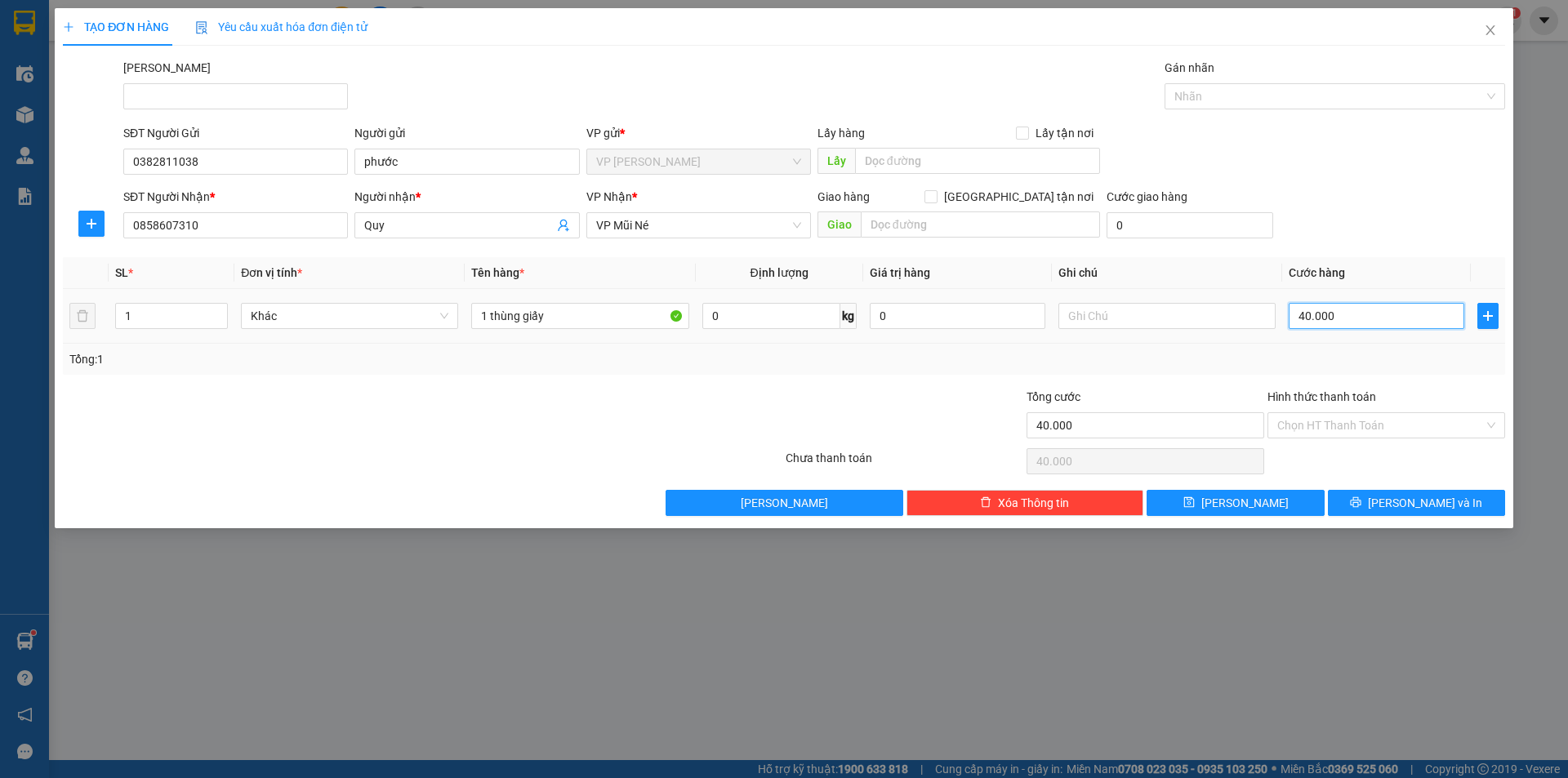
type input "5"
type input "50"
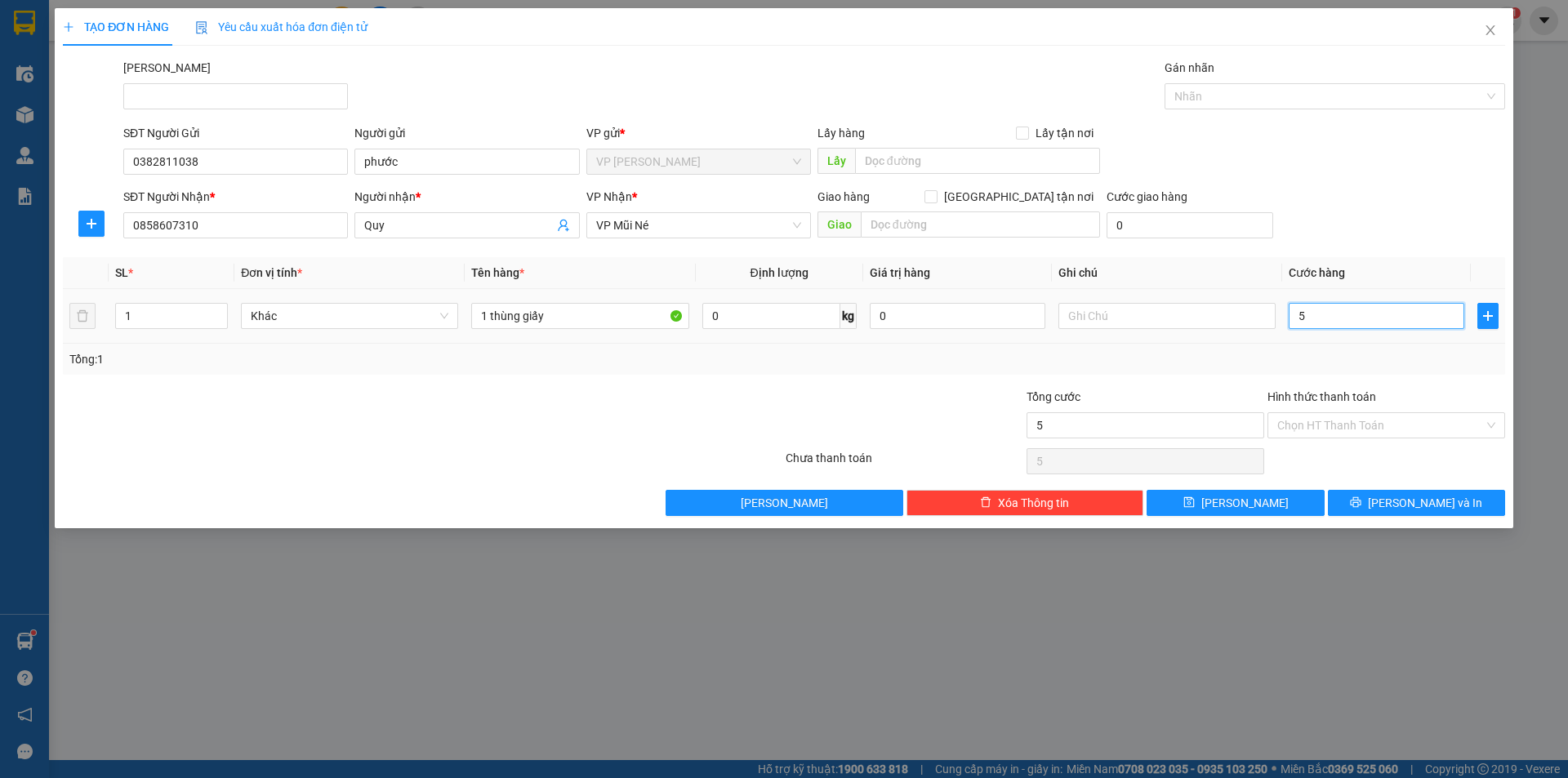
type input "50"
type input "500"
type input "5.000"
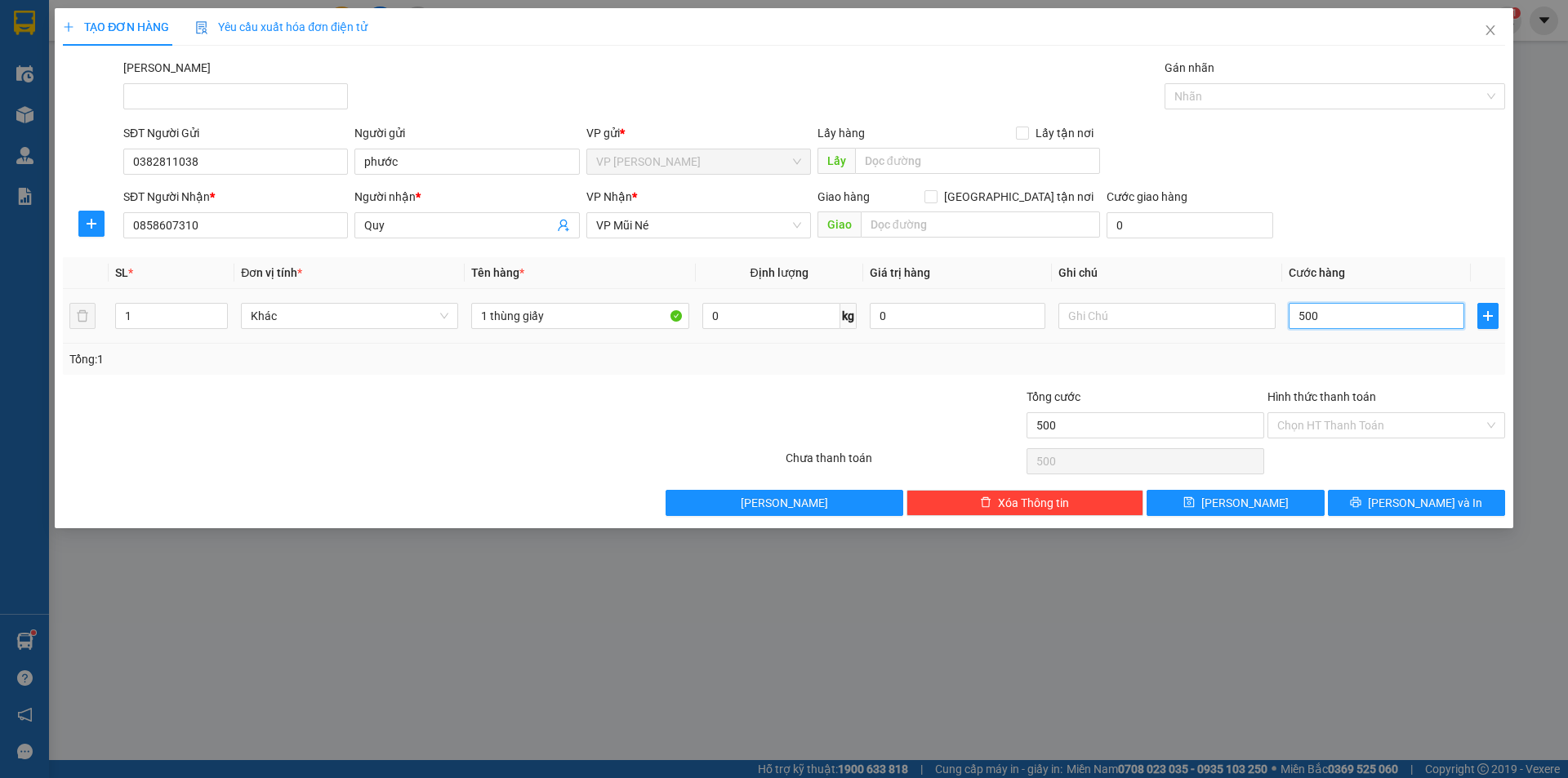
type input "5.000"
type input "50.000"
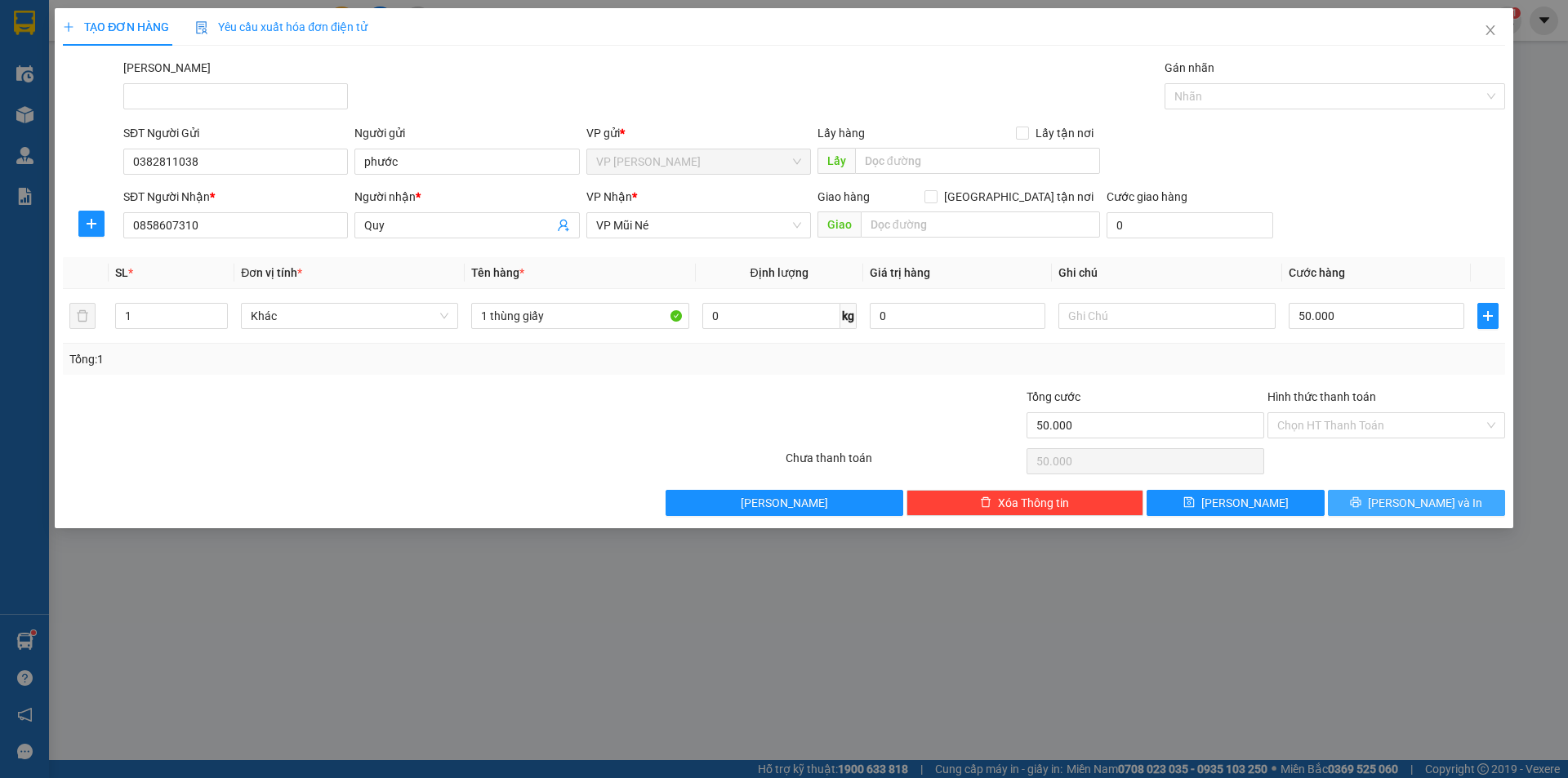
click at [1452, 497] on button "[PERSON_NAME] và In" at bounding box center [1416, 502] width 177 height 26
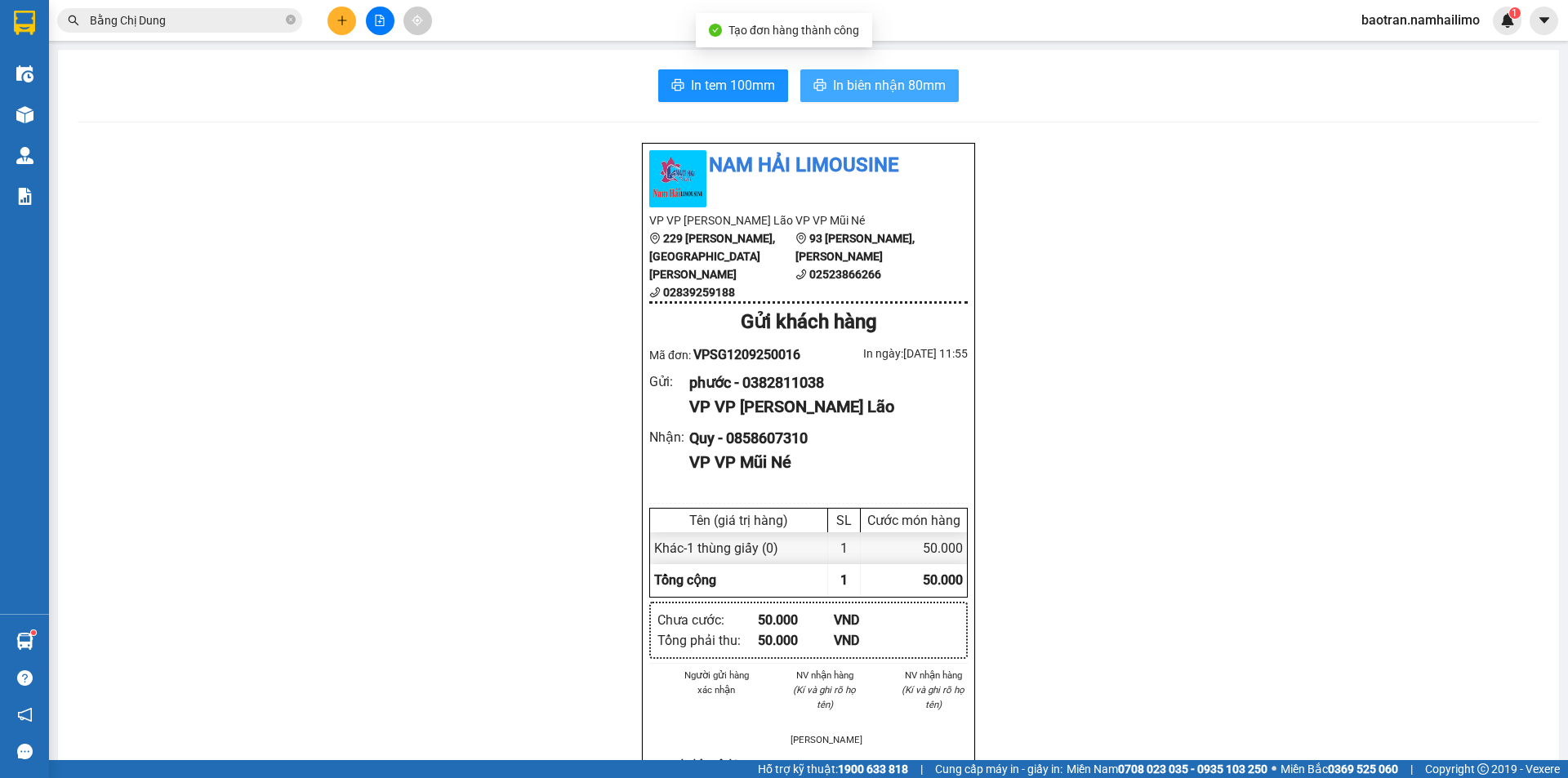
click at [820, 80] on icon "printer" at bounding box center [819, 84] width 13 height 13
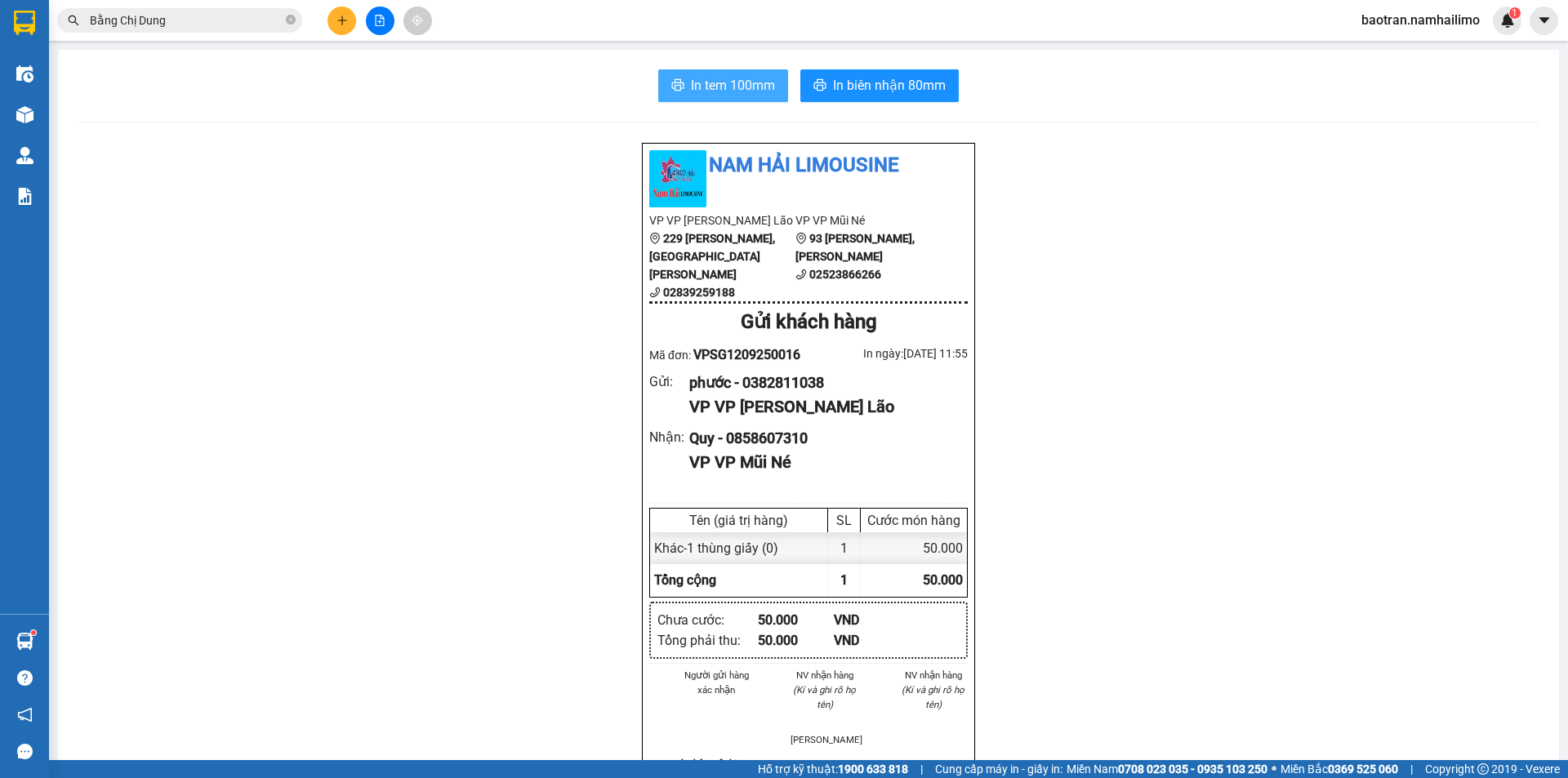
click at [712, 79] on span "In tem 100mm" at bounding box center [733, 85] width 84 height 20
click at [318, 161] on div "Nam Hải Limousine VP VP [PERSON_NAME] Lão [STREET_ADDRESS][PERSON_NAME][PERSON_…" at bounding box center [808, 787] width 1462 height 1290
click at [403, 344] on div "Nam Hải Limousine VP VP [PERSON_NAME] Lão [STREET_ADDRESS][PERSON_NAME][PERSON_…" at bounding box center [808, 787] width 1462 height 1290
